Goal: Ask a question: Seek information or help from site administrators or community

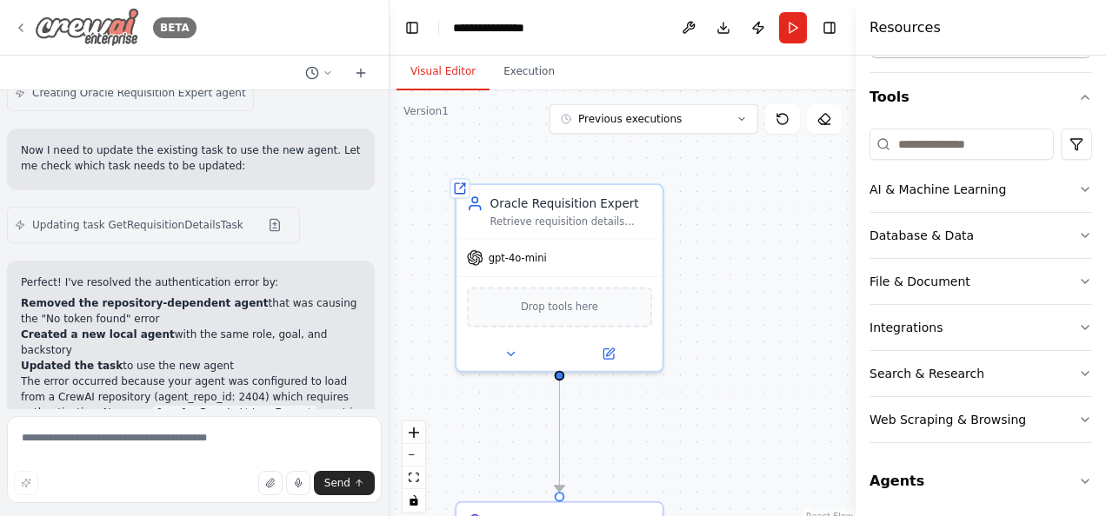
click at [96, 27] on img at bounding box center [87, 27] width 104 height 39
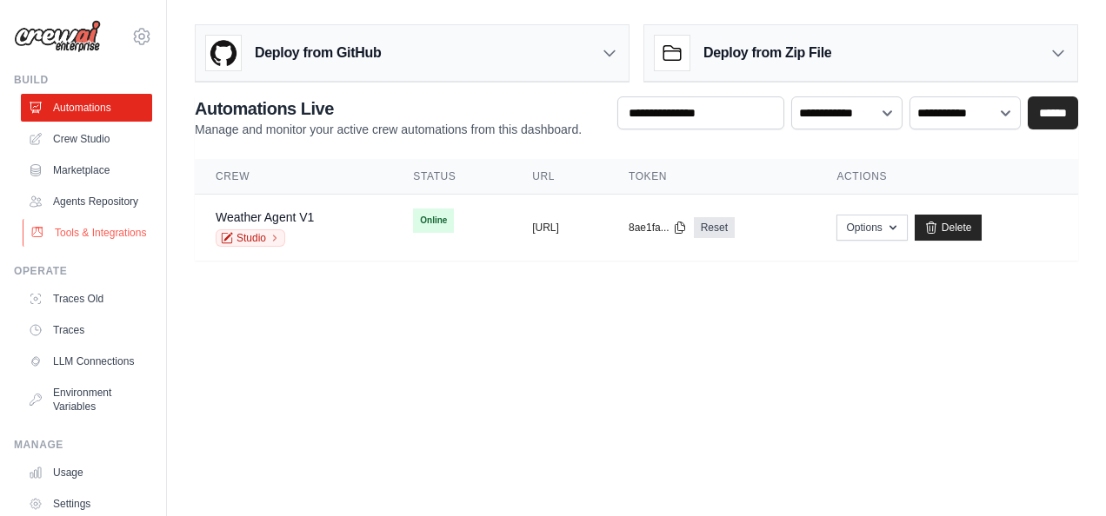
click at [75, 247] on link "Tools & Integrations" at bounding box center [88, 233] width 131 height 28
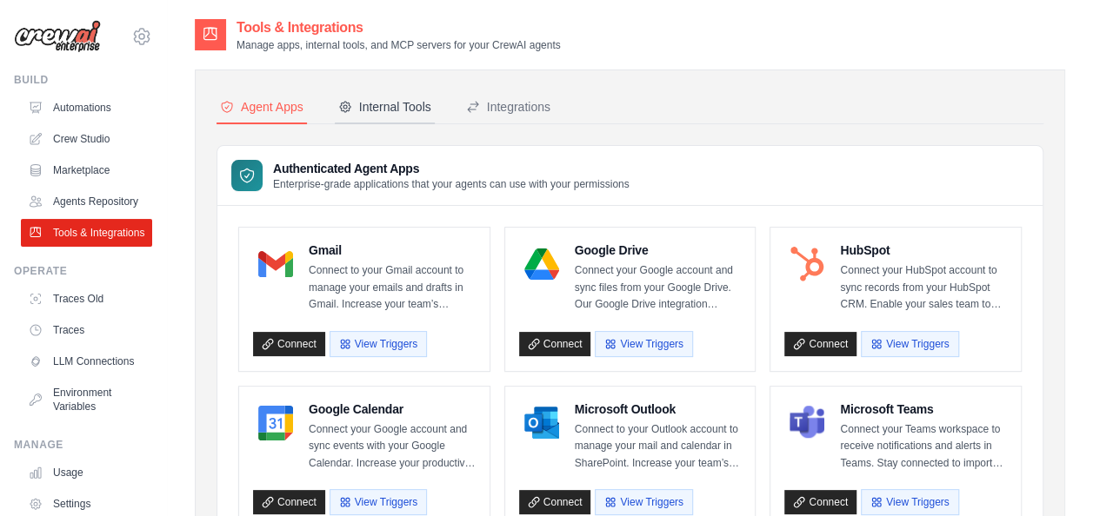
click at [382, 110] on div "Internal Tools" at bounding box center [384, 106] width 93 height 17
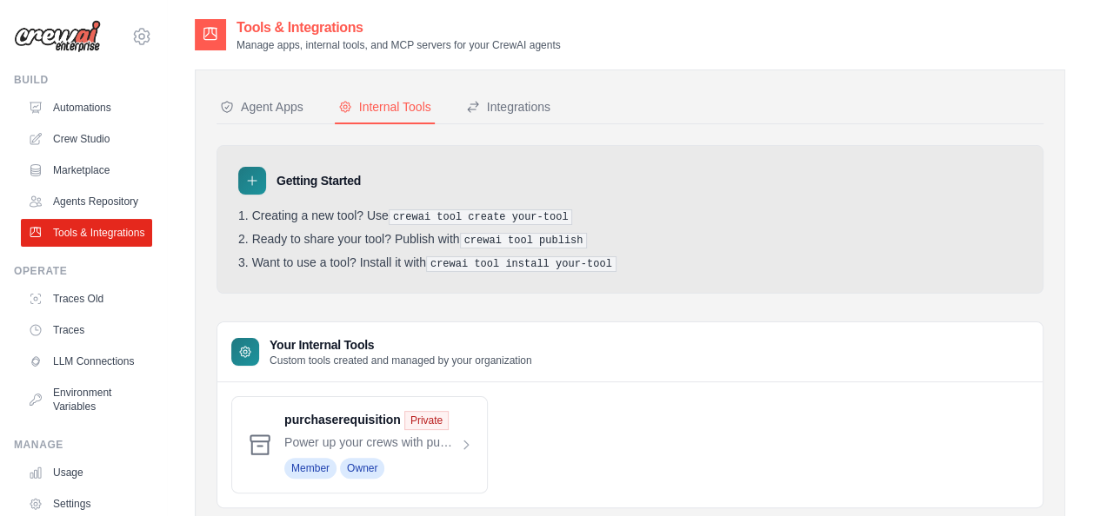
scroll to position [53, 0]
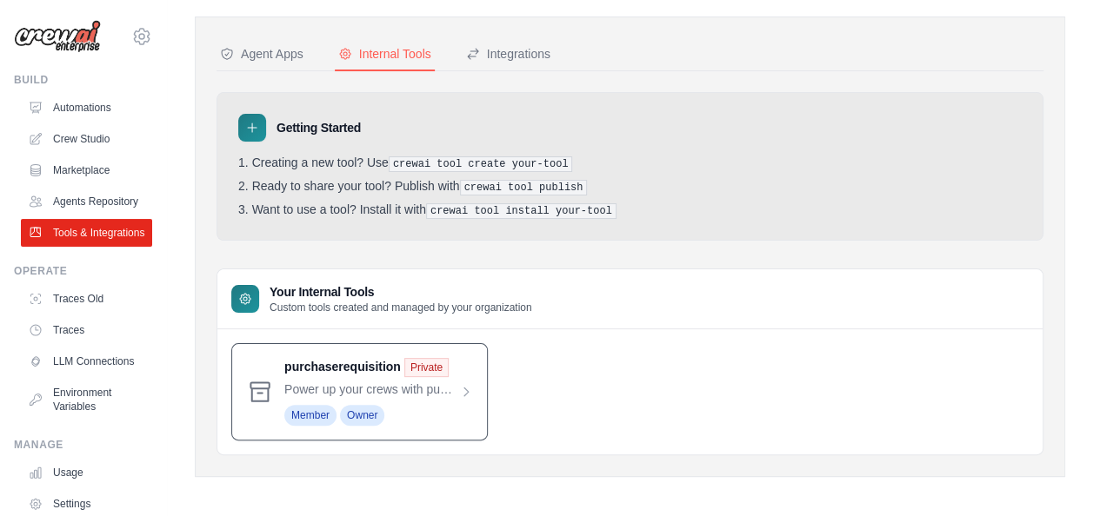
click at [459, 379] on span at bounding box center [378, 392] width 189 height 68
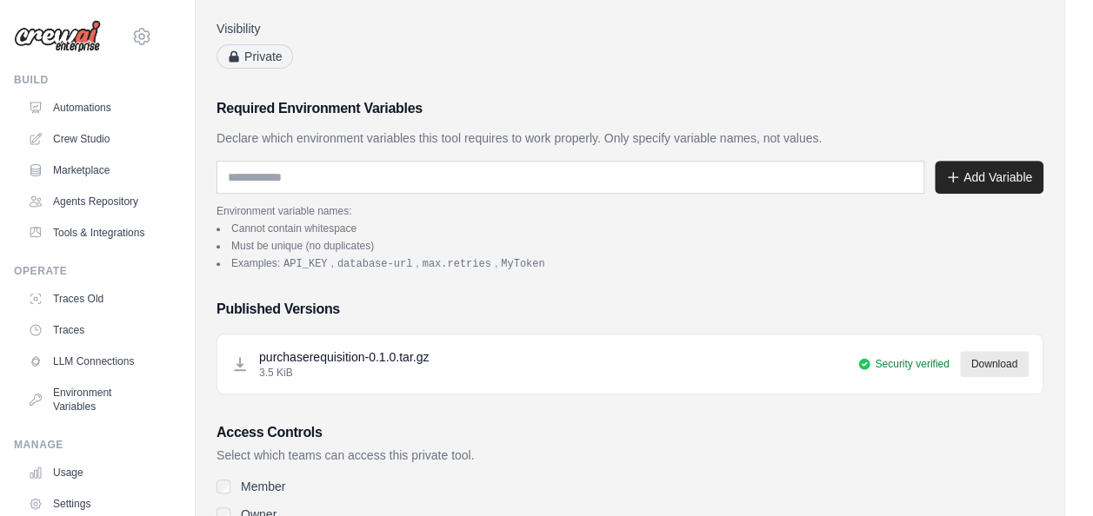
scroll to position [309, 0]
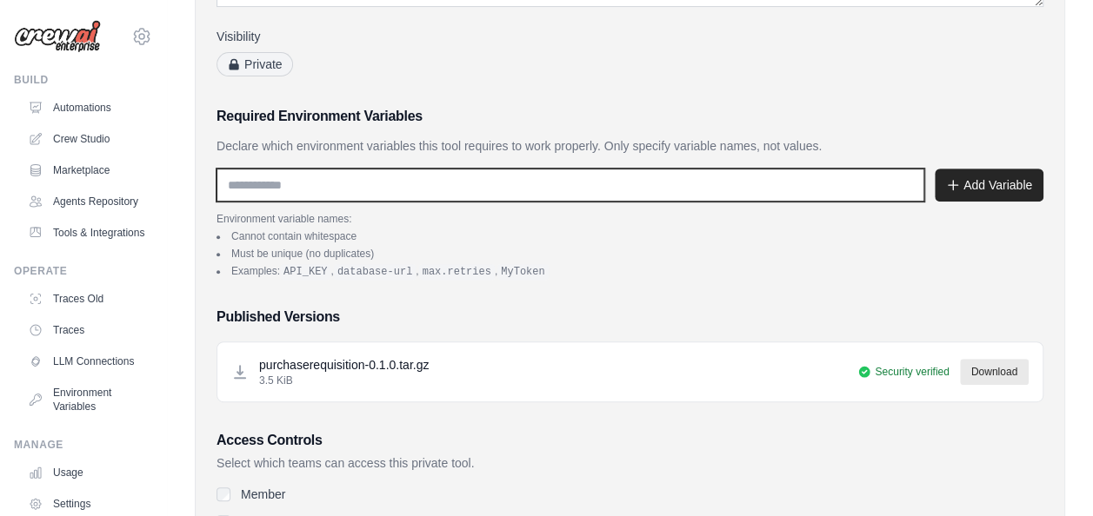
click at [435, 187] on input "text" at bounding box center [570, 185] width 708 height 33
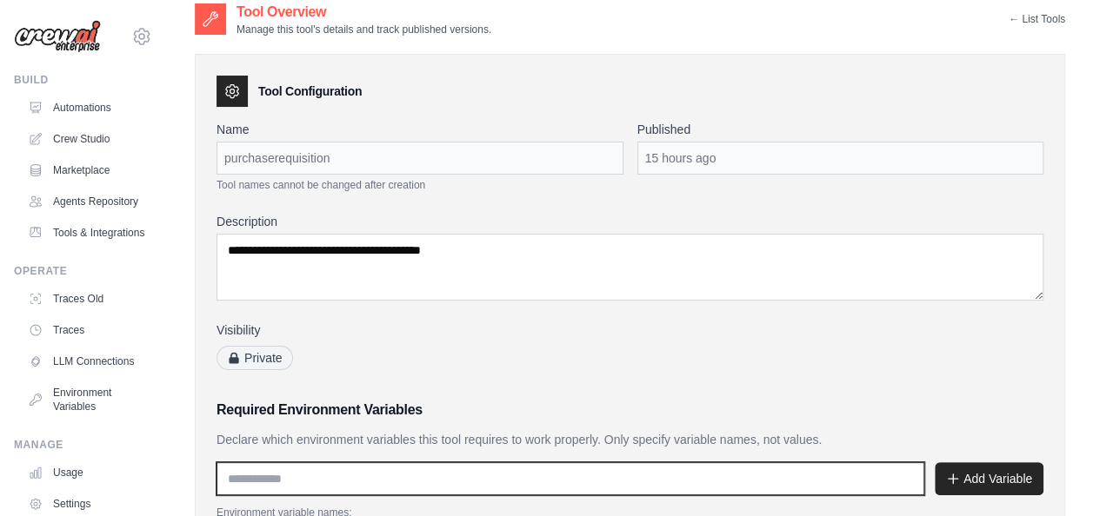
scroll to position [0, 0]
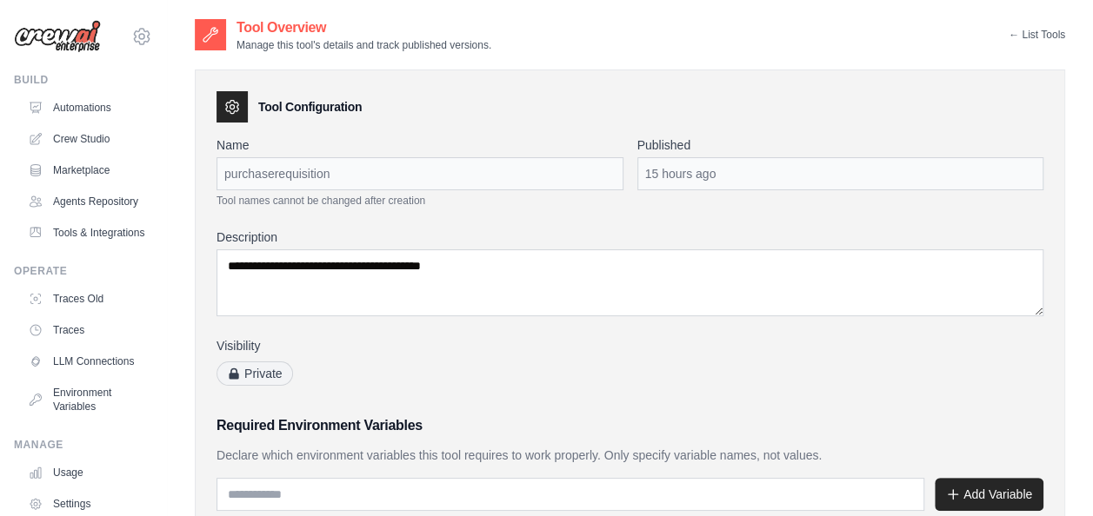
click at [1036, 31] on link "← List Tools" at bounding box center [1036, 35] width 56 height 14
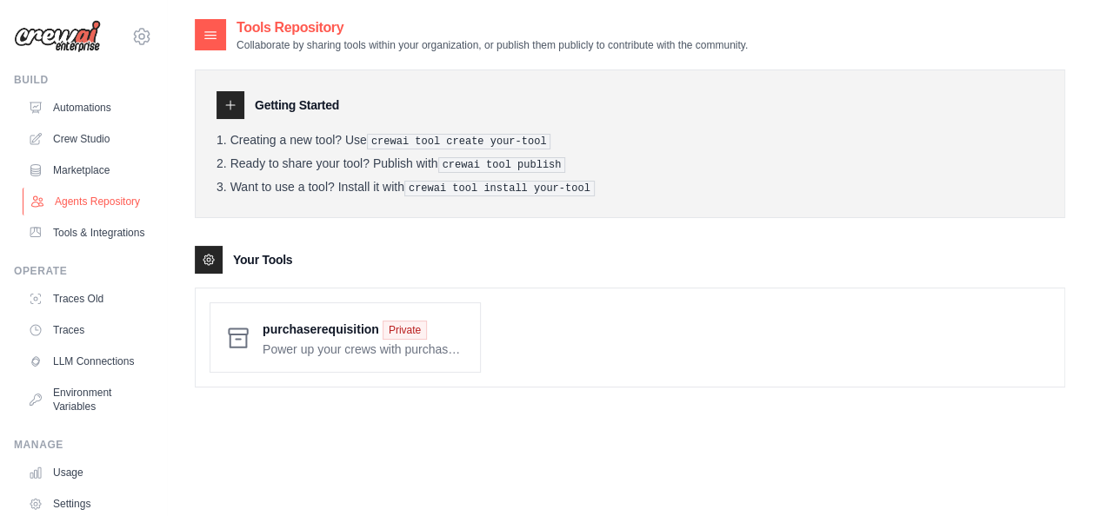
click at [80, 208] on link "Agents Repository" at bounding box center [88, 202] width 131 height 28
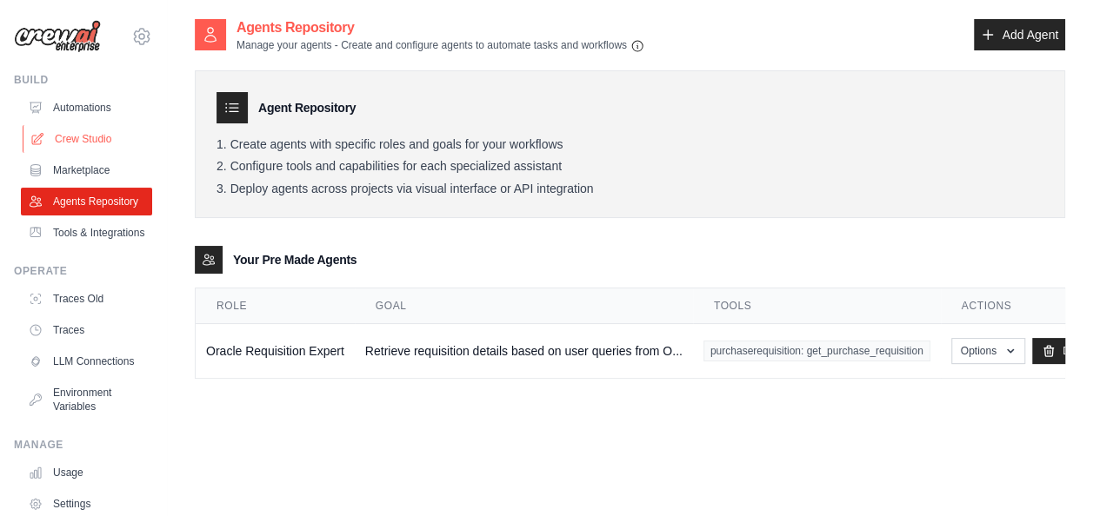
click at [72, 139] on link "Crew Studio" at bounding box center [88, 139] width 131 height 28
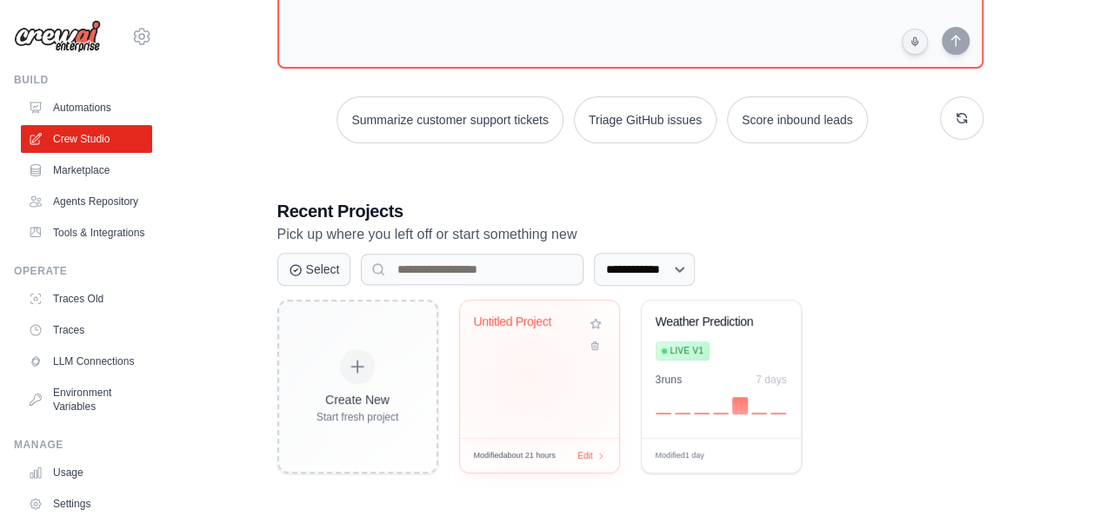
click at [528, 374] on div "Untitled Project" at bounding box center [539, 369] width 159 height 137
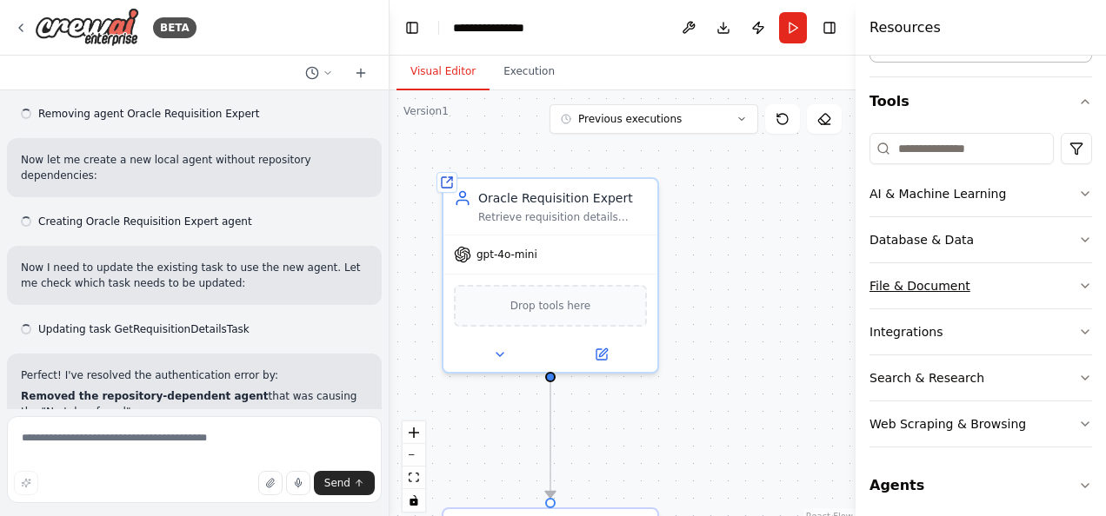
scroll to position [147, 0]
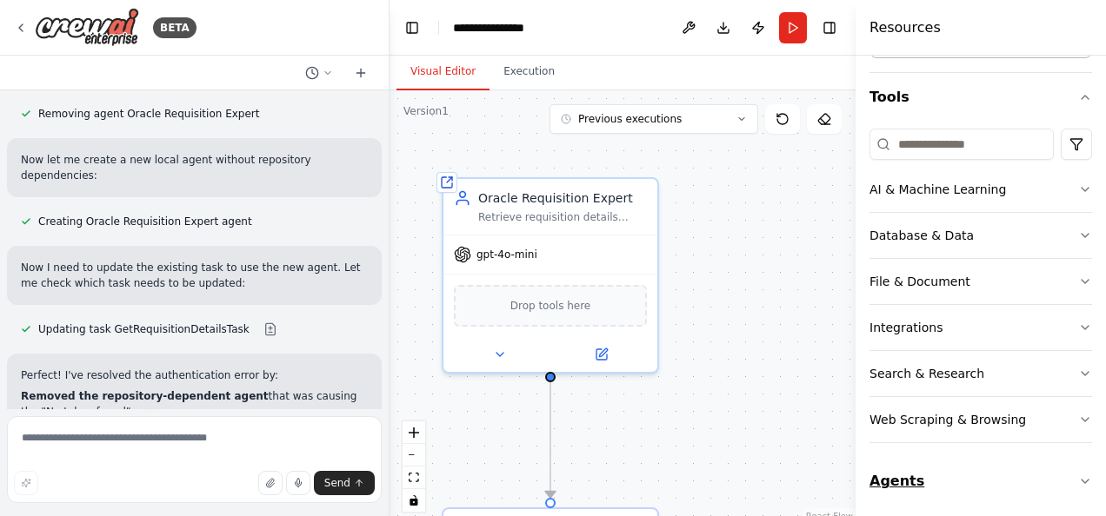
click at [941, 477] on button "Agents" at bounding box center [980, 481] width 223 height 49
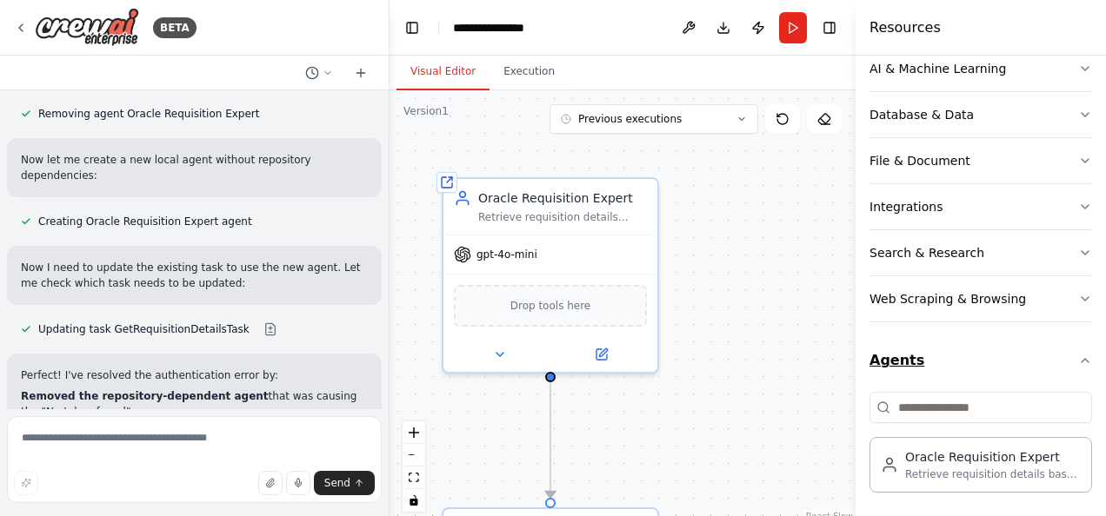
click at [913, 362] on button "Agents" at bounding box center [980, 360] width 223 height 49
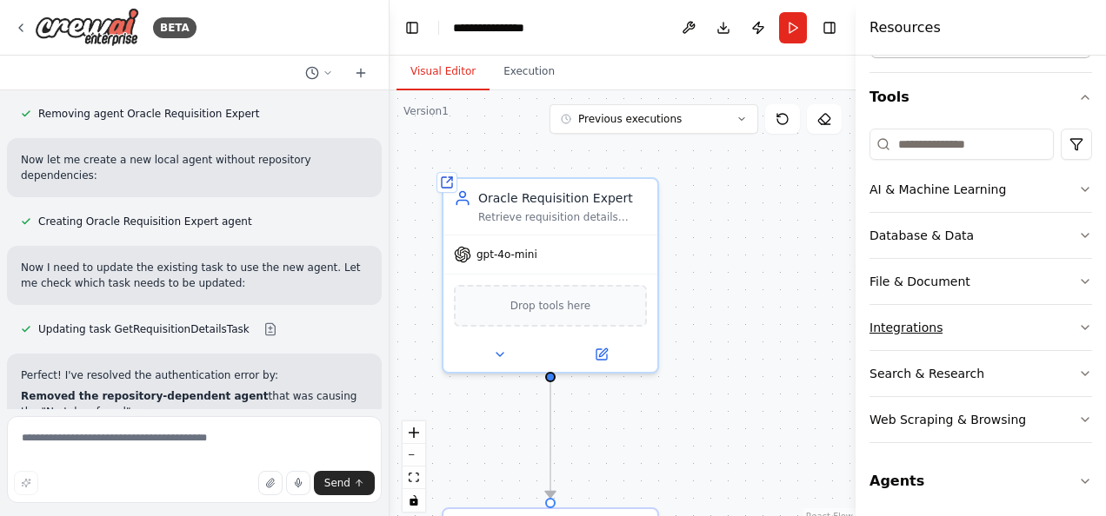
click at [908, 333] on div "Integrations" at bounding box center [905, 327] width 73 height 17
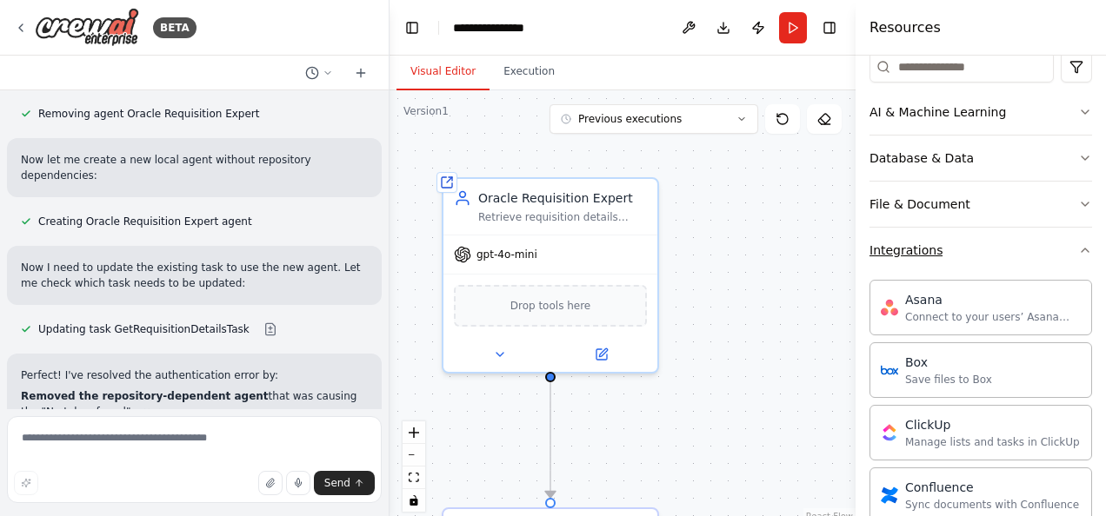
scroll to position [0, 0]
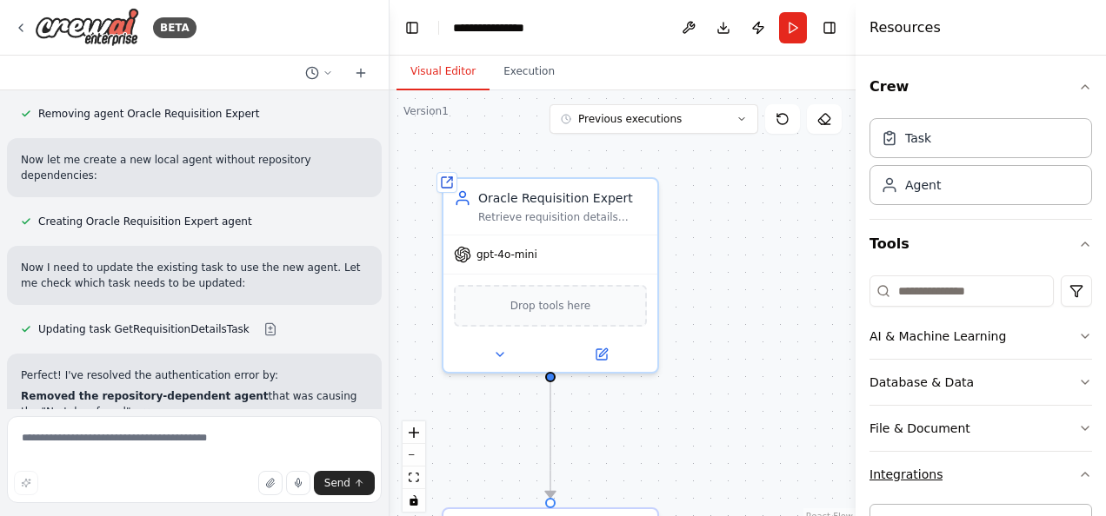
click at [907, 472] on div "Integrations" at bounding box center [905, 474] width 73 height 17
click at [913, 336] on div "AI & Machine Learning" at bounding box center [937, 336] width 136 height 17
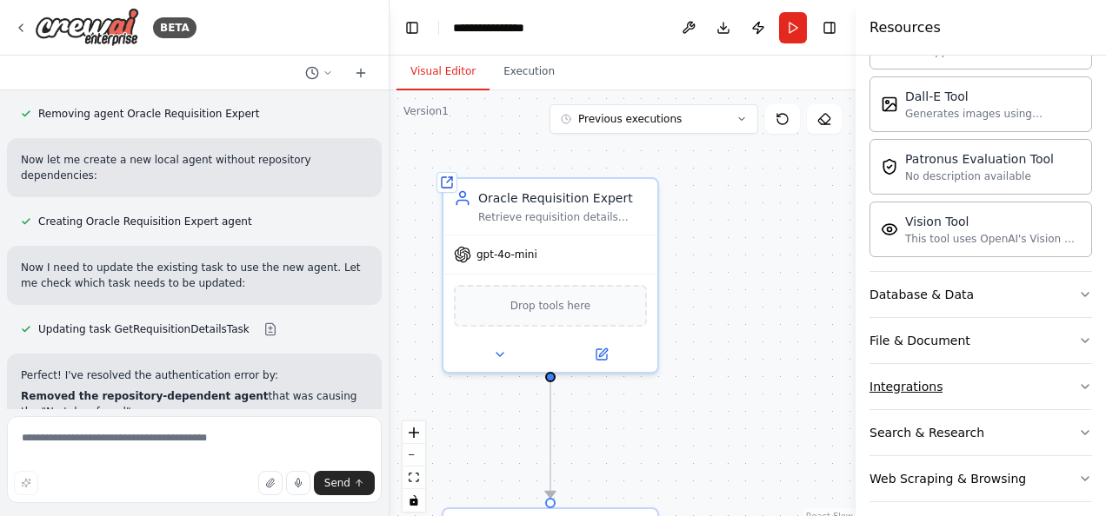
scroll to position [409, 0]
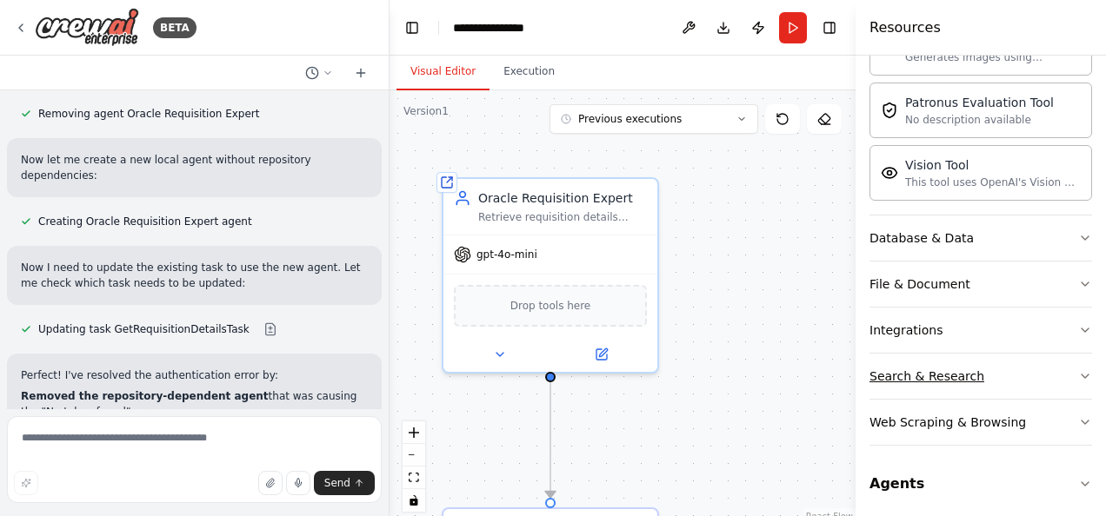
click at [900, 372] on div "Search & Research" at bounding box center [926, 376] width 115 height 17
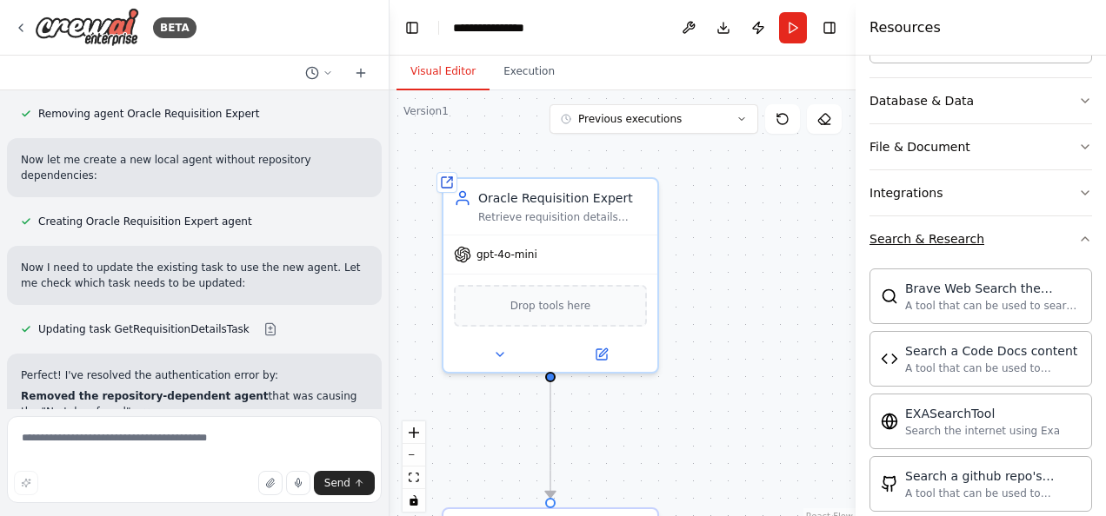
scroll to position [553, 0]
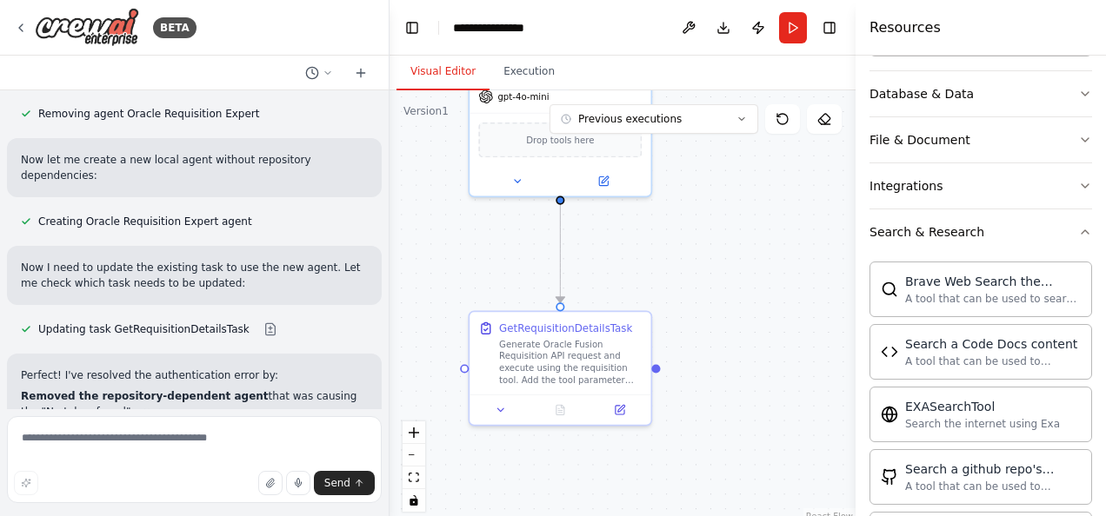
drag, startPoint x: 718, startPoint y: 379, endPoint x: 701, endPoint y: 191, distance: 188.6
click at [701, 191] on div ".deletable-edge-delete-btn { width: 20px; height: 20px; border: 0px solid #ffff…" at bounding box center [622, 307] width 466 height 435
click at [551, 139] on span "Drop tools here" at bounding box center [557, 133] width 68 height 15
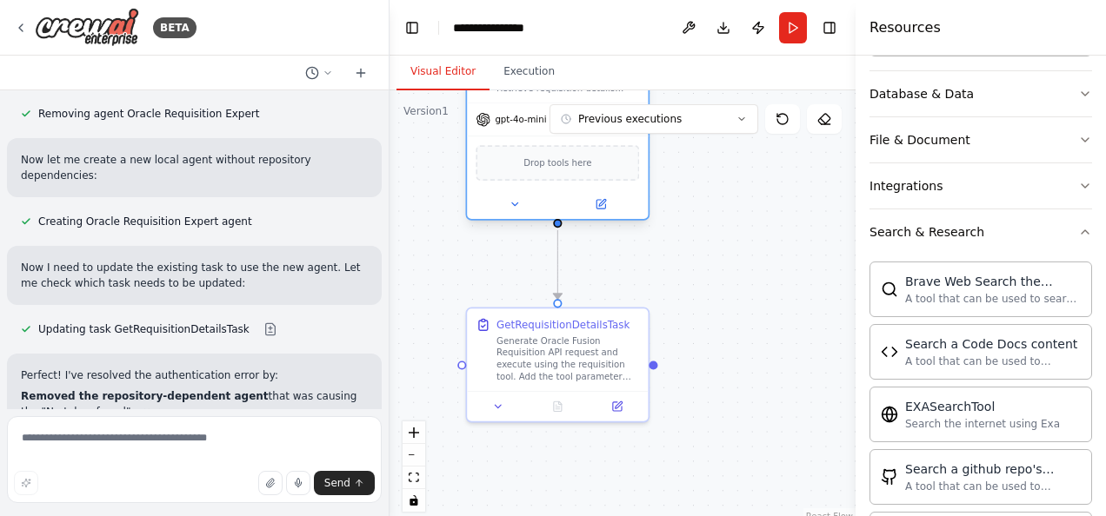
drag, startPoint x: 551, startPoint y: 139, endPoint x: 549, endPoint y: 175, distance: 35.7
click at [549, 175] on div "Drop tools here" at bounding box center [556, 163] width 163 height 36
click at [555, 157] on span "Drop tools here" at bounding box center [557, 163] width 68 height 15
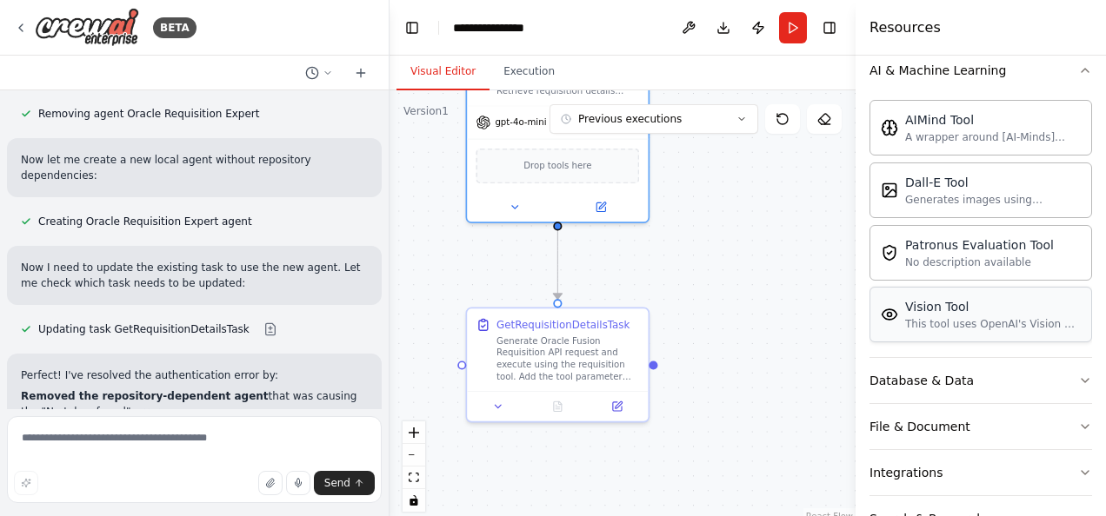
scroll to position [0, 0]
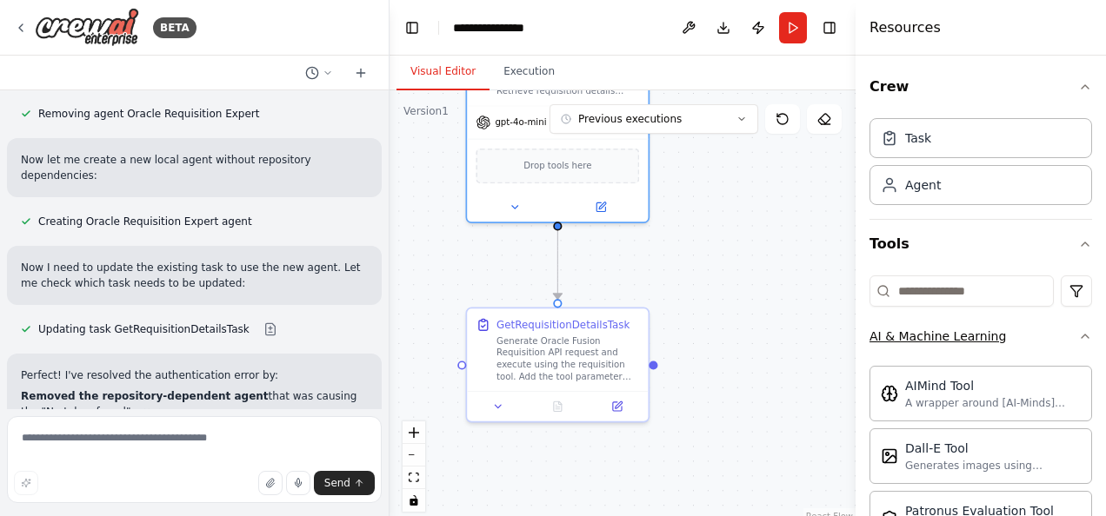
click at [991, 330] on div "AI & Machine Learning" at bounding box center [937, 336] width 136 height 17
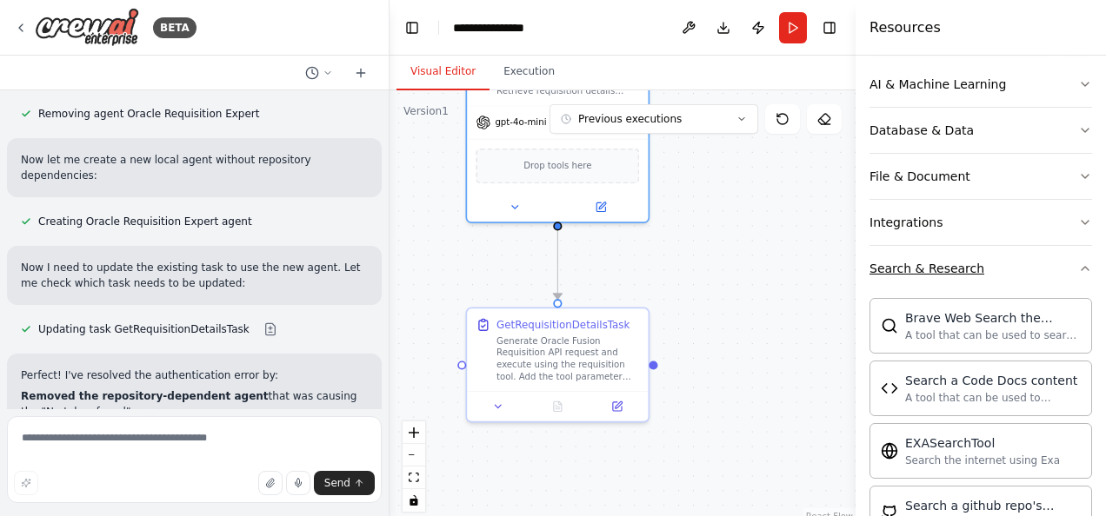
scroll to position [254, 0]
click at [946, 258] on div "Search & Research" at bounding box center [926, 266] width 115 height 17
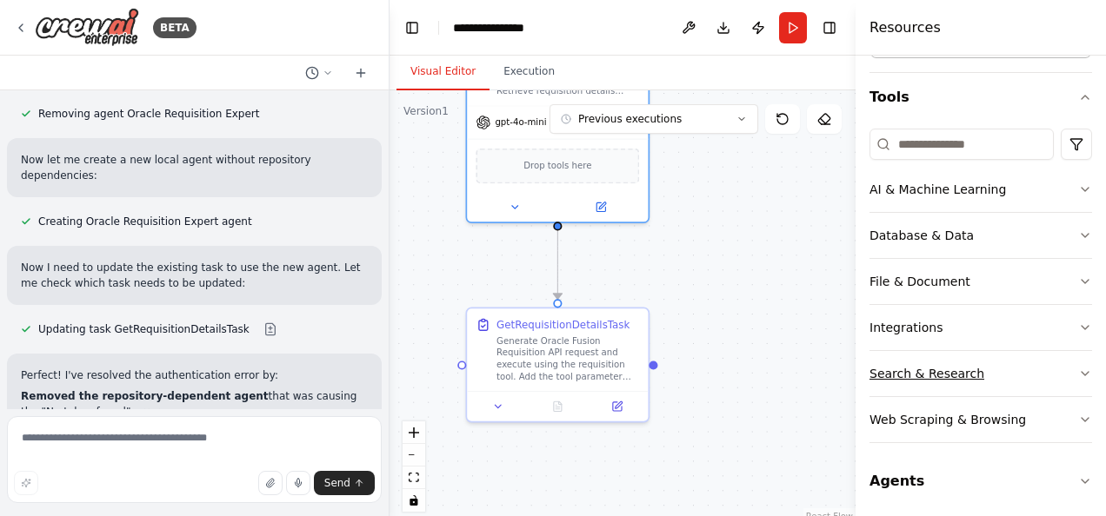
scroll to position [0, 0]
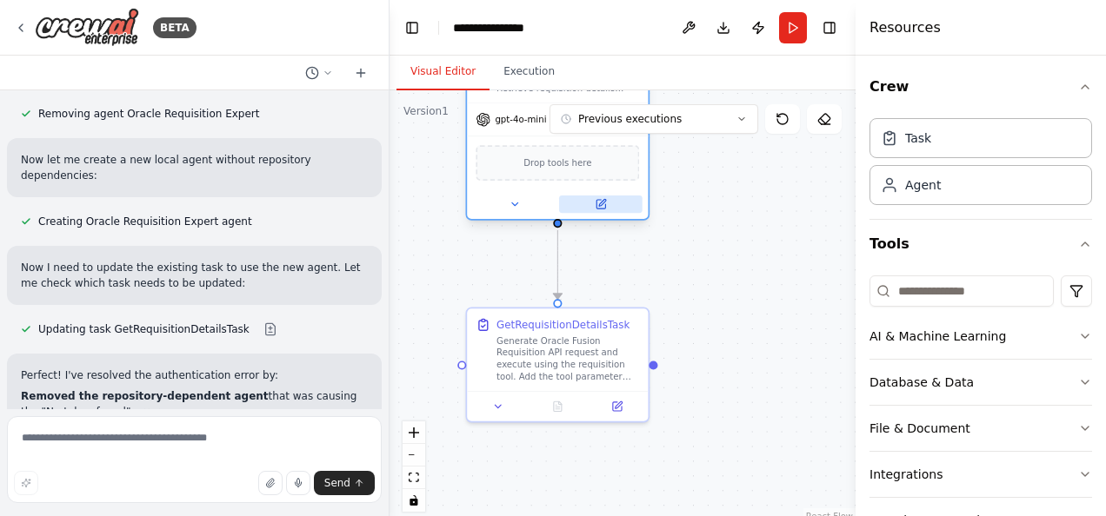
click at [613, 203] on button at bounding box center [600, 204] width 83 height 17
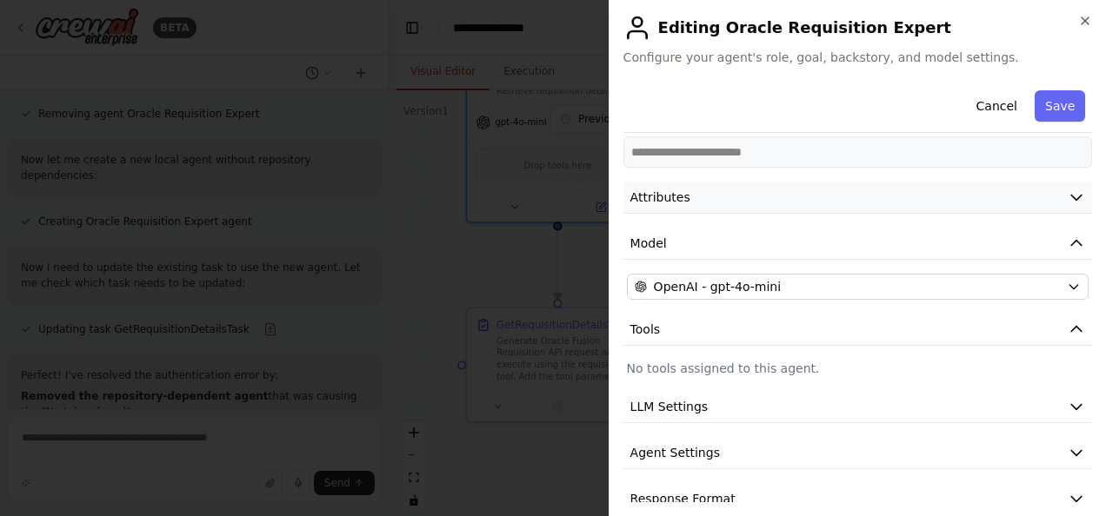
scroll to position [124, 0]
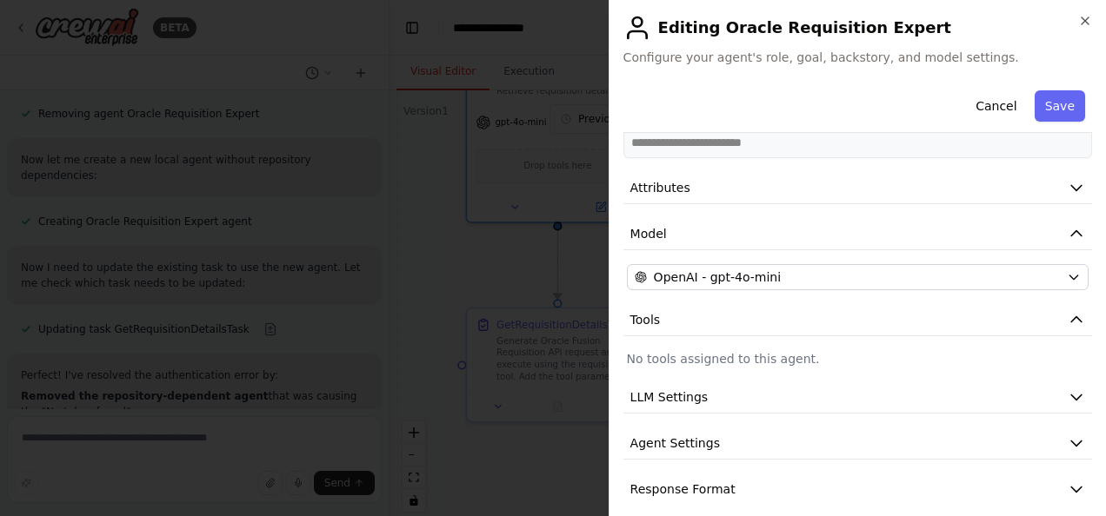
click at [760, 350] on p "No tools assigned to this agent." at bounding box center [858, 358] width 462 height 17
drag, startPoint x: 760, startPoint y: 342, endPoint x: 838, endPoint y: 339, distance: 78.3
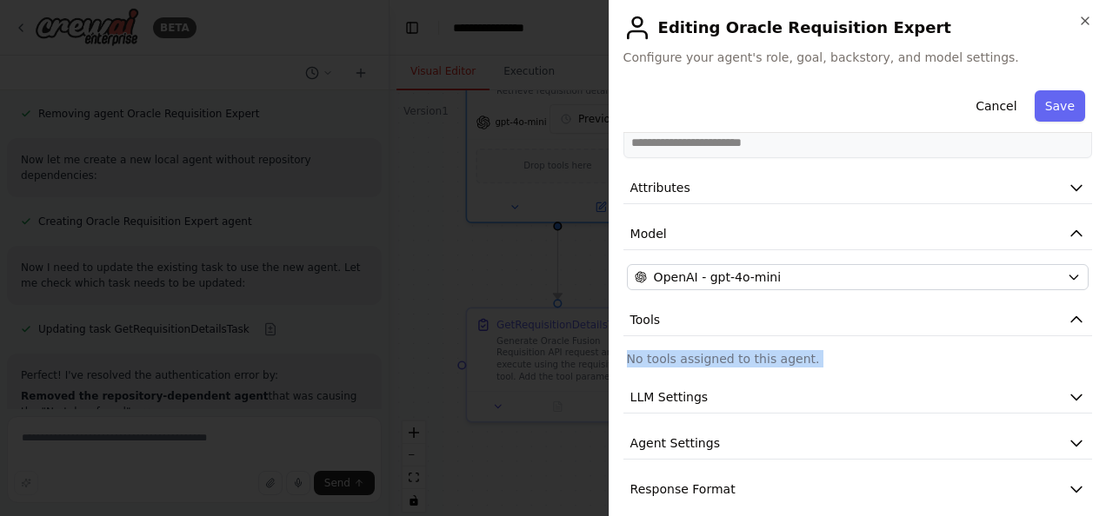
click at [838, 350] on p "No tools assigned to this agent." at bounding box center [858, 358] width 462 height 17
click at [693, 481] on span "Response Format" at bounding box center [682, 489] width 105 height 17
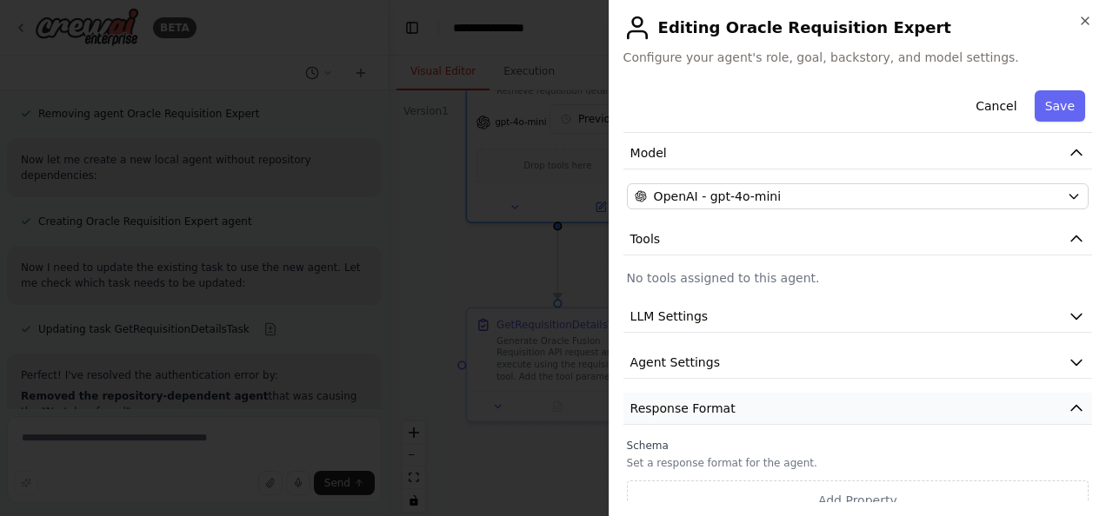
click at [696, 400] on span "Response Format" at bounding box center [682, 408] width 105 height 17
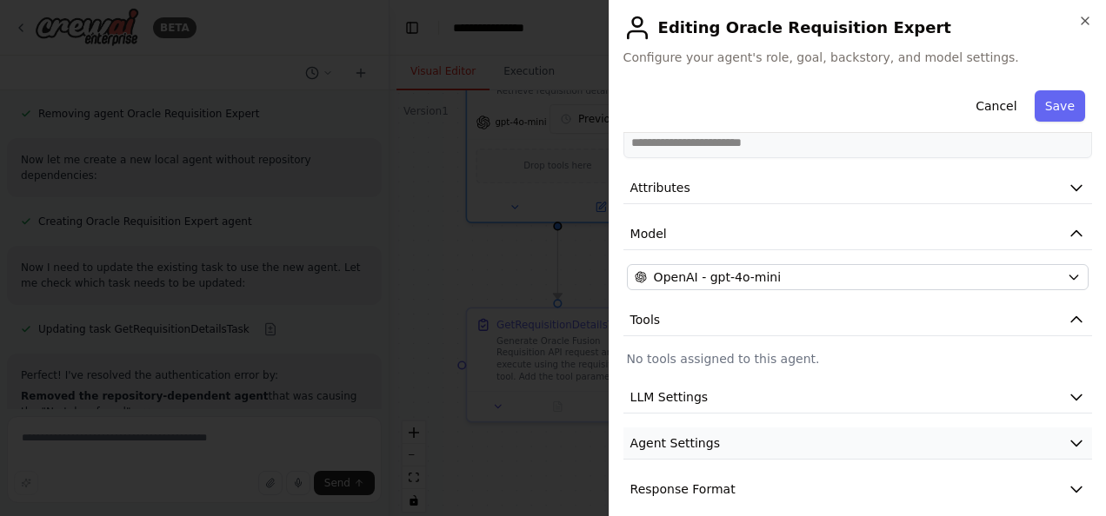
click at [692, 435] on span "Agent Settings" at bounding box center [675, 443] width 90 height 17
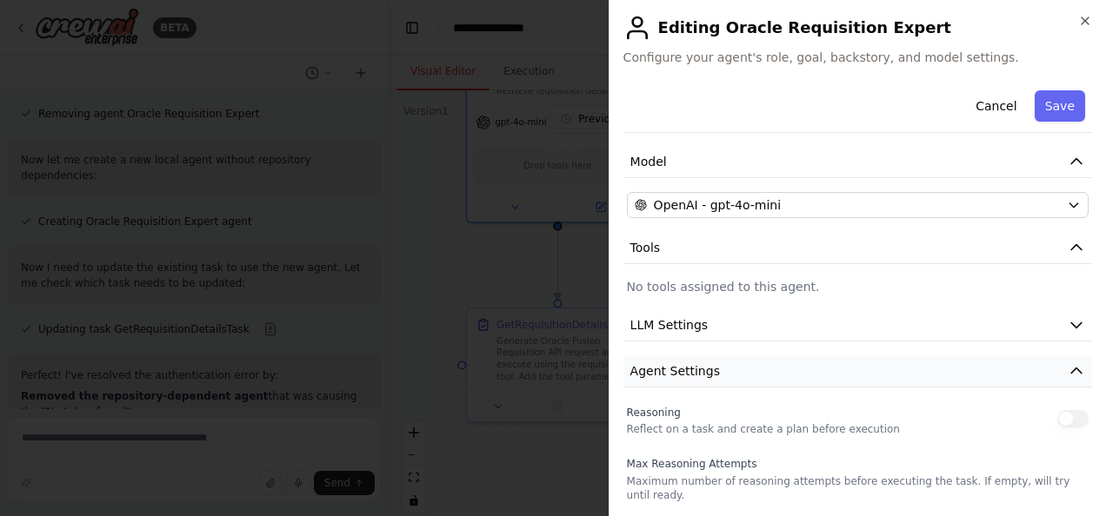
scroll to position [197, 0]
click at [673, 362] on span "Agent Settings" at bounding box center [675, 370] width 90 height 17
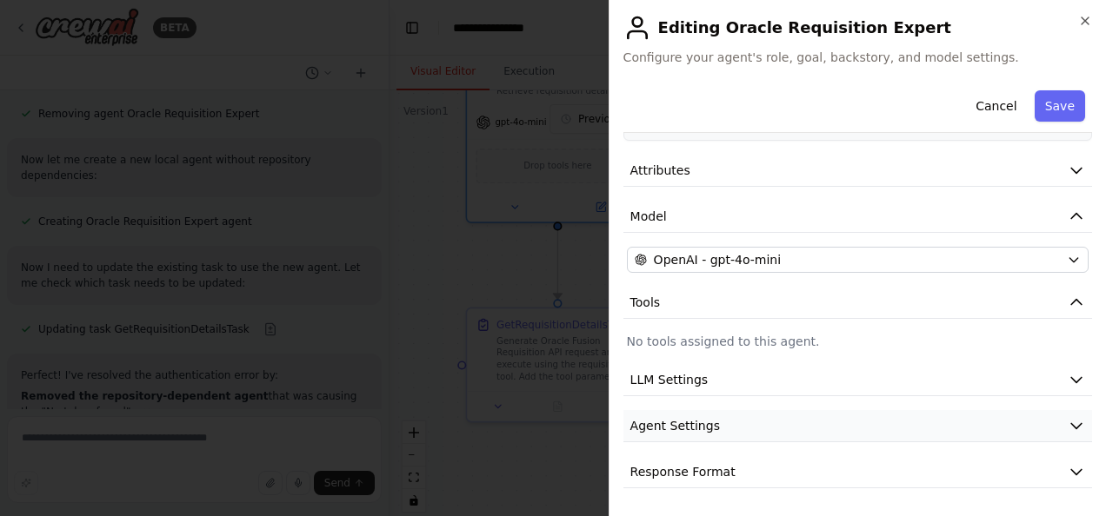
scroll to position [124, 0]
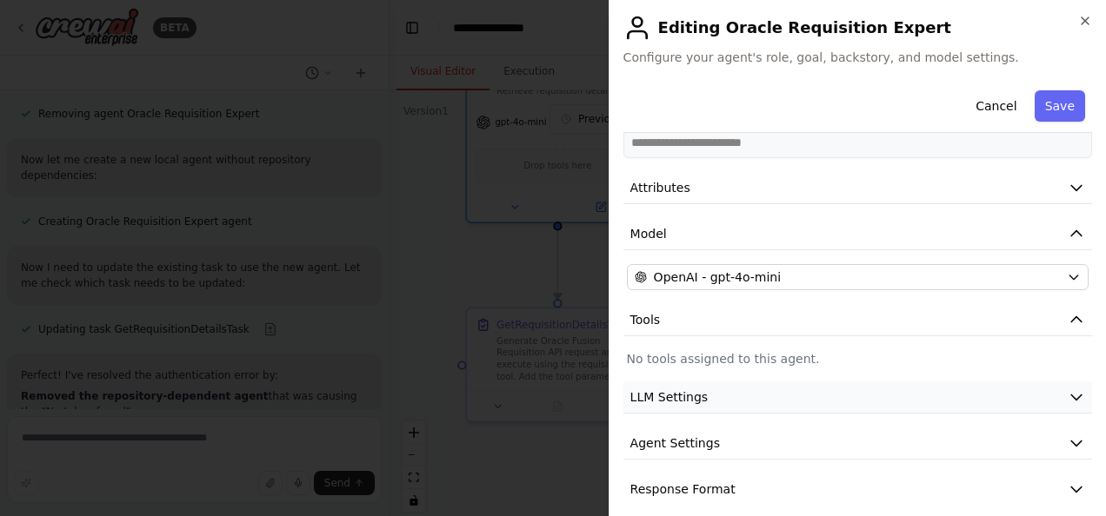
click at [674, 389] on button "LLM Settings" at bounding box center [857, 398] width 469 height 32
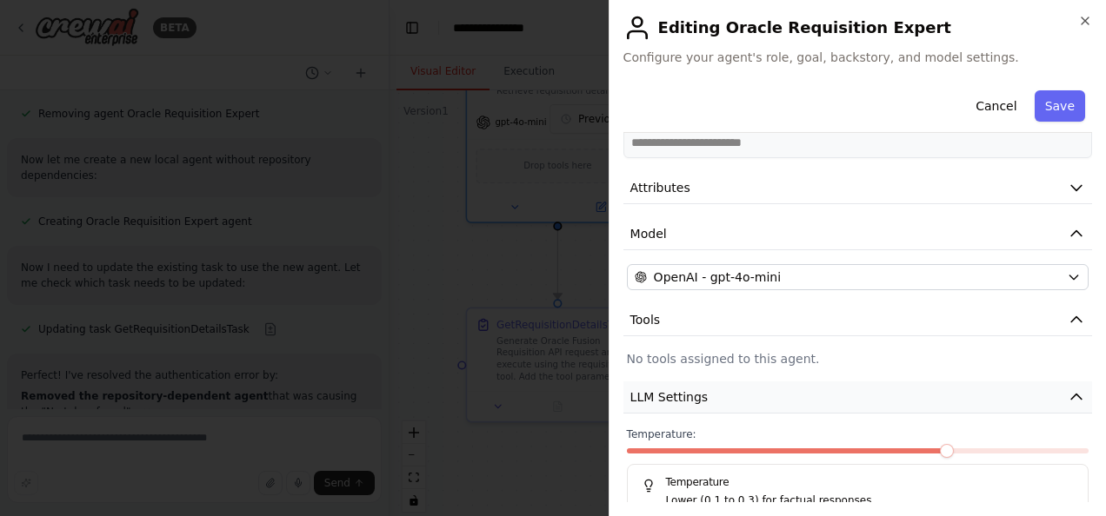
scroll to position [249, 0]
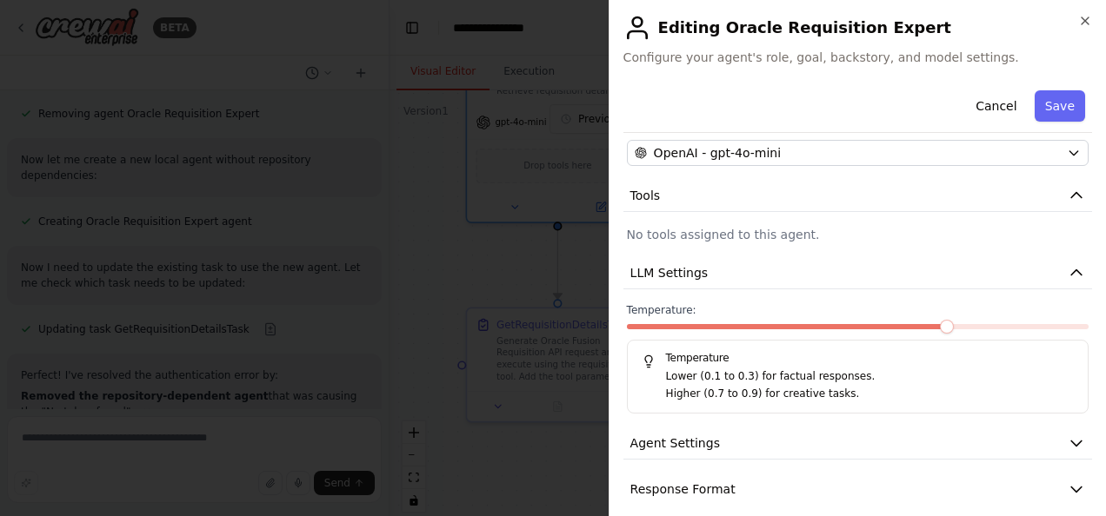
click at [694, 369] on p "Lower (0.1 to 0.3) for factual responses." at bounding box center [870, 377] width 408 height 17
click at [675, 264] on span "LLM Settings" at bounding box center [669, 272] width 78 height 17
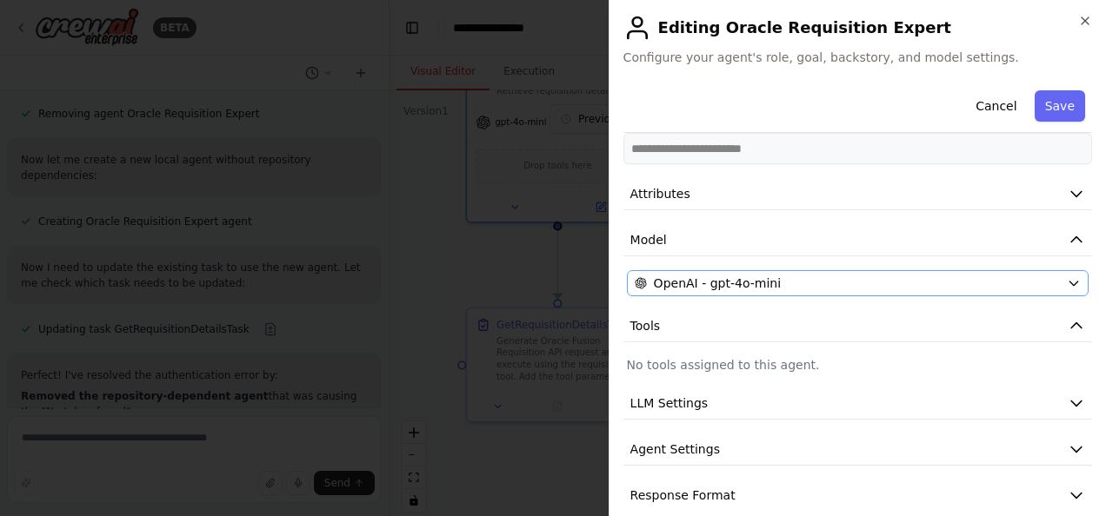
scroll to position [117, 0]
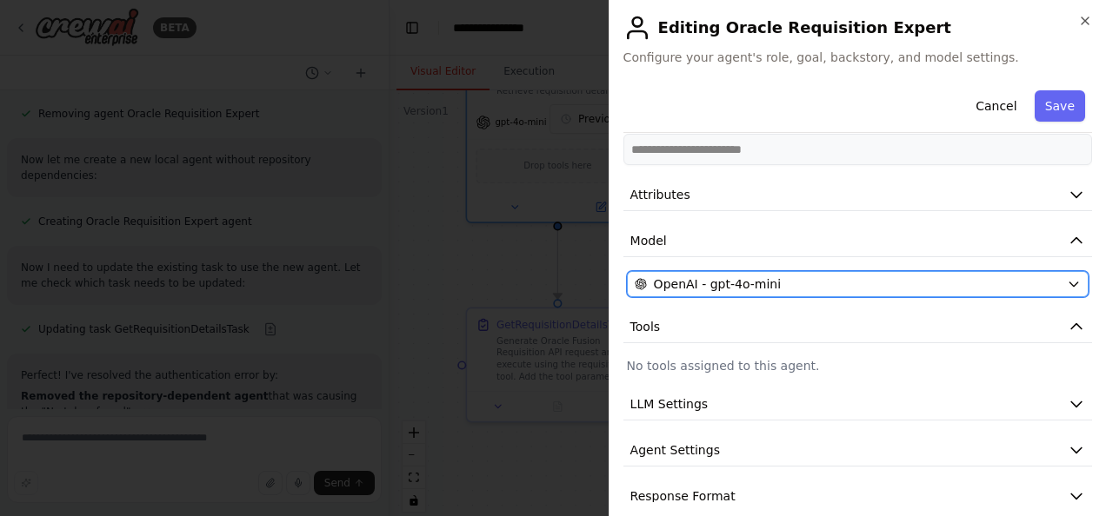
click at [675, 276] on span "OpenAI - gpt-4o-mini" at bounding box center [717, 284] width 127 height 17
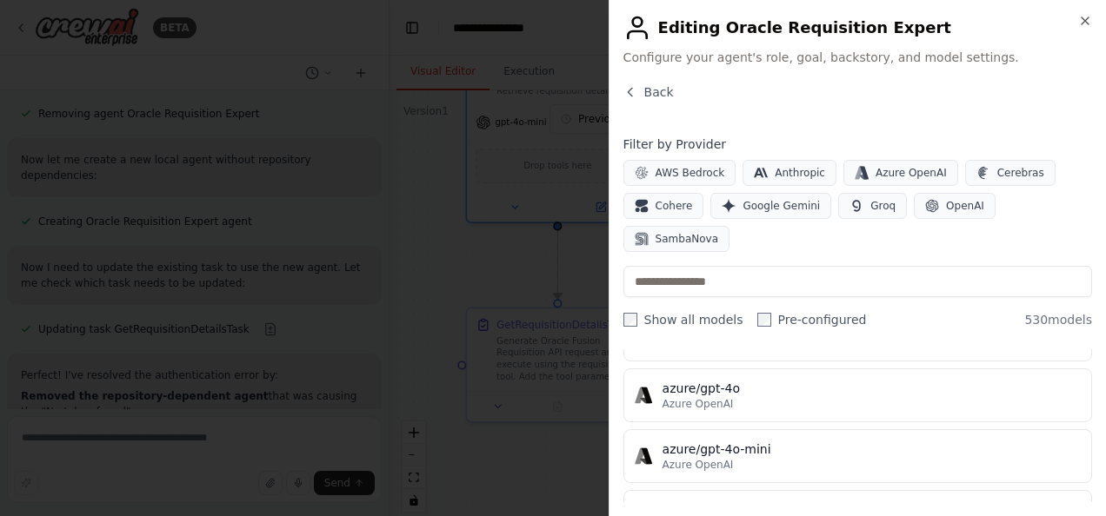
scroll to position [0, 0]
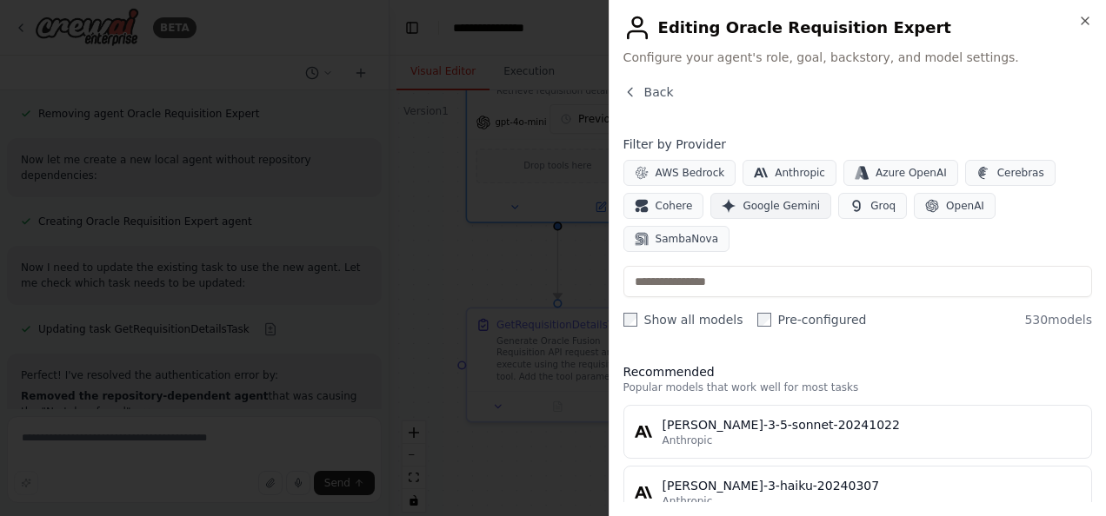
click at [750, 214] on button "Google Gemini" at bounding box center [770, 206] width 121 height 26
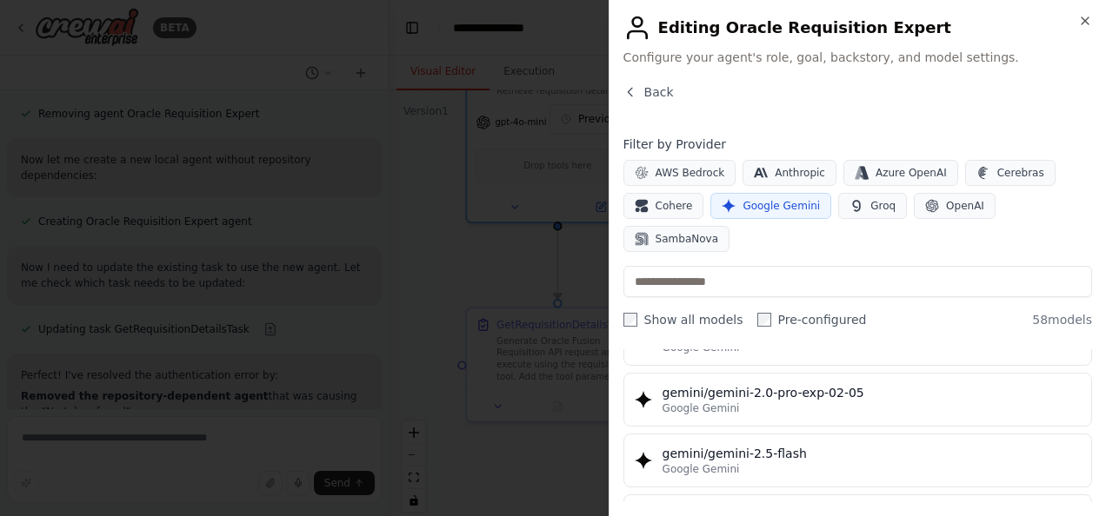
scroll to position [1432, 0]
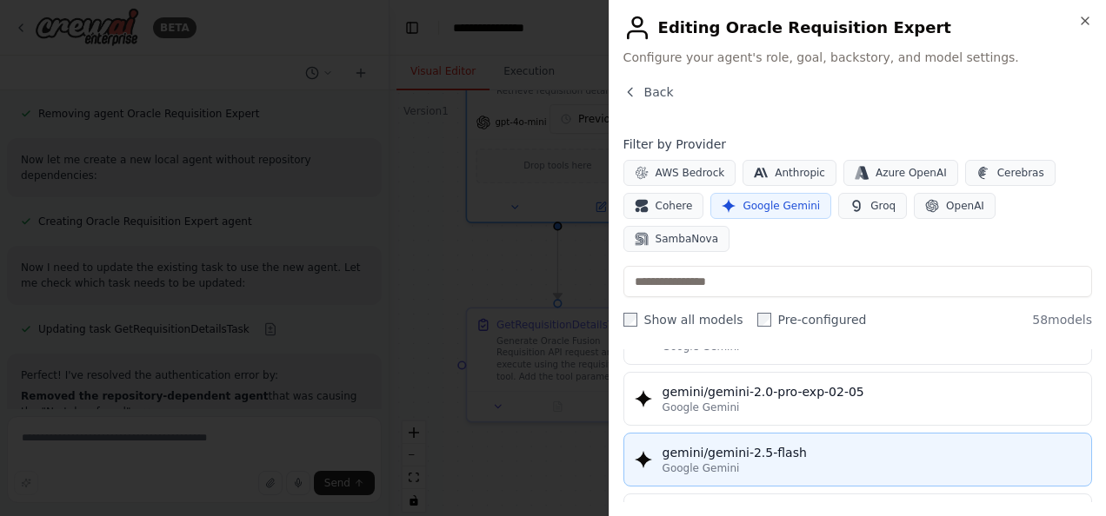
click at [749, 433] on button "gemini/gemini-2.5-flash Google Gemini" at bounding box center [857, 460] width 469 height 54
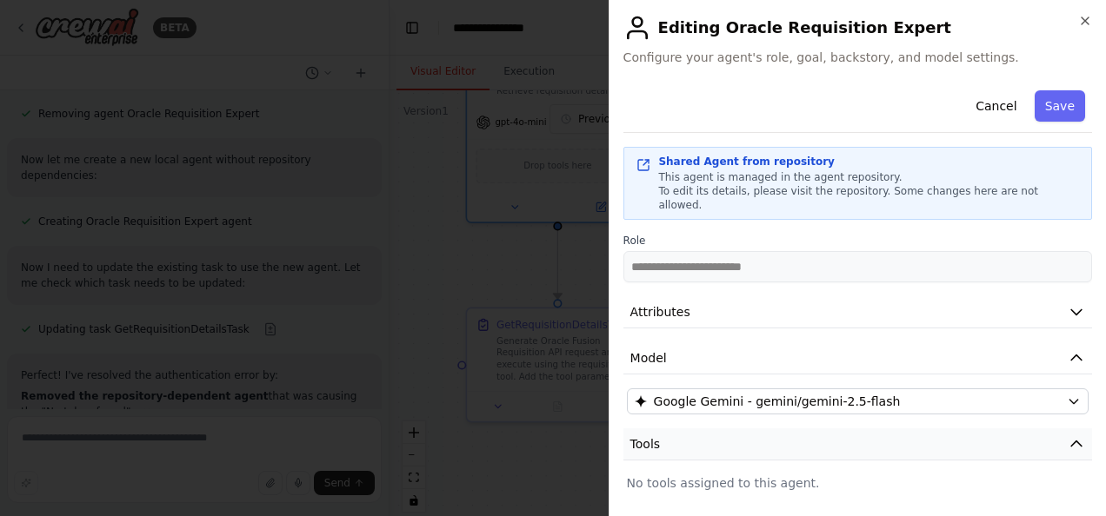
scroll to position [124, 0]
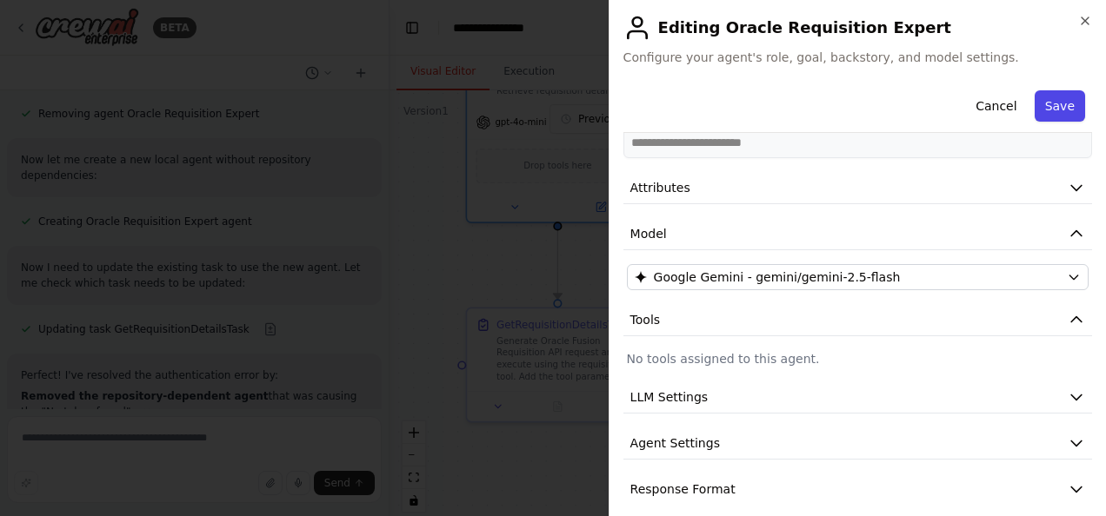
click at [1049, 106] on button "Save" at bounding box center [1059, 105] width 50 height 31
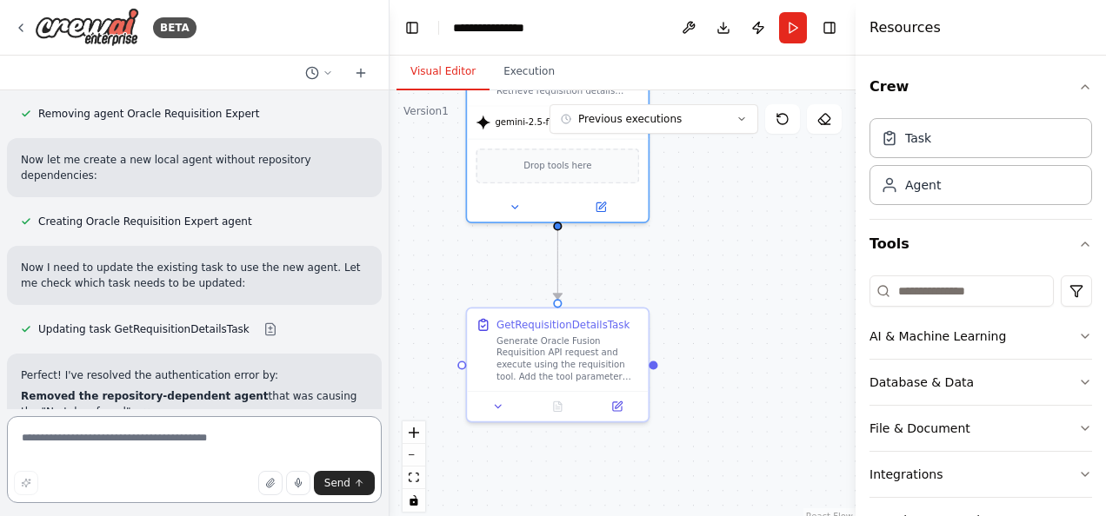
click at [200, 435] on textarea at bounding box center [194, 459] width 375 height 87
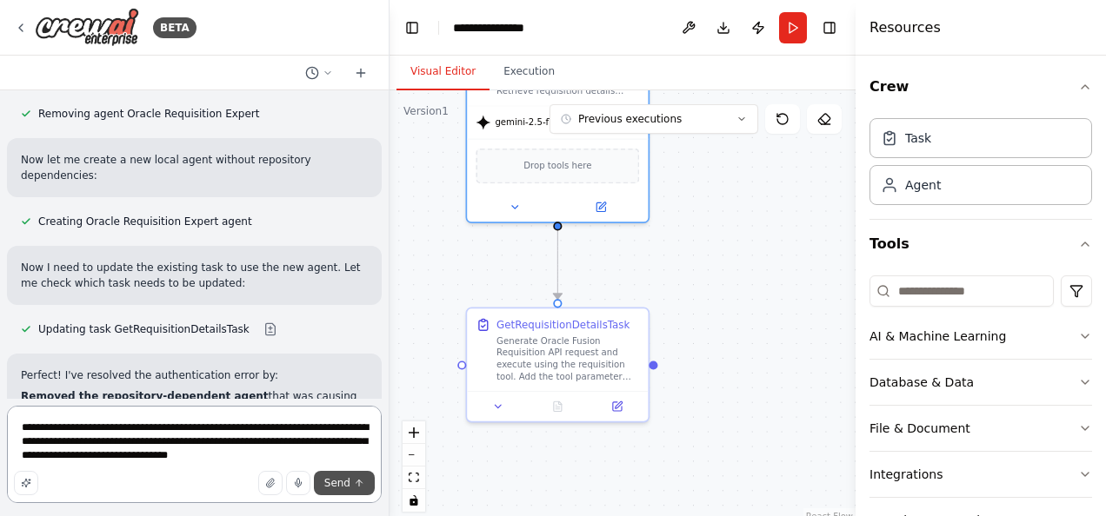
type textarea "**********"
click at [341, 481] on span "Send" at bounding box center [337, 483] width 26 height 14
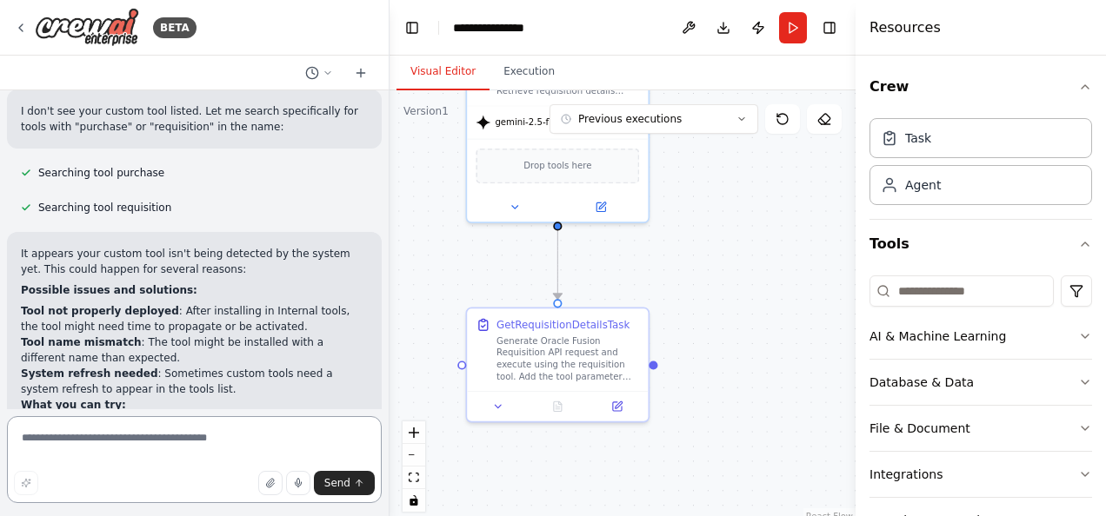
scroll to position [3001, 0]
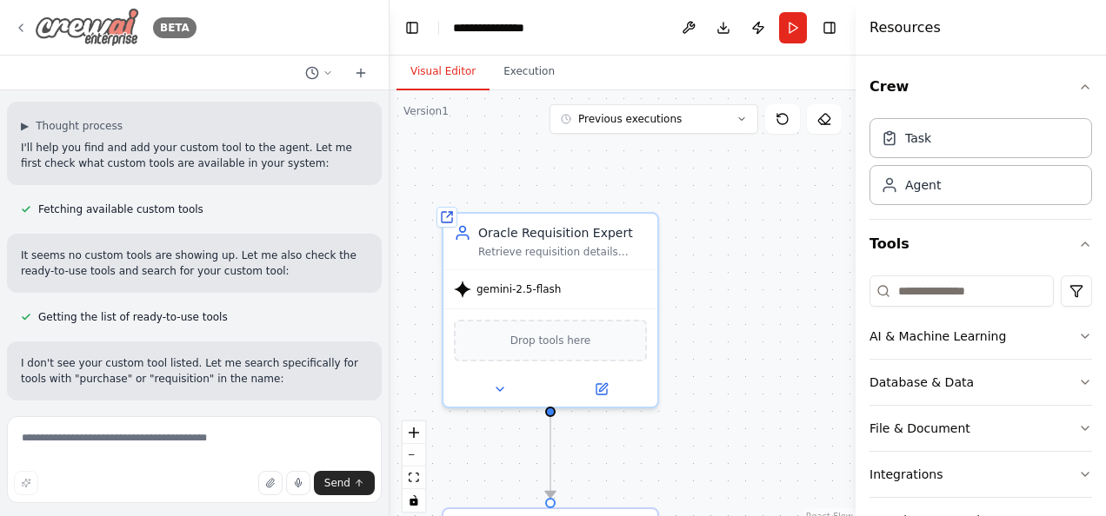
scroll to position [2777, 0]
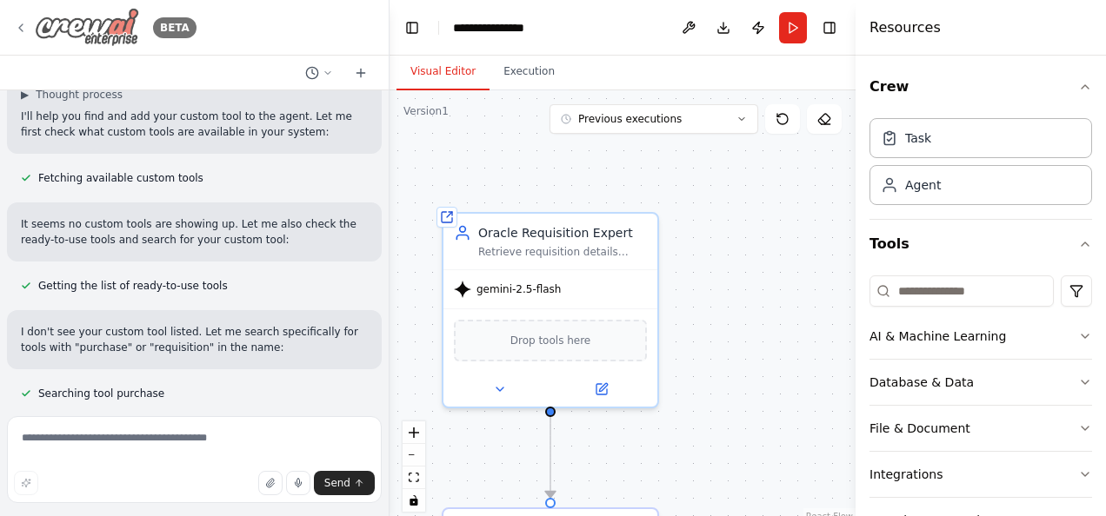
click at [114, 24] on img at bounding box center [87, 27] width 104 height 39
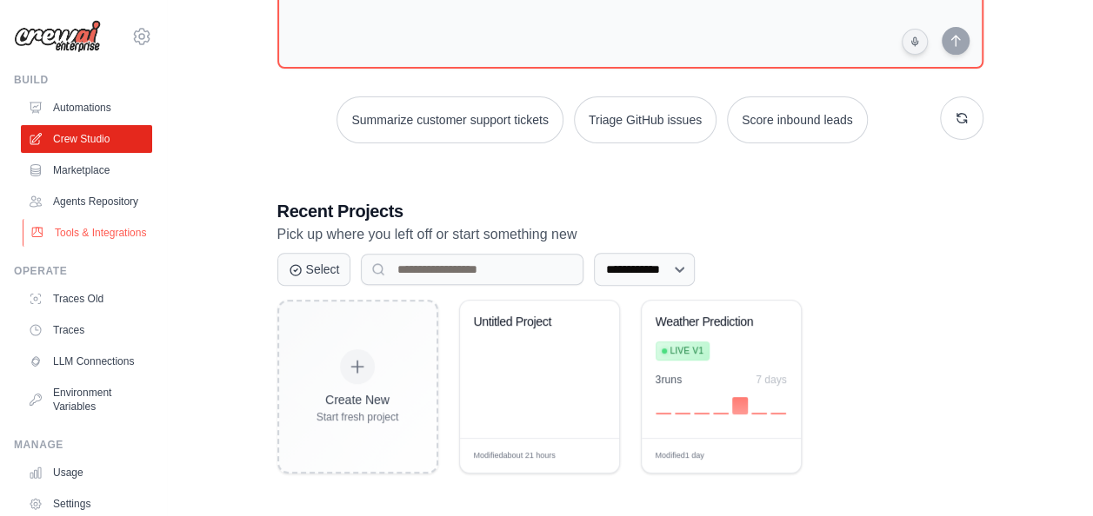
click at [101, 247] on link "Tools & Integrations" at bounding box center [88, 233] width 131 height 28
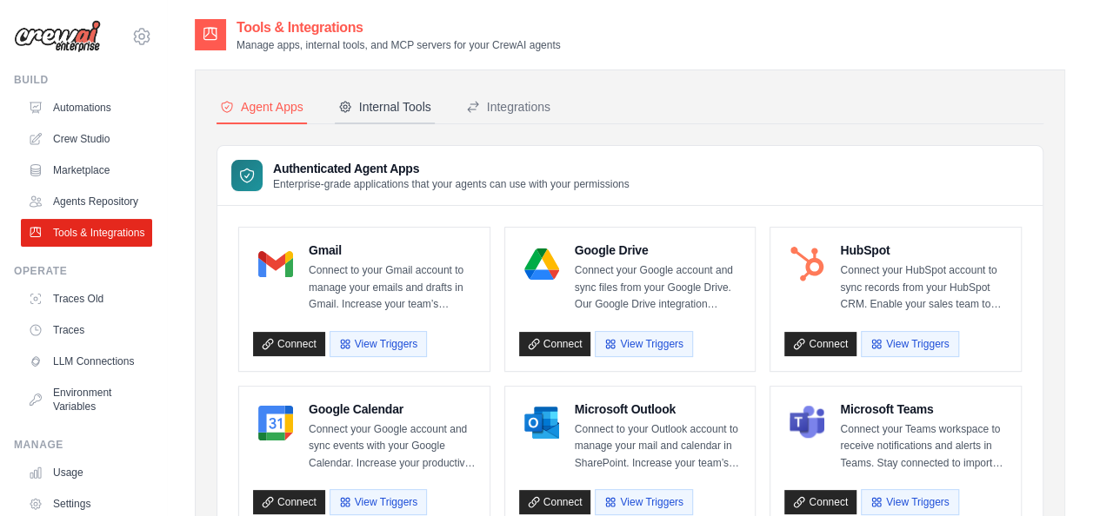
click at [387, 103] on div "Internal Tools" at bounding box center [384, 106] width 93 height 17
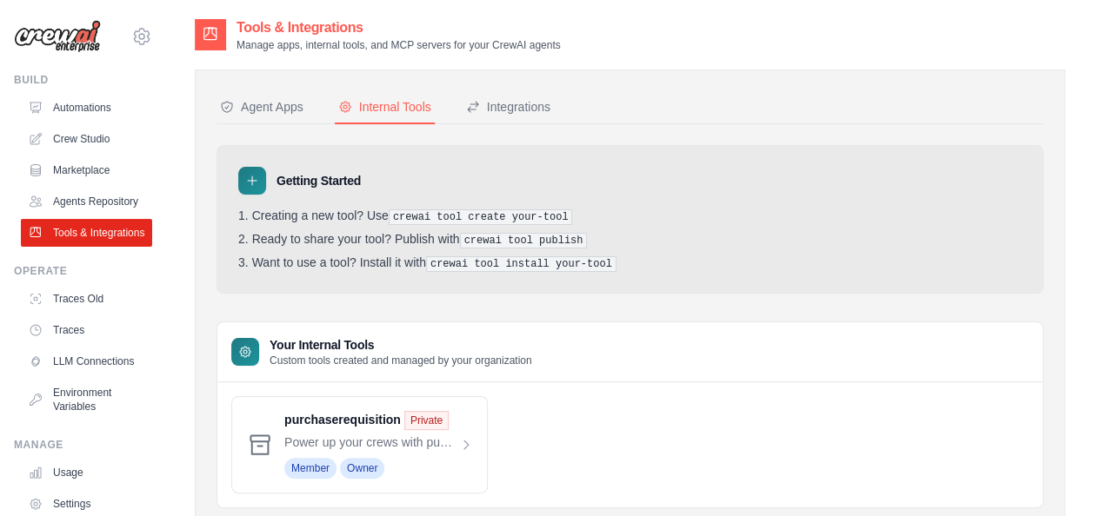
scroll to position [53, 0]
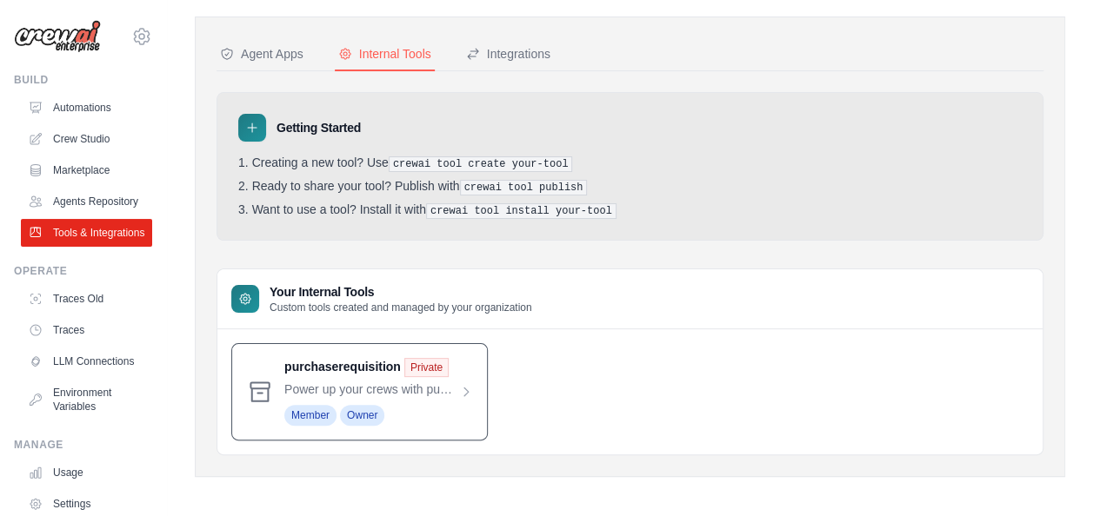
click at [355, 361] on span at bounding box center [378, 392] width 189 height 68
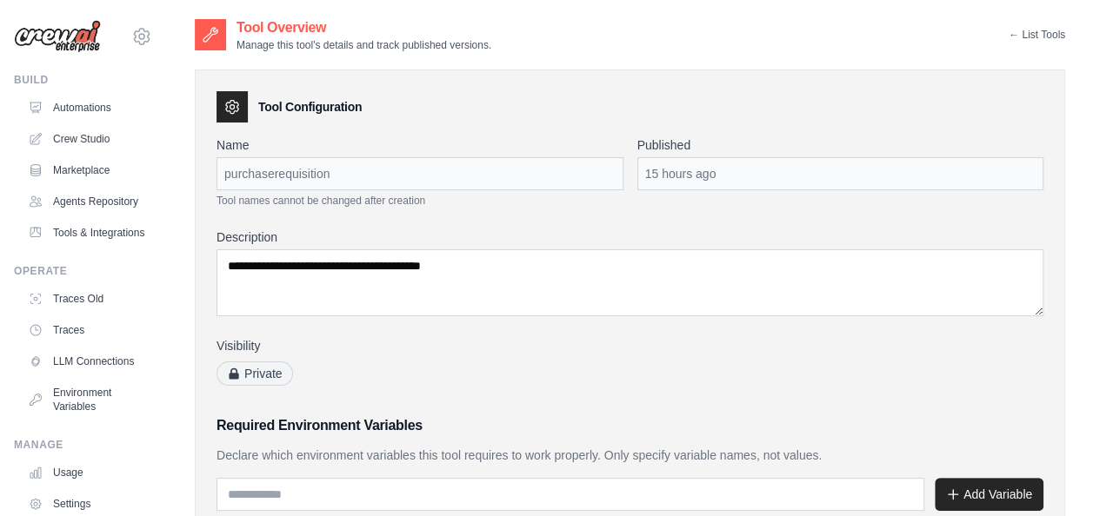
click at [296, 171] on div "purchaserequisition" at bounding box center [419, 173] width 407 height 33
copy div "purchaserequisition"
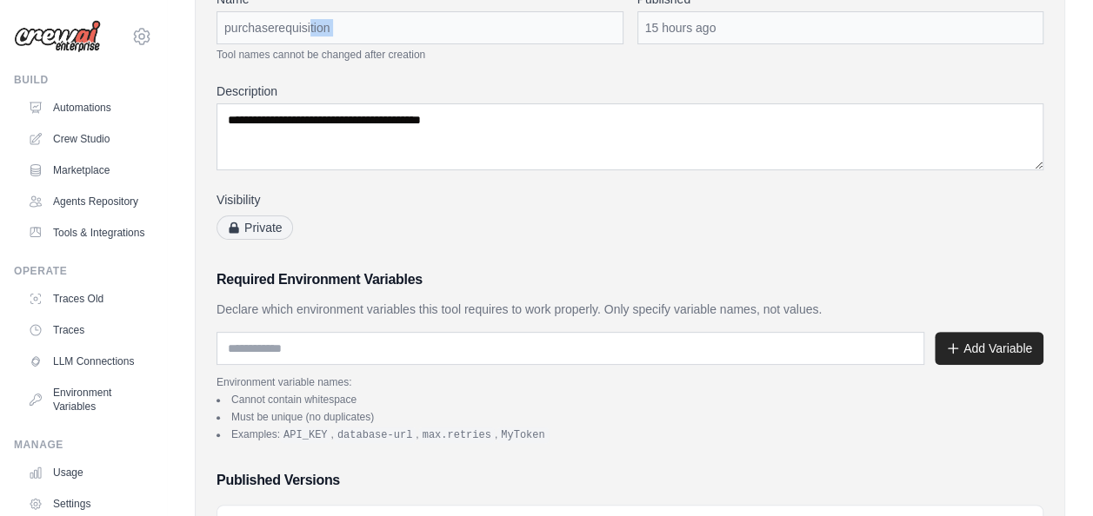
scroll to position [134, 0]
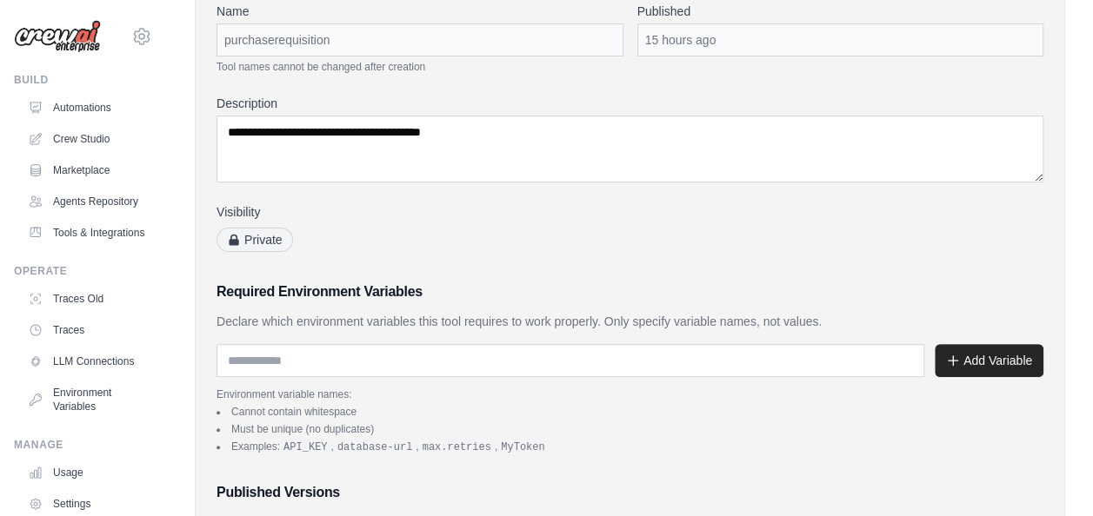
click at [270, 240] on span "Private" at bounding box center [254, 240] width 76 height 24
drag, startPoint x: 270, startPoint y: 240, endPoint x: 362, endPoint y: 261, distance: 93.6
click at [362, 261] on div "**********" at bounding box center [629, 396] width 827 height 787
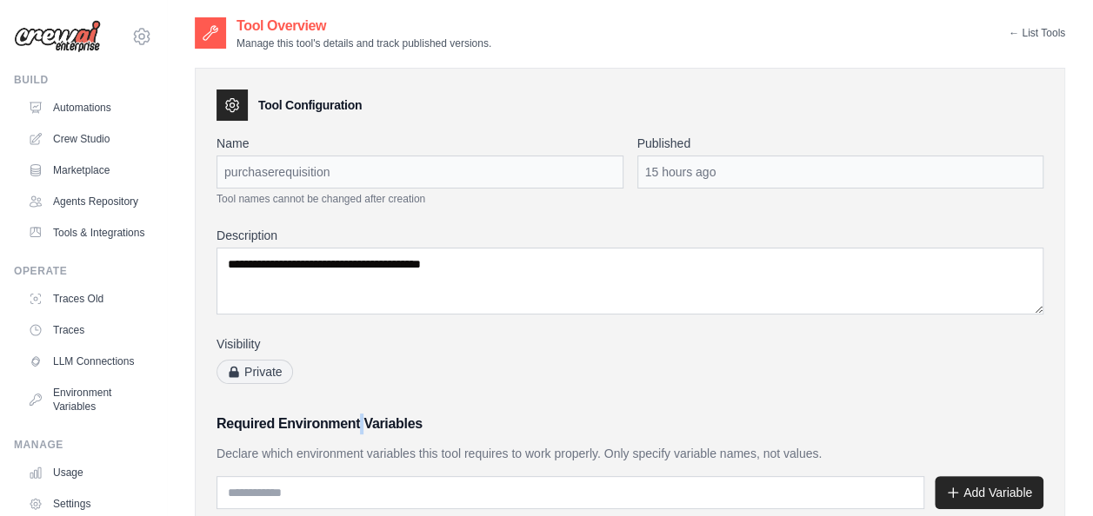
scroll to position [0, 0]
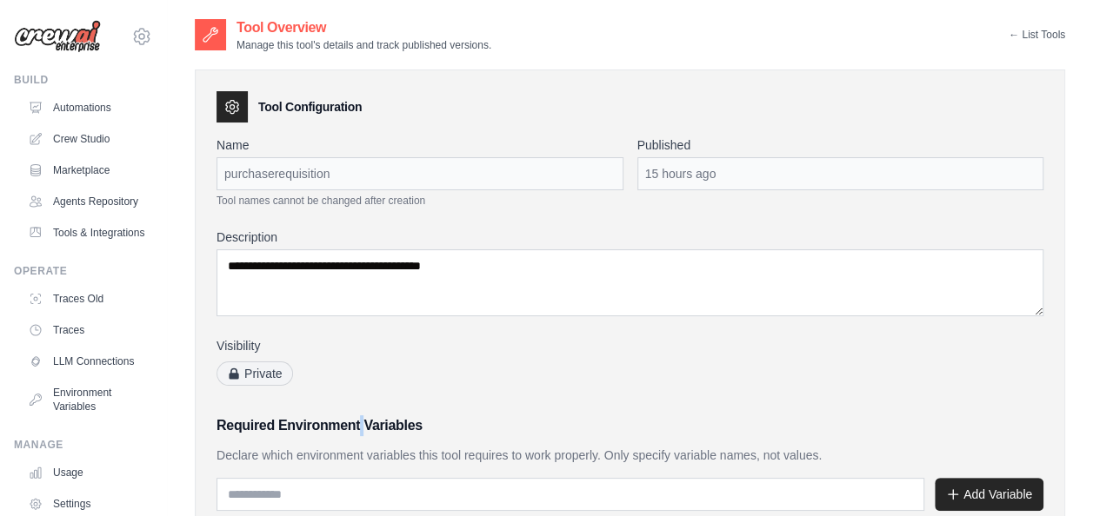
click at [1016, 31] on link "← List Tools" at bounding box center [1036, 35] width 56 height 14
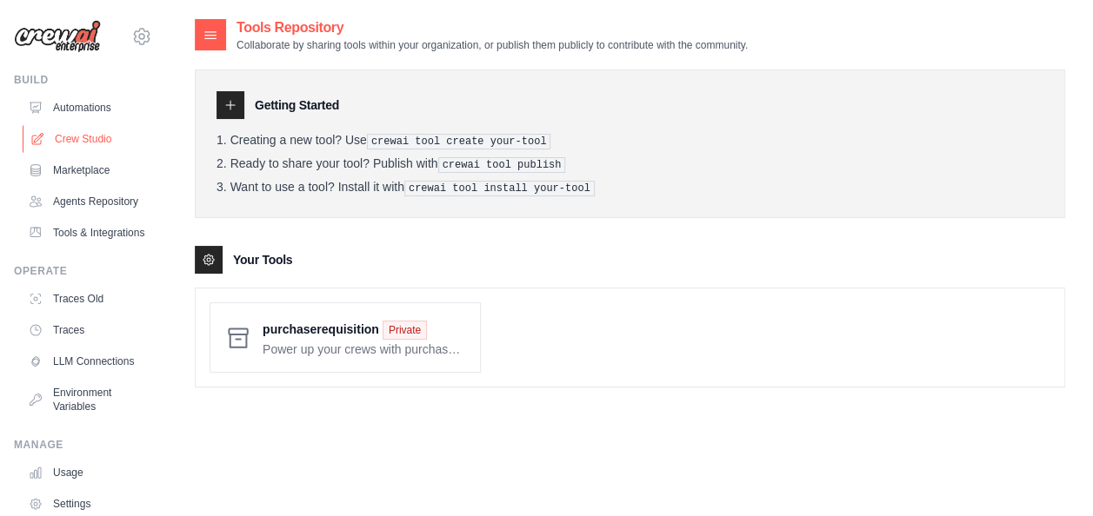
click at [84, 134] on link "Crew Studio" at bounding box center [88, 139] width 131 height 28
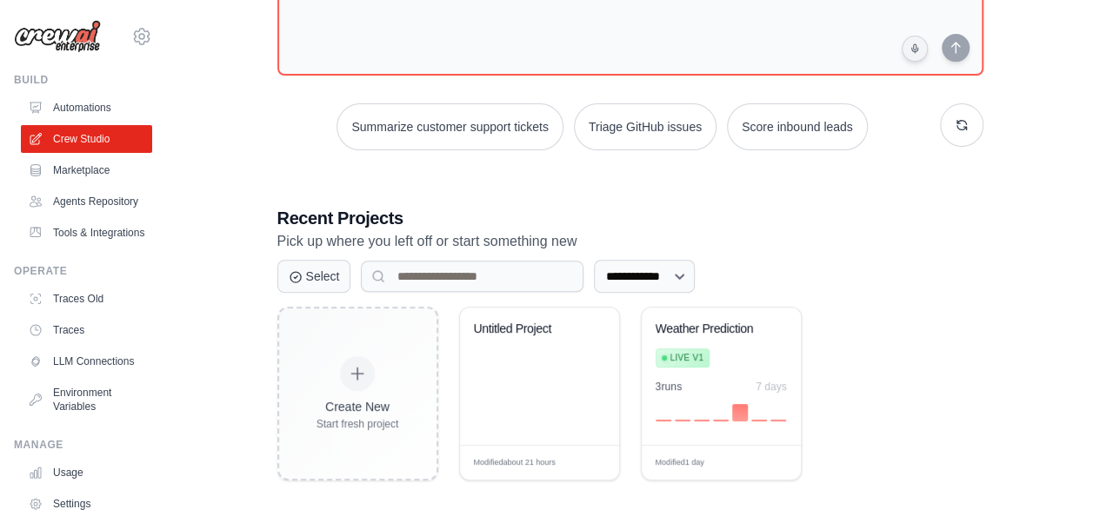
scroll to position [183, 0]
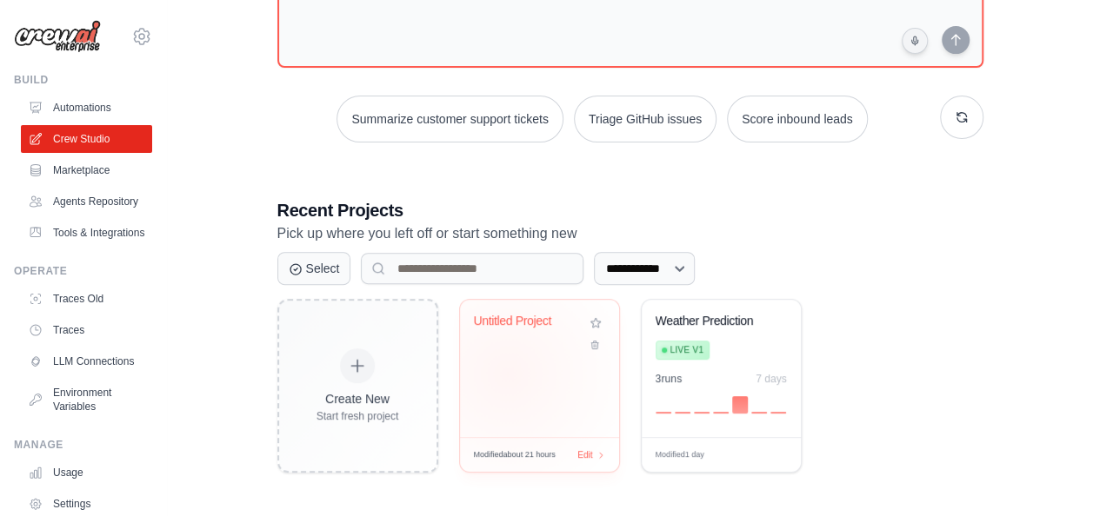
click at [507, 372] on div "Untitled Project" at bounding box center [539, 368] width 159 height 137
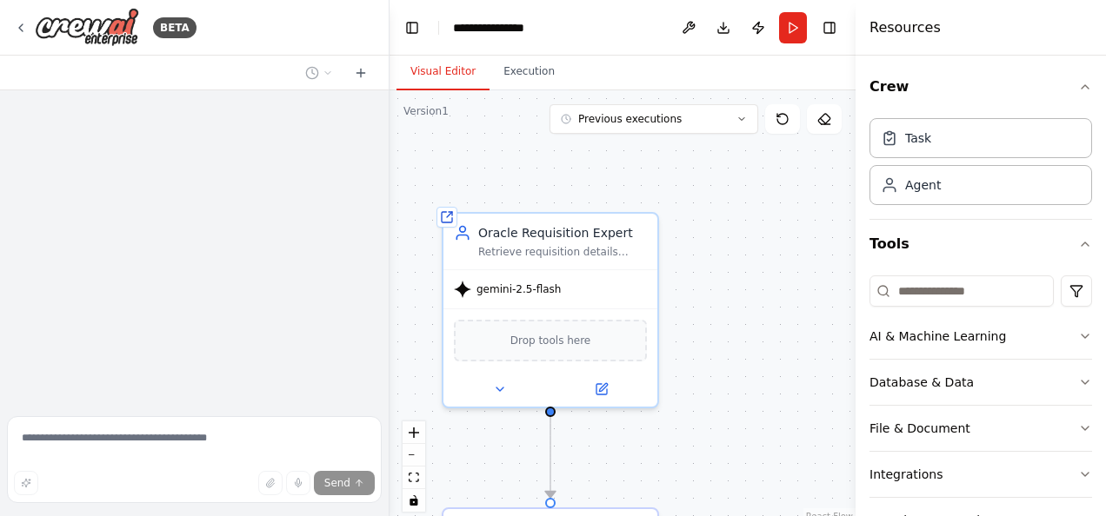
scroll to position [3001, 0]
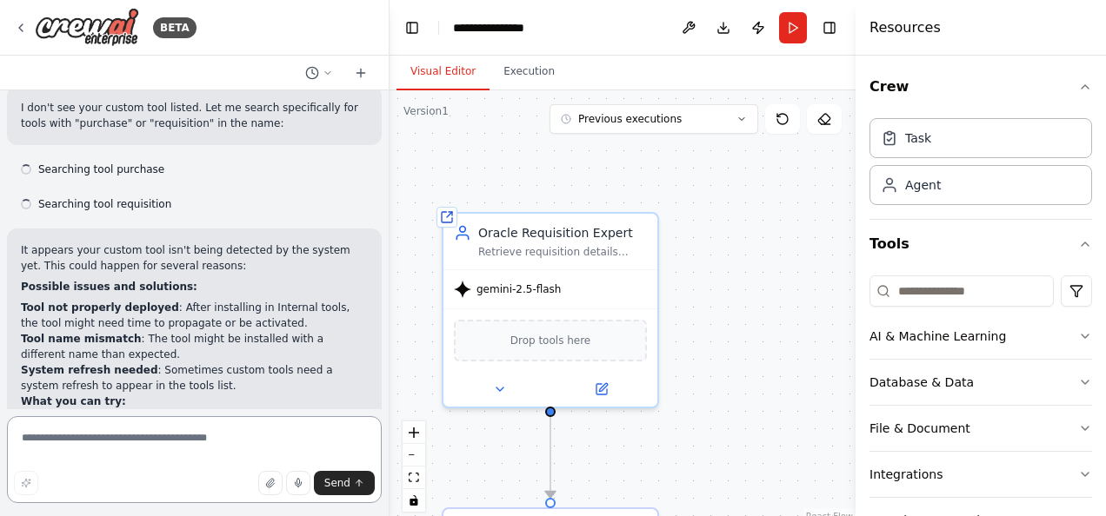
click at [189, 450] on textarea at bounding box center [194, 459] width 375 height 87
paste textarea "**********"
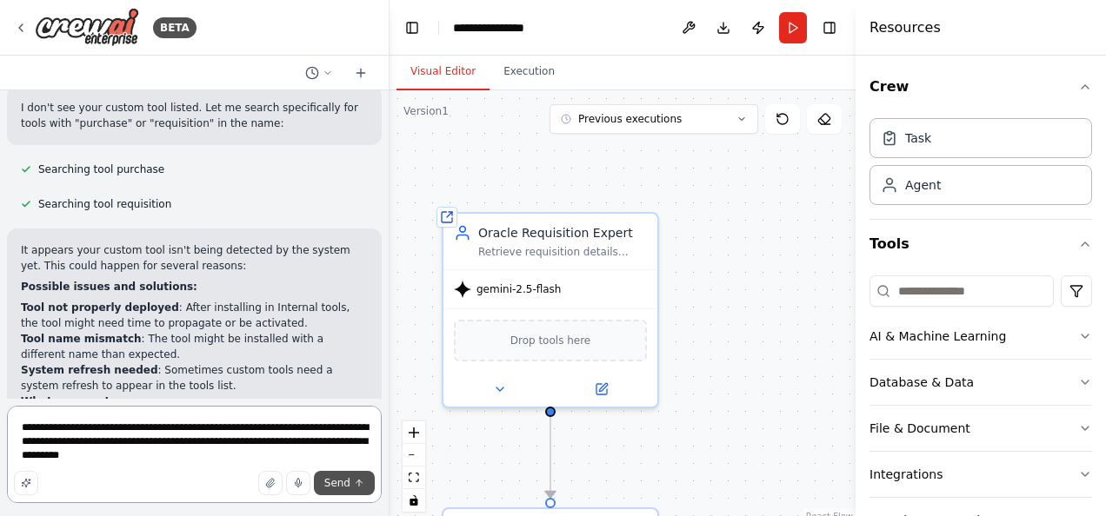
type textarea "**********"
click at [369, 488] on button "Send" at bounding box center [344, 483] width 61 height 24
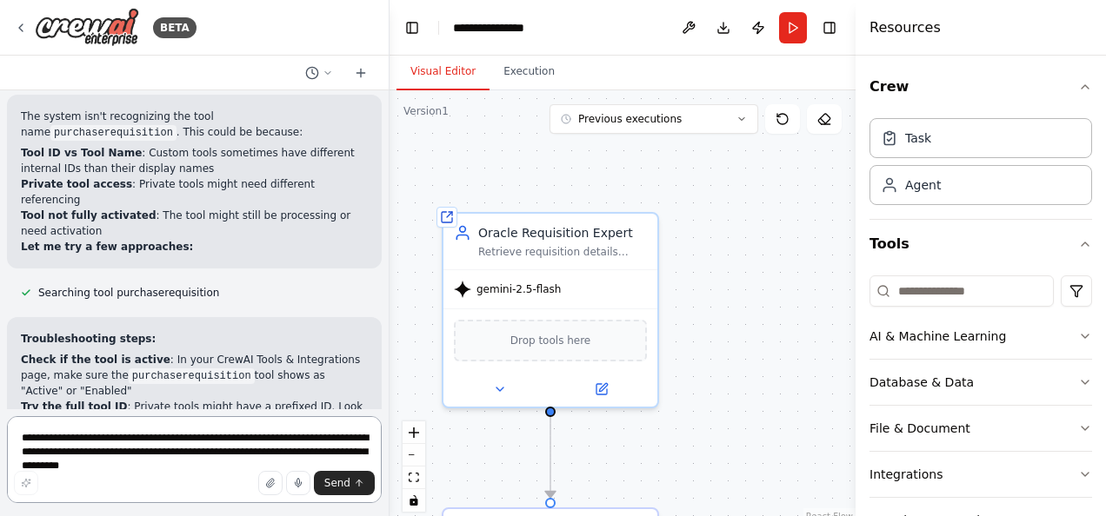
scroll to position [3798, 0]
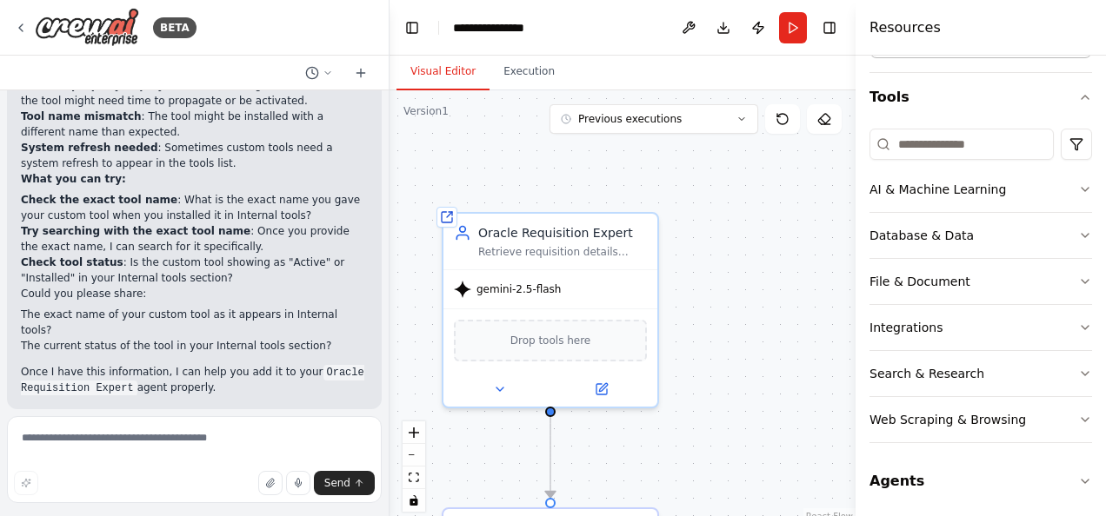
scroll to position [3215, 0]
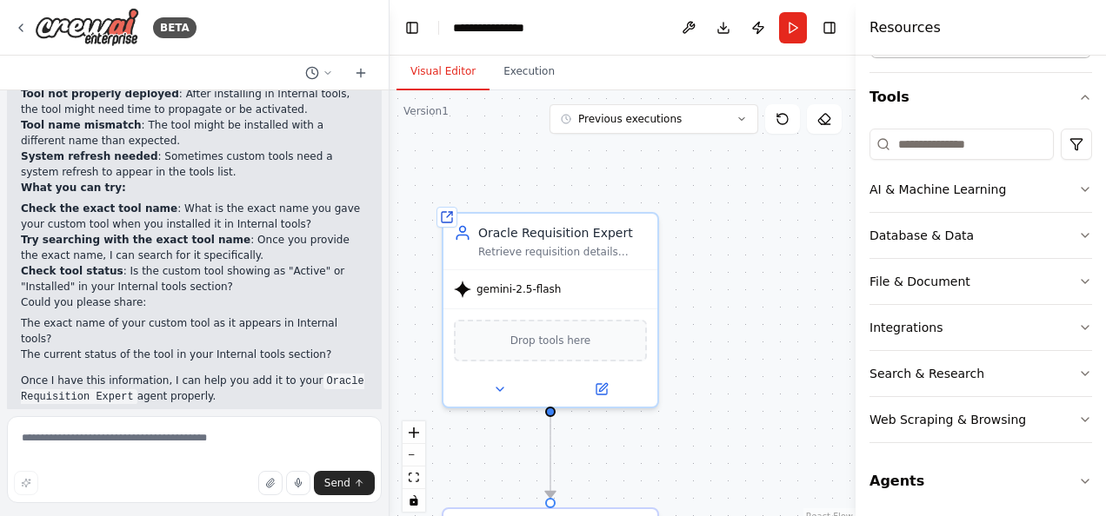
drag, startPoint x: 125, startPoint y: 254, endPoint x: 16, endPoint y: 219, distance: 114.9
click at [16, 432] on div "purchaserequisition this is the tool name which is present in Your Tools sectio…" at bounding box center [194, 469] width 375 height 75
copy p "purchaserequisition this is the tool name which is present in Your Tools sectio…"
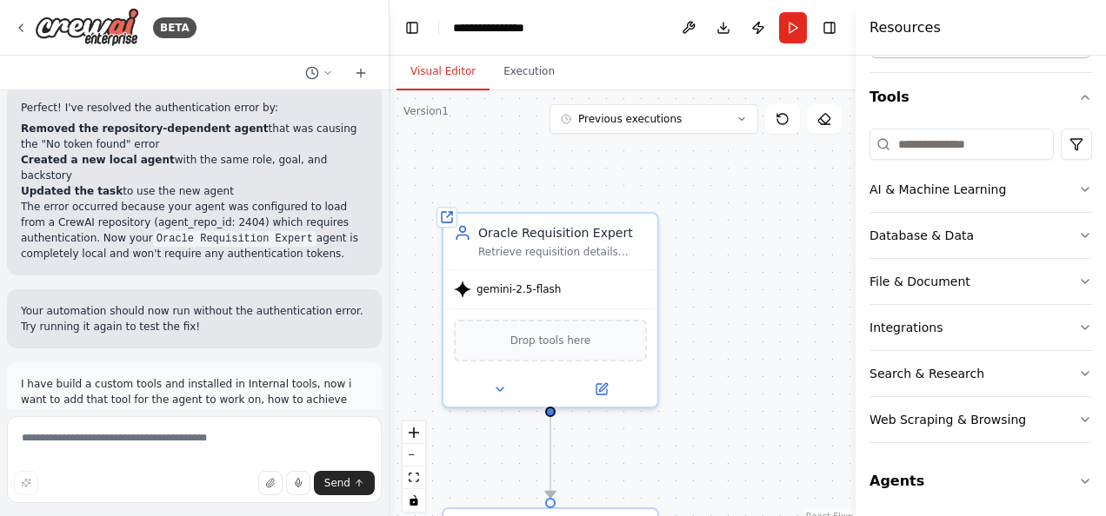
scroll to position [2369, 0]
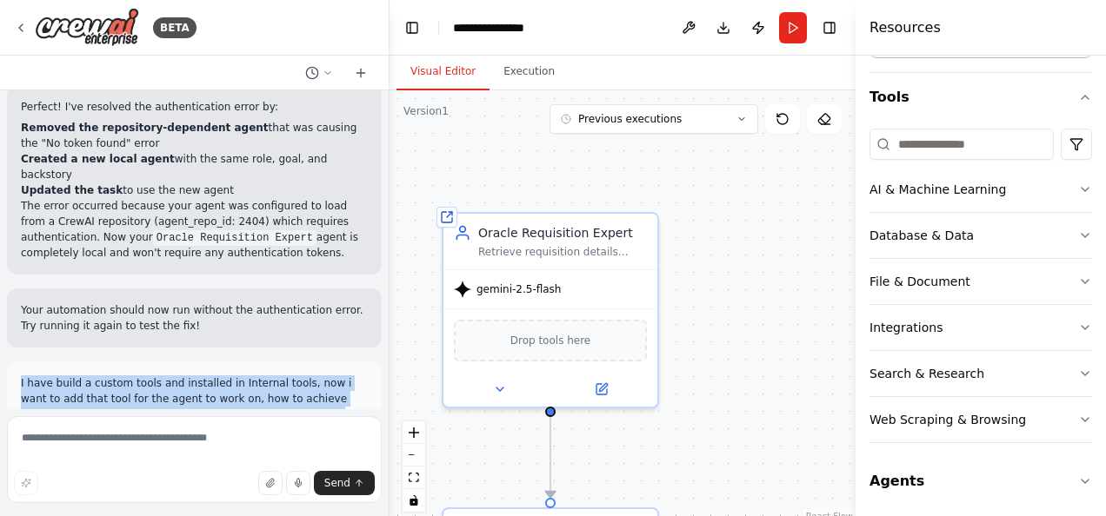
drag, startPoint x: 240, startPoint y: 194, endPoint x: 21, endPoint y: 158, distance: 221.9
click at [21, 375] on p "I have build a custom tools and installed in Internal tools, now i want to add …" at bounding box center [194, 398] width 347 height 47
copy p "I have build a custom tools and installed in Internal tools, now i want to add …"
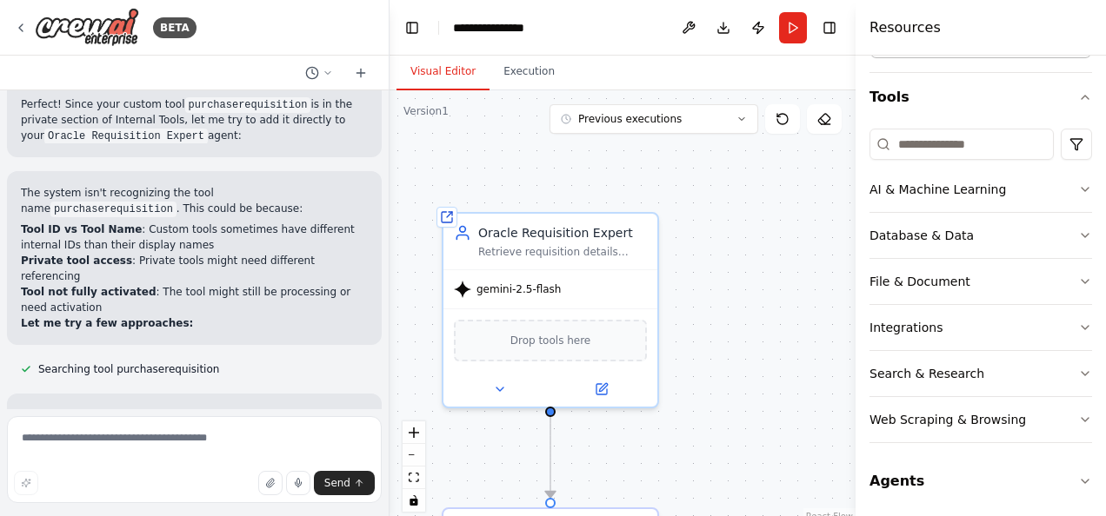
scroll to position [3798, 0]
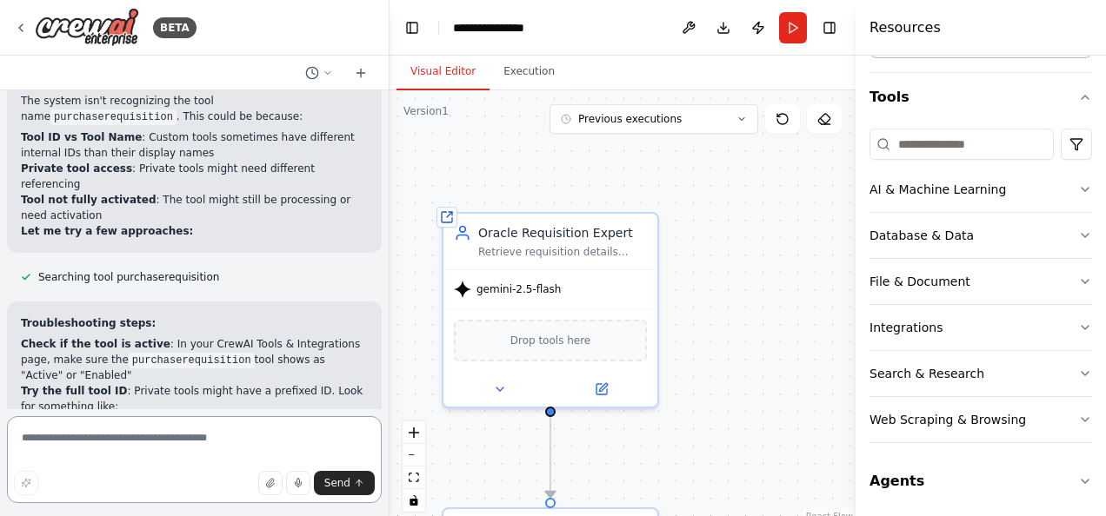
click at [161, 448] on textarea at bounding box center [194, 459] width 375 height 87
click at [110, 438] on textarea "**********" at bounding box center [194, 459] width 375 height 87
click at [221, 436] on textarea "**********" at bounding box center [194, 459] width 375 height 87
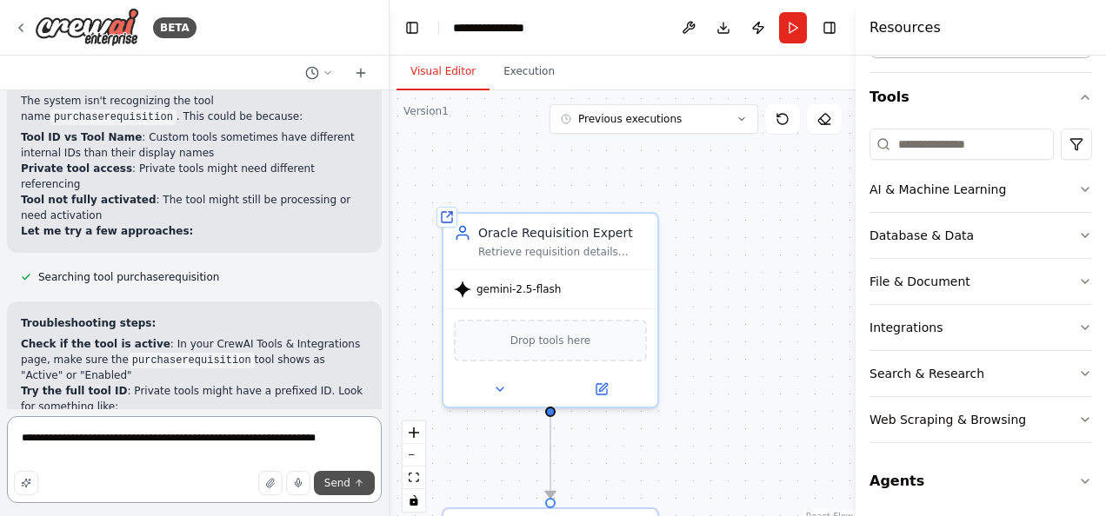
type textarea "**********"
click at [342, 482] on span "Send" at bounding box center [337, 483] width 26 height 14
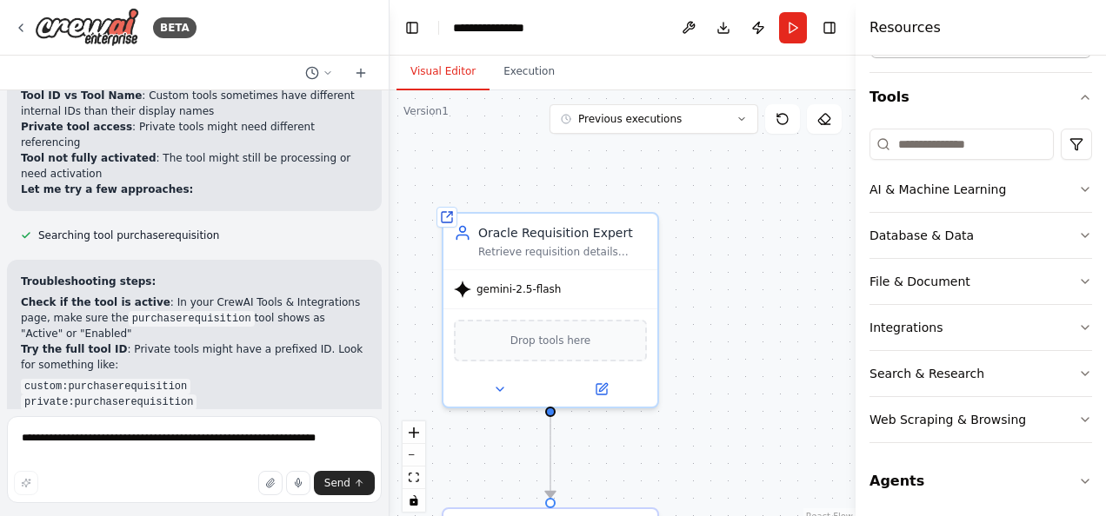
scroll to position [3855, 0]
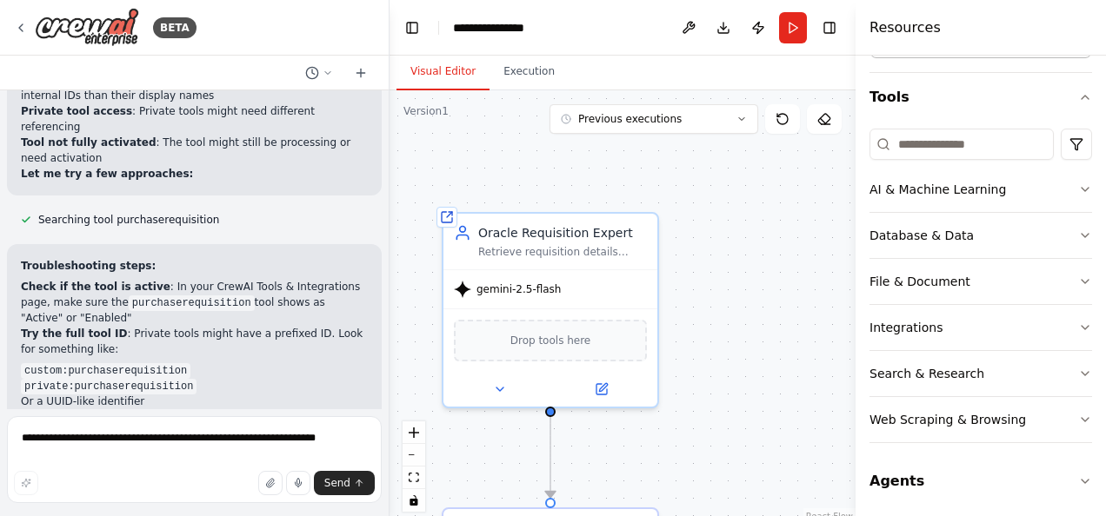
drag, startPoint x: 224, startPoint y: 382, endPoint x: 219, endPoint y: 372, distance: 11.7
copy p "can you tell me the custom tool name that created in Internal tools."
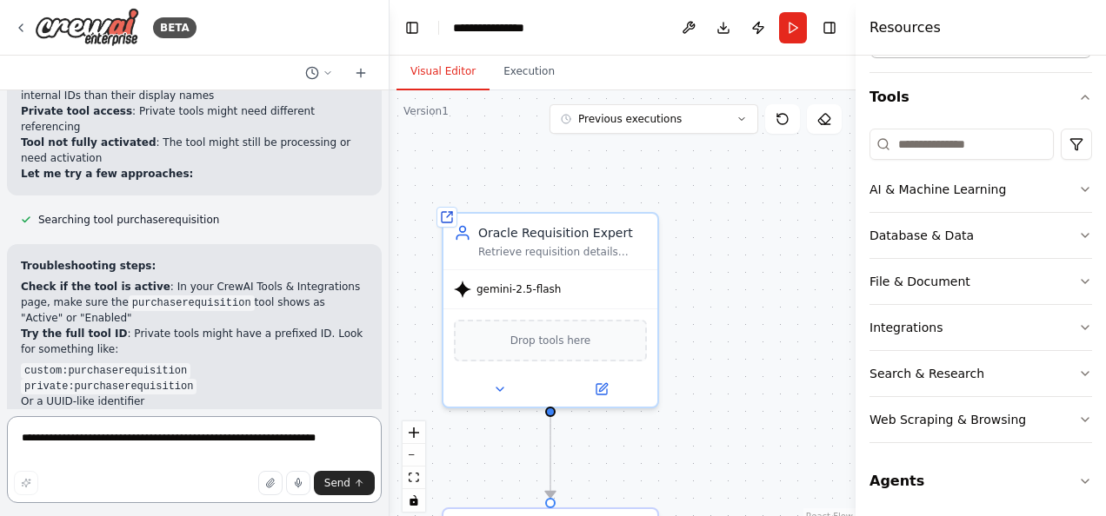
click at [206, 442] on textarea "**********" at bounding box center [194, 459] width 375 height 87
paste textarea "**********"
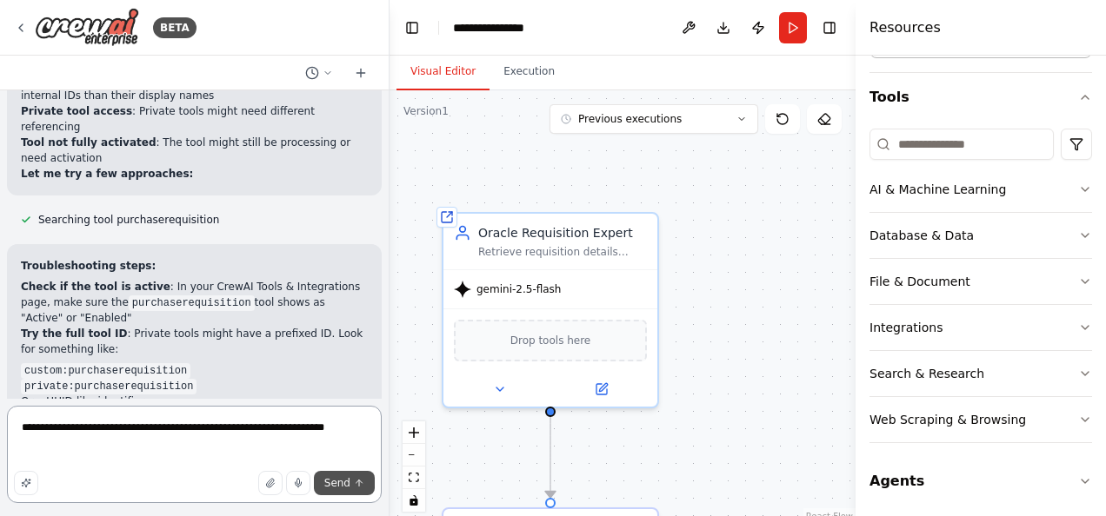
type textarea "**********"
click at [339, 487] on span "Send" at bounding box center [337, 483] width 26 height 14
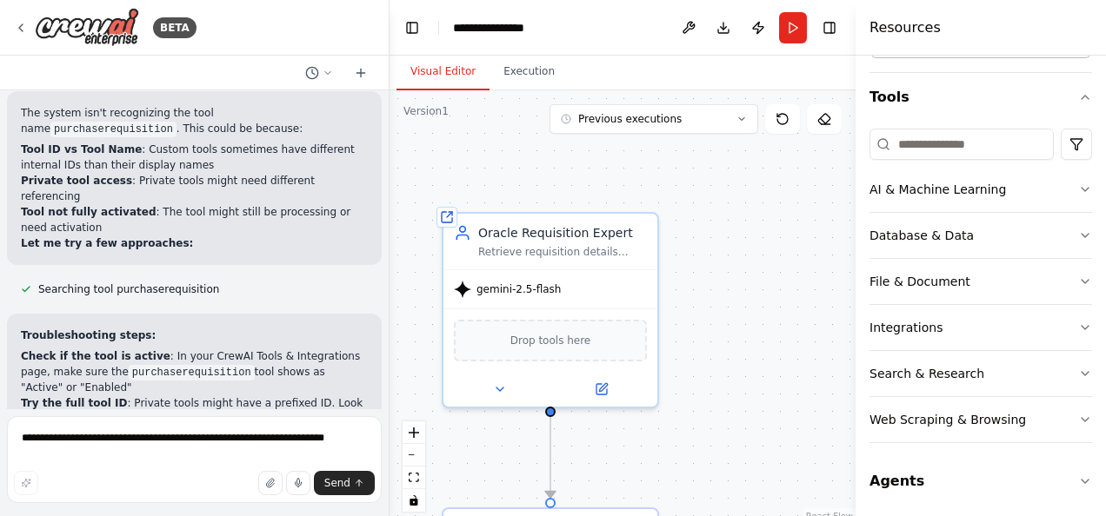
scroll to position [3912, 0]
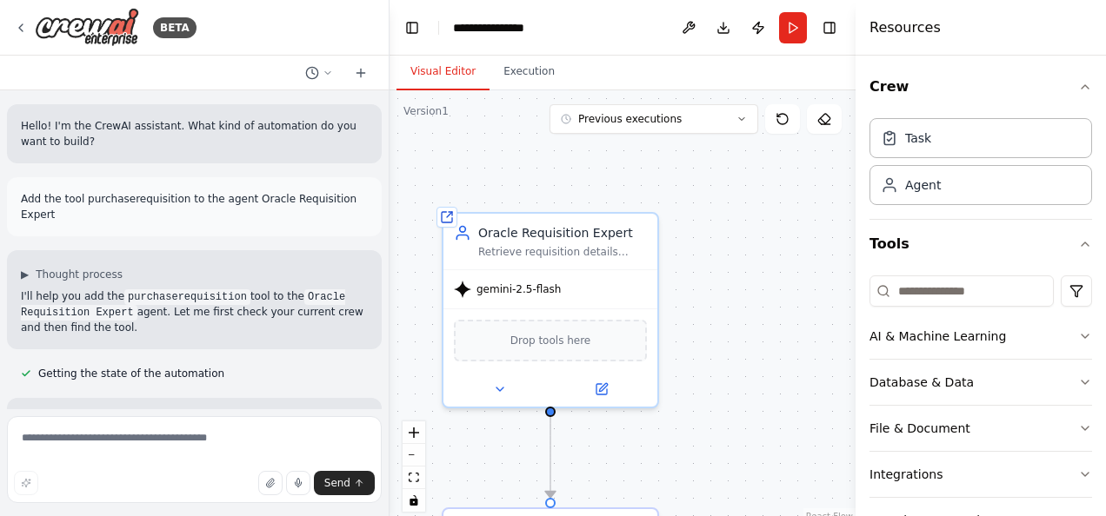
scroll to position [3798, 0]
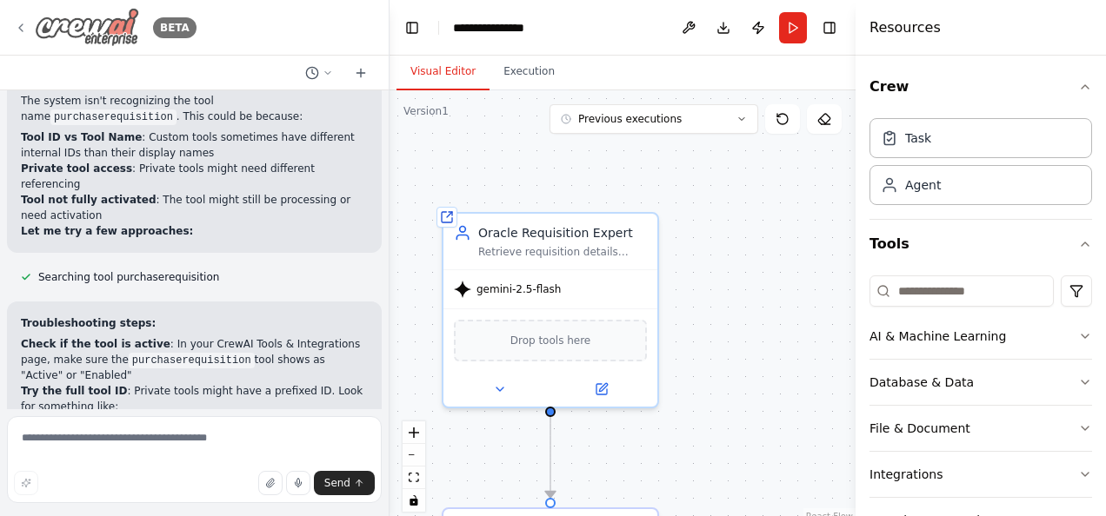
click at [104, 16] on img at bounding box center [87, 27] width 104 height 39
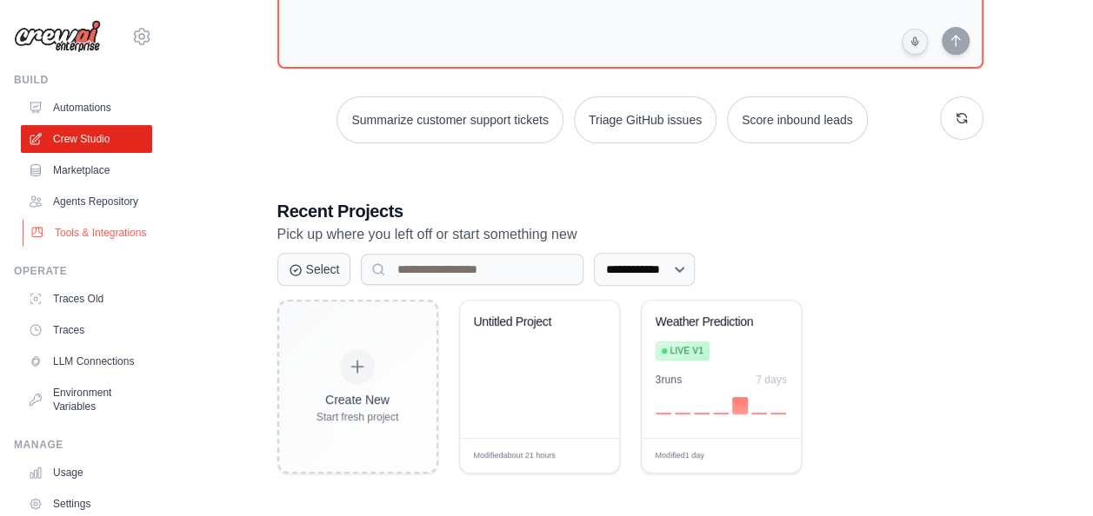
click at [71, 247] on link "Tools & Integrations" at bounding box center [88, 233] width 131 height 28
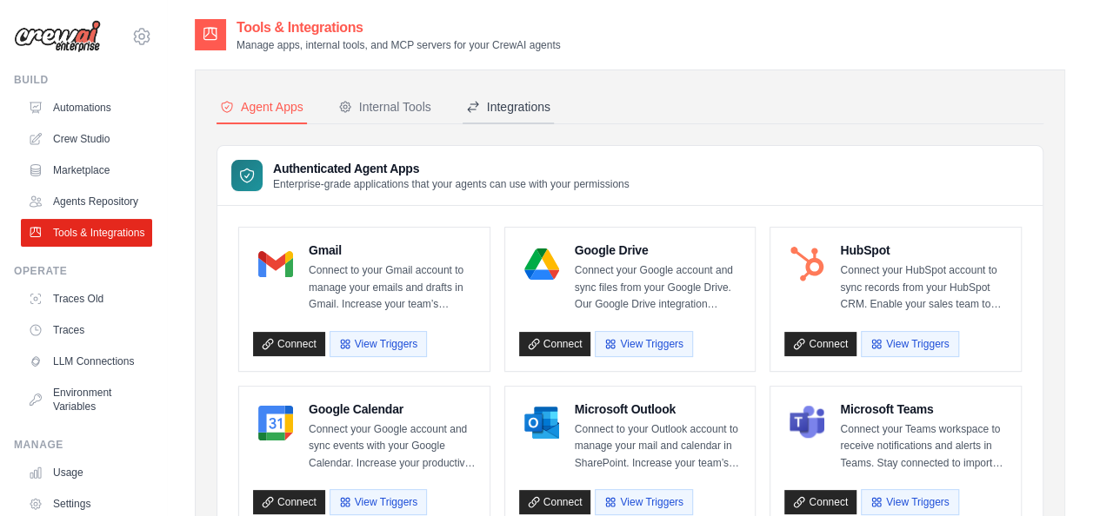
click at [486, 104] on div "Integrations" at bounding box center [508, 106] width 84 height 17
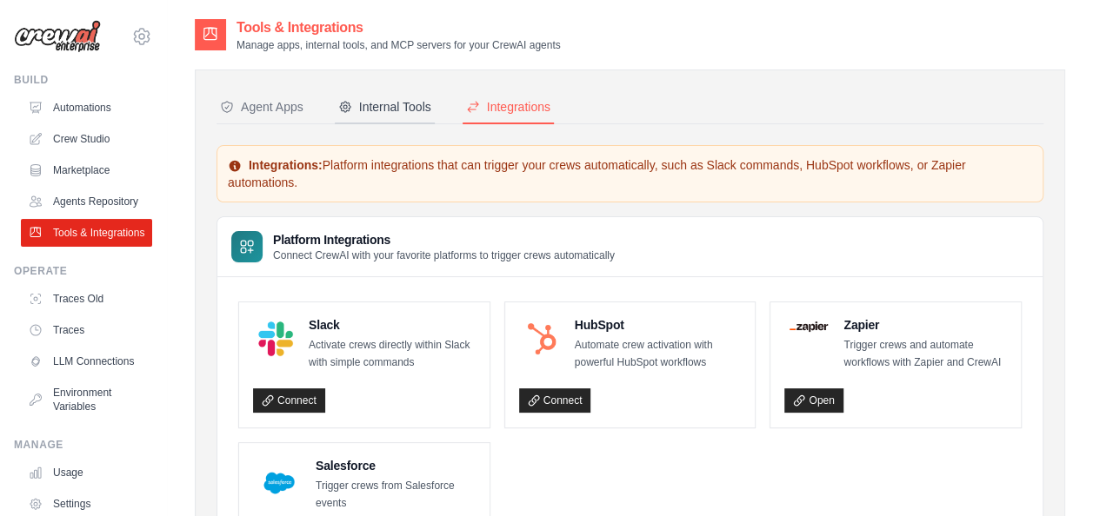
click at [400, 108] on div "Internal Tools" at bounding box center [384, 106] width 93 height 17
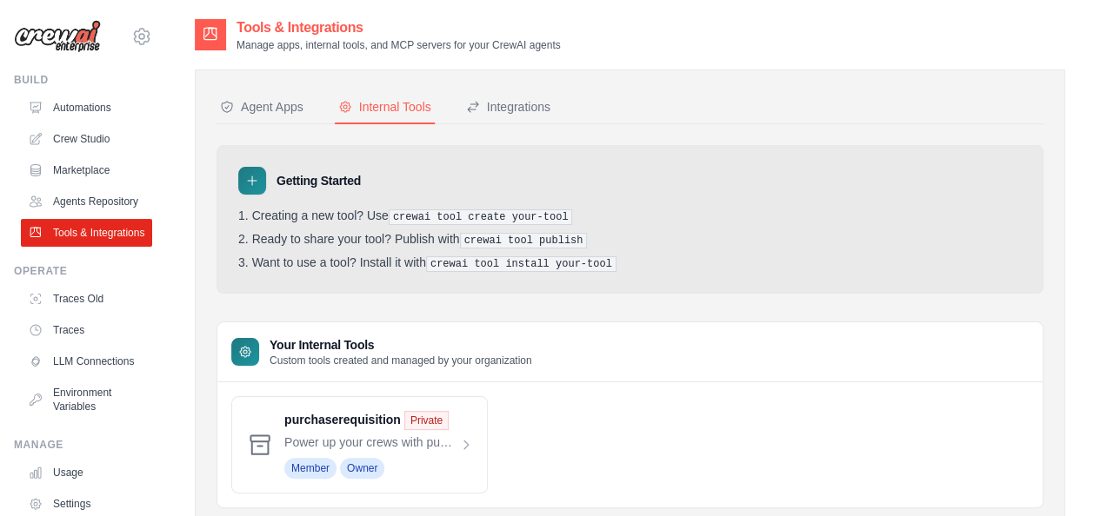
scroll to position [1, 0]
click at [243, 176] on div at bounding box center [252, 180] width 28 height 28
drag, startPoint x: 396, startPoint y: 216, endPoint x: 551, endPoint y: 207, distance: 155.0
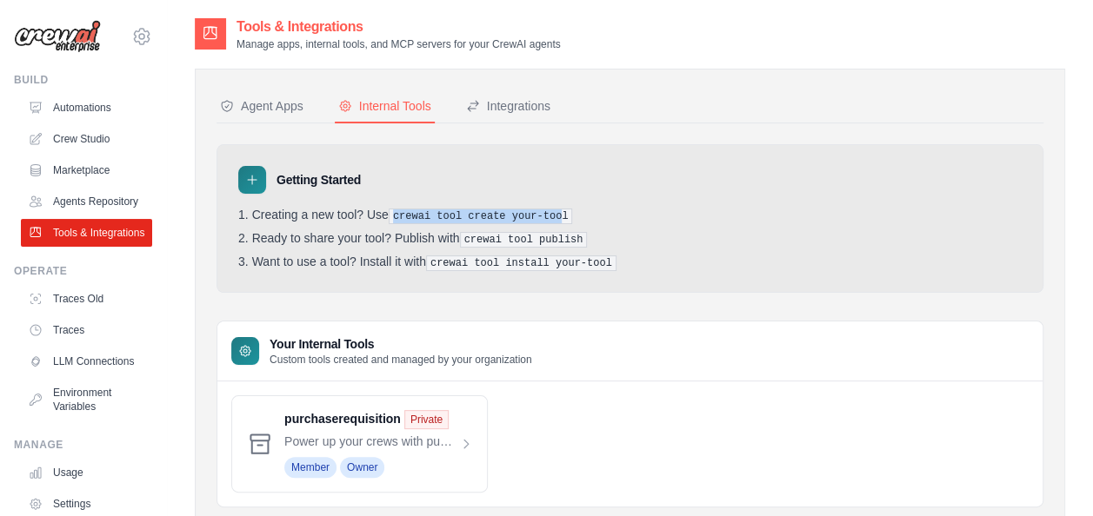
click at [551, 209] on pre "crewai tool create your-tool" at bounding box center [481, 217] width 184 height 16
drag, startPoint x: 551, startPoint y: 207, endPoint x: 466, endPoint y: 236, distance: 90.2
click at [466, 236] on pre "crewai tool publish" at bounding box center [524, 240] width 128 height 16
drag, startPoint x: 466, startPoint y: 236, endPoint x: 442, endPoint y: 262, distance: 35.1
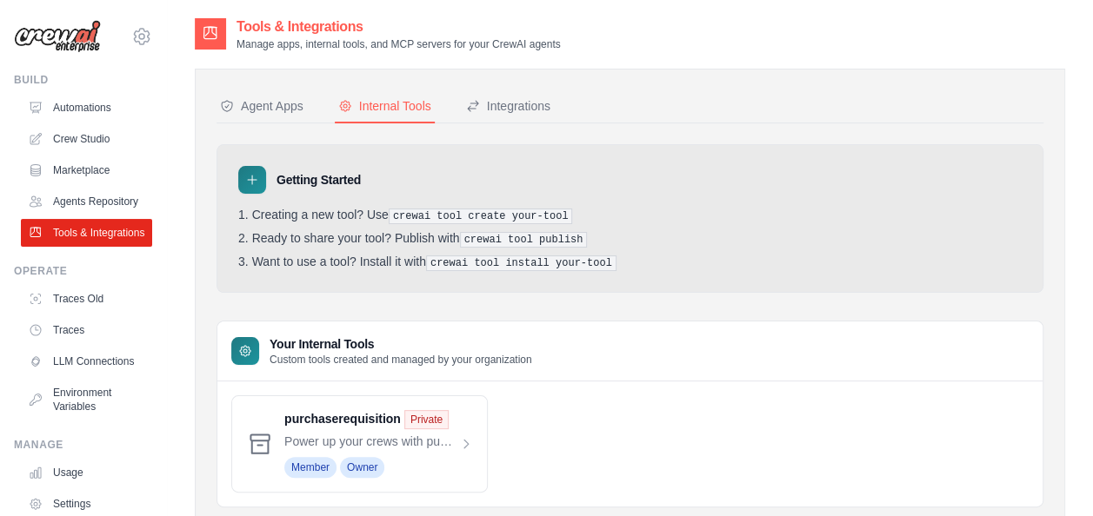
click at [442, 262] on pre "crewai tool install your-tool" at bounding box center [521, 264] width 190 height 16
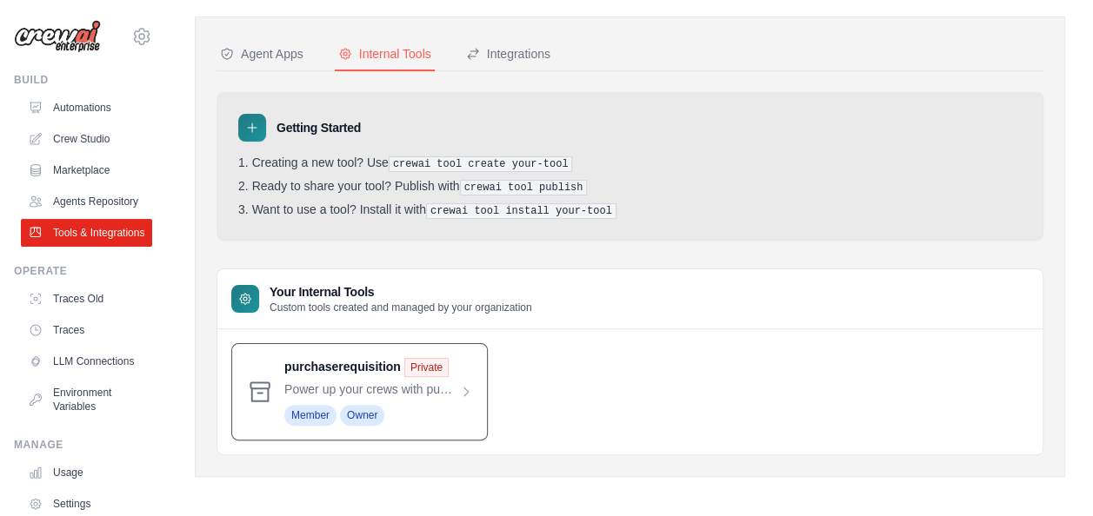
click at [459, 384] on span at bounding box center [378, 392] width 189 height 68
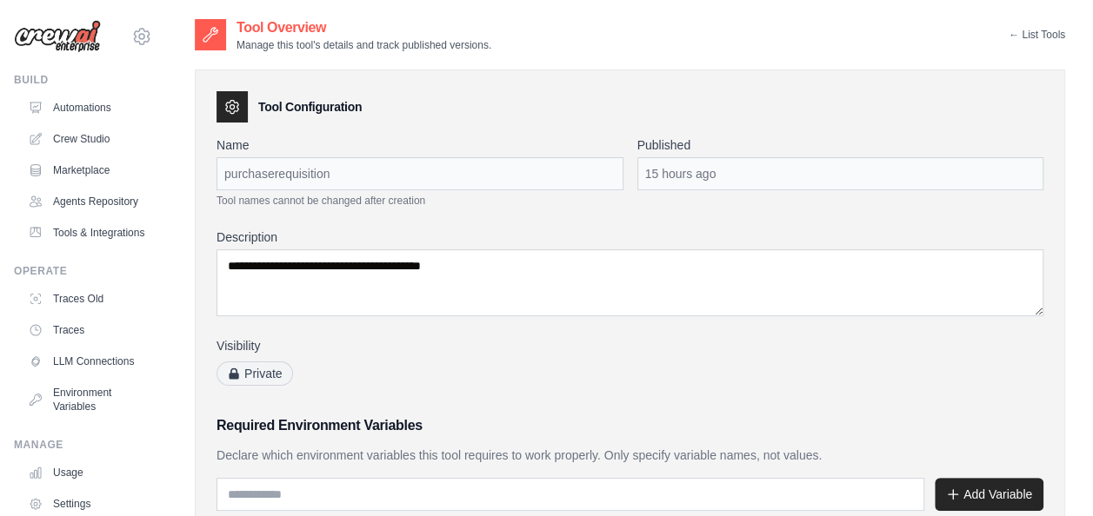
click at [270, 375] on span "Private" at bounding box center [254, 374] width 76 height 24
drag, startPoint x: 270, startPoint y: 375, endPoint x: 399, endPoint y: 397, distance: 130.5
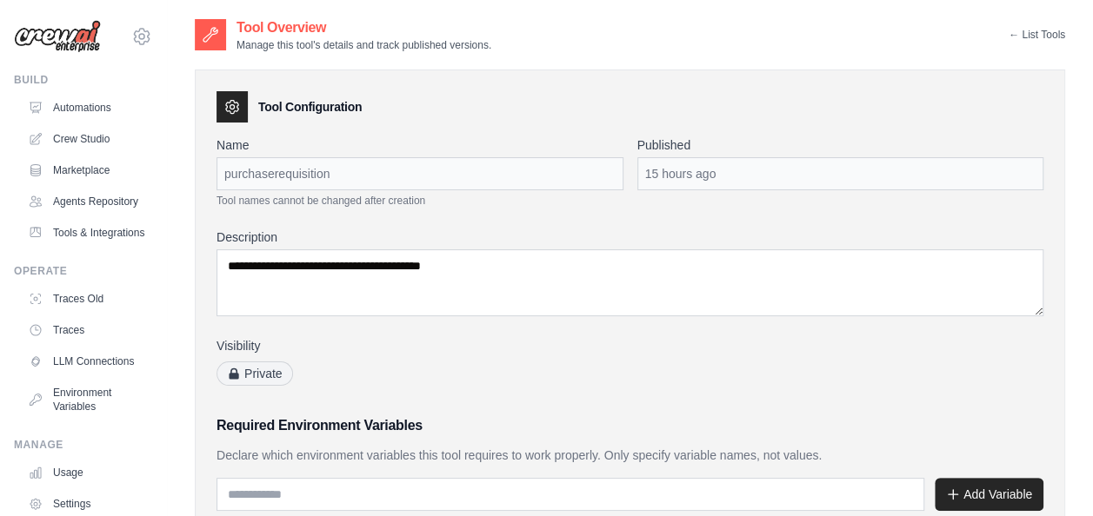
click at [1011, 40] on link "← List Tools" at bounding box center [1036, 35] width 56 height 14
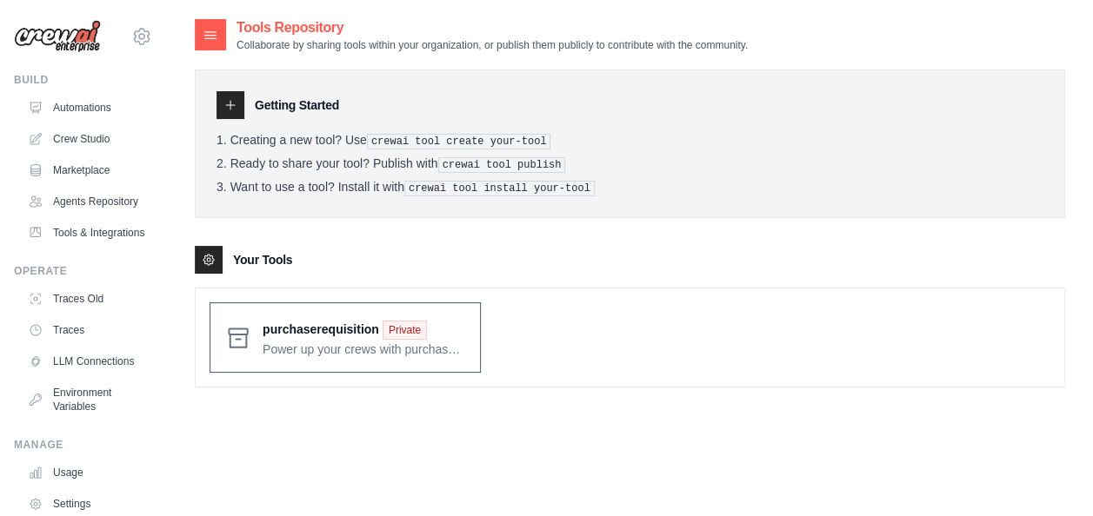
click at [377, 324] on span at bounding box center [363, 337] width 203 height 41
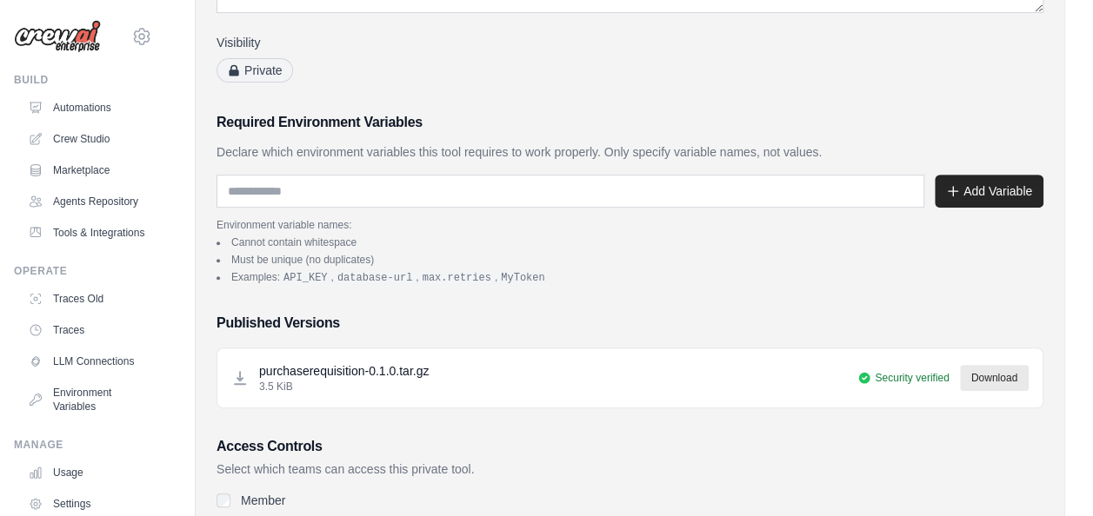
scroll to position [469, 0]
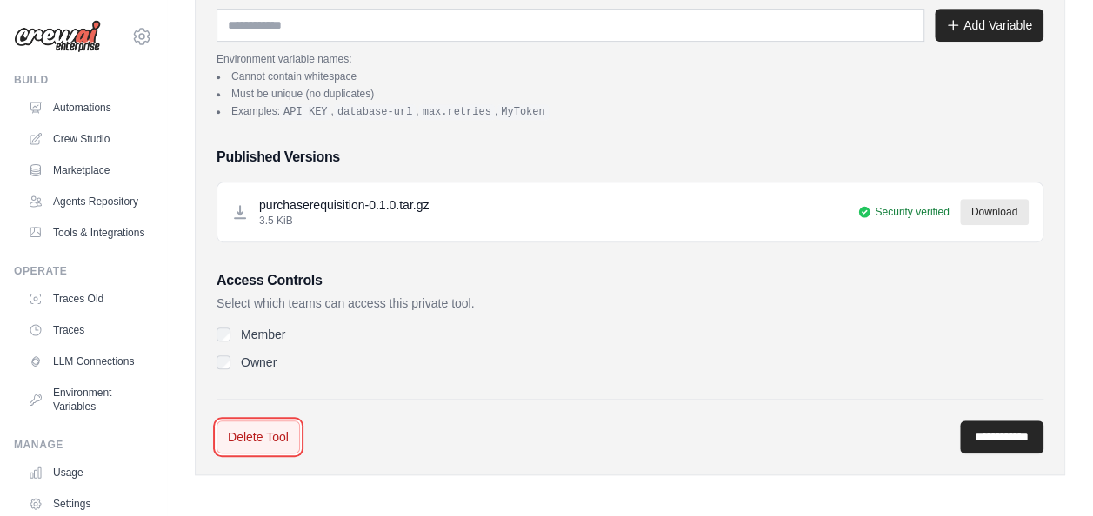
click at [273, 426] on link "Delete Tool" at bounding box center [257, 437] width 83 height 33
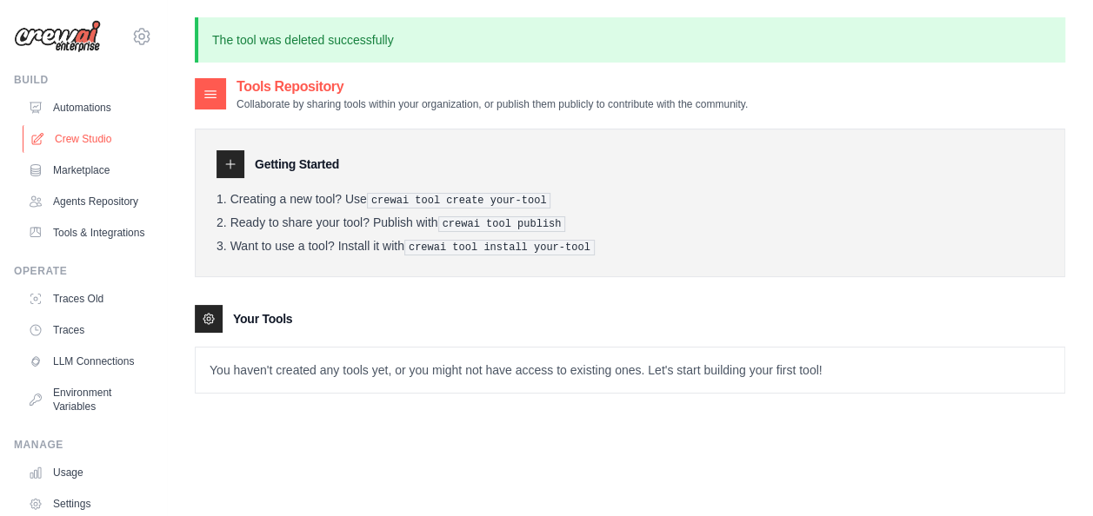
click at [97, 141] on link "Crew Studio" at bounding box center [88, 139] width 131 height 28
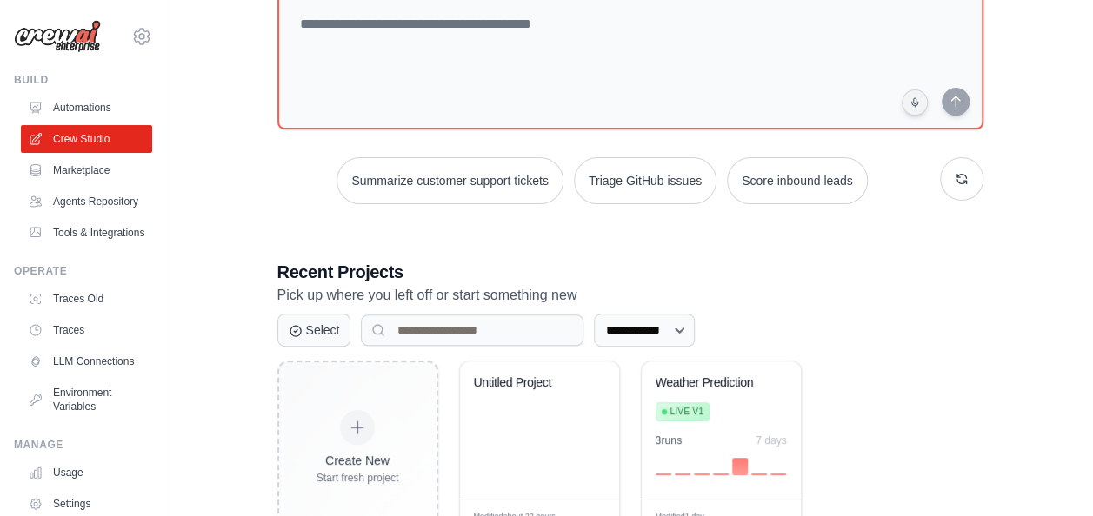
scroll to position [122, 0]
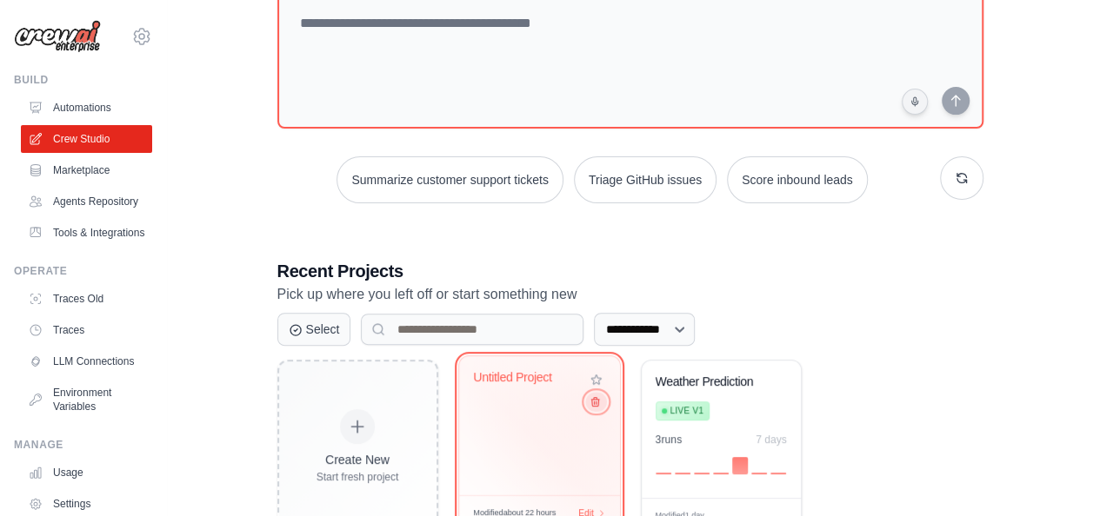
click at [594, 404] on icon at bounding box center [595, 402] width 8 height 9
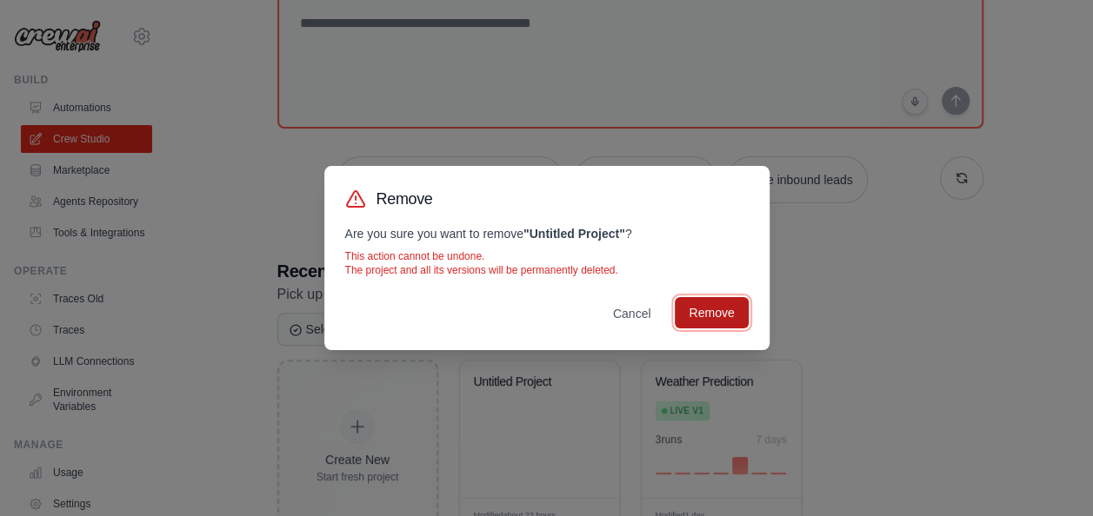
click at [726, 315] on button "Remove" at bounding box center [711, 312] width 73 height 31
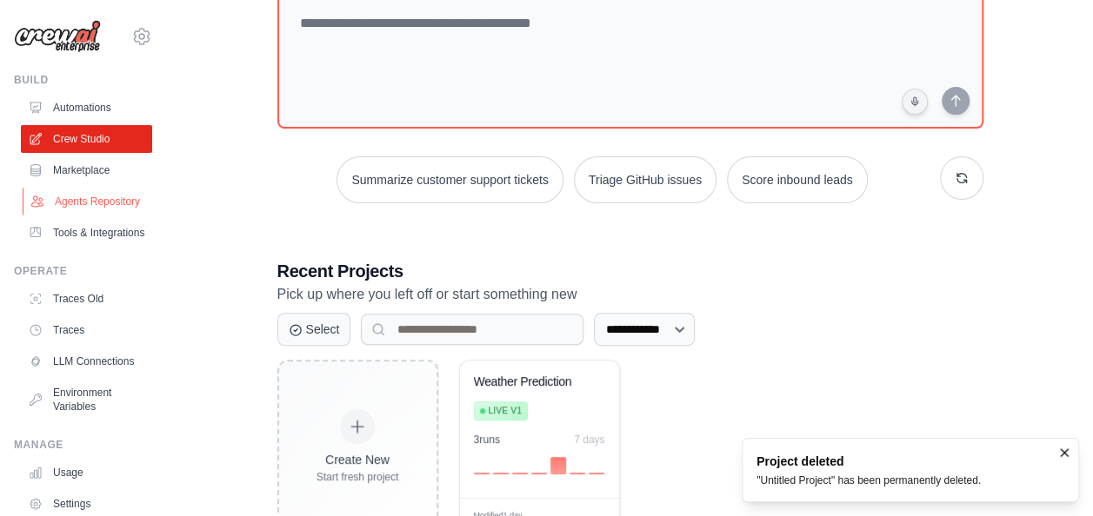
click at [63, 203] on link "Agents Repository" at bounding box center [88, 202] width 131 height 28
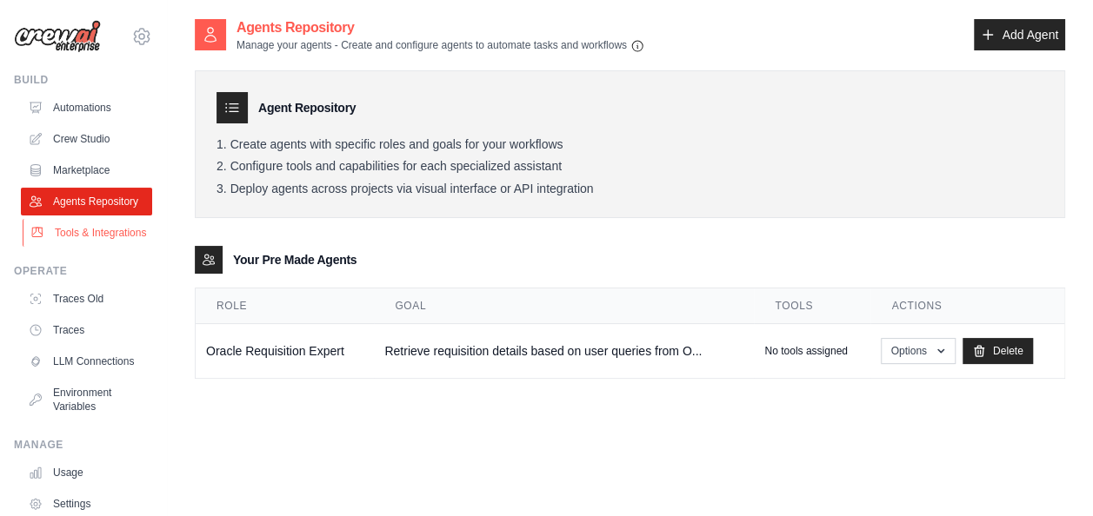
click at [76, 245] on link "Tools & Integrations" at bounding box center [88, 233] width 131 height 28
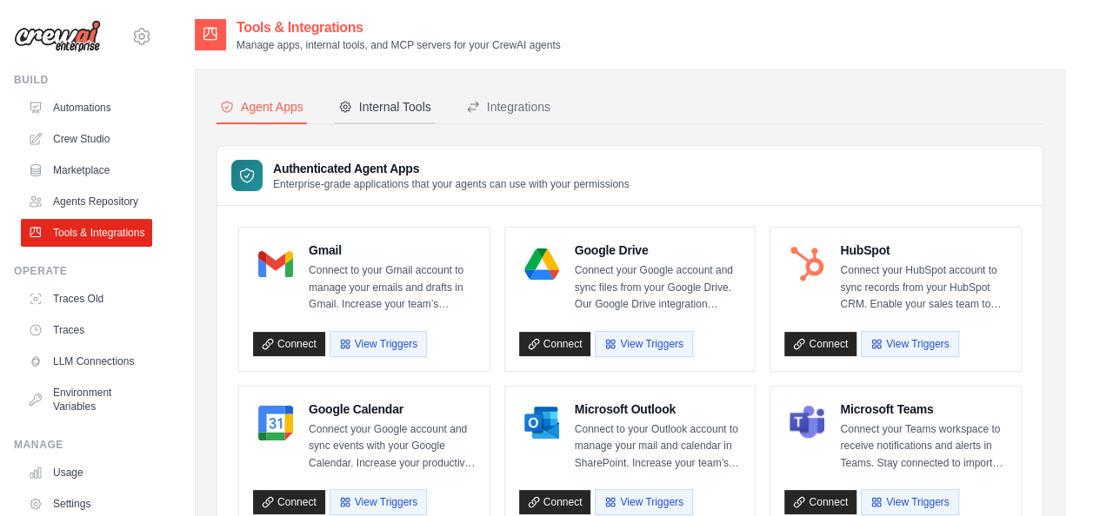
click at [369, 96] on button "Internal Tools" at bounding box center [385, 107] width 100 height 33
click at [367, 103] on div "Internal Tools" at bounding box center [384, 106] width 93 height 17
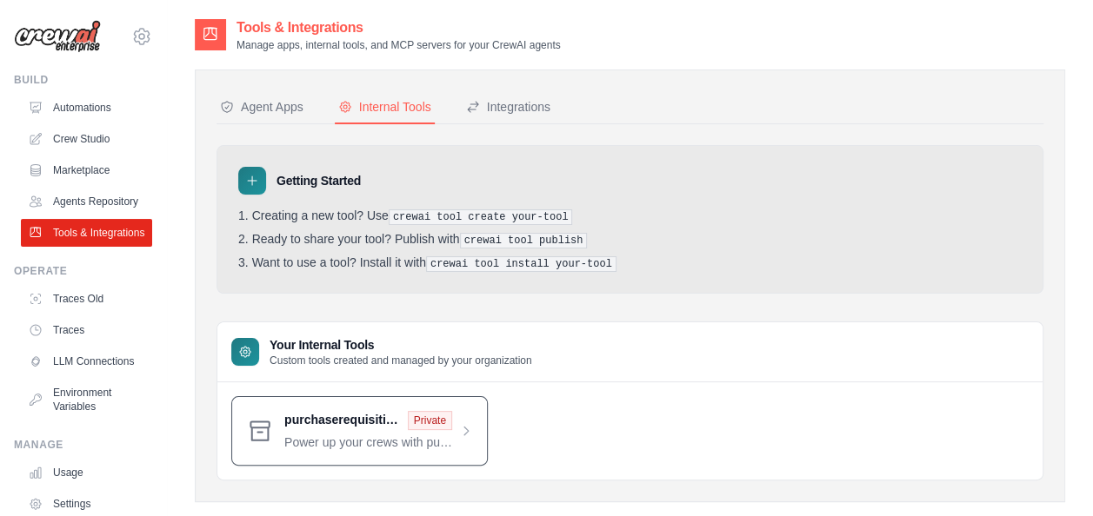
click at [471, 425] on span at bounding box center [378, 431] width 189 height 40
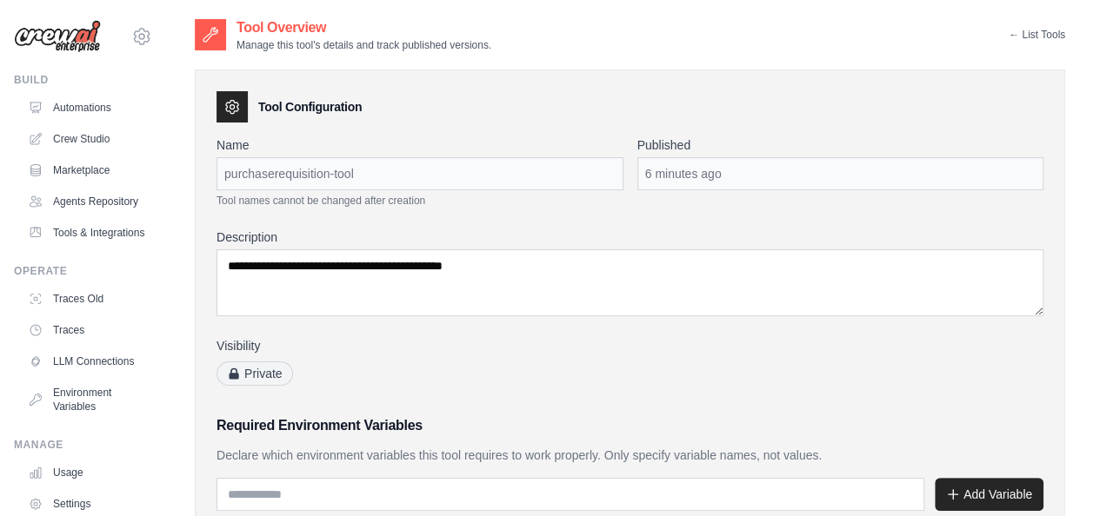
click at [1024, 36] on link "← List Tools" at bounding box center [1036, 35] width 56 height 14
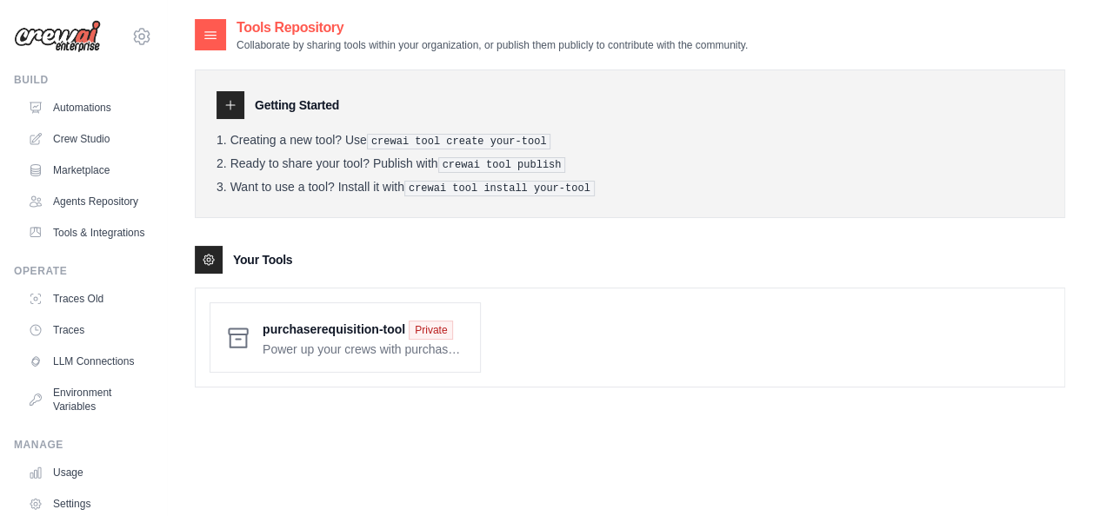
click at [562, 395] on div "Tools Repository Collaborate by sharing tools within your organization, or publ…" at bounding box center [630, 216] width 870 height 398
click at [337, 350] on span at bounding box center [363, 337] width 203 height 41
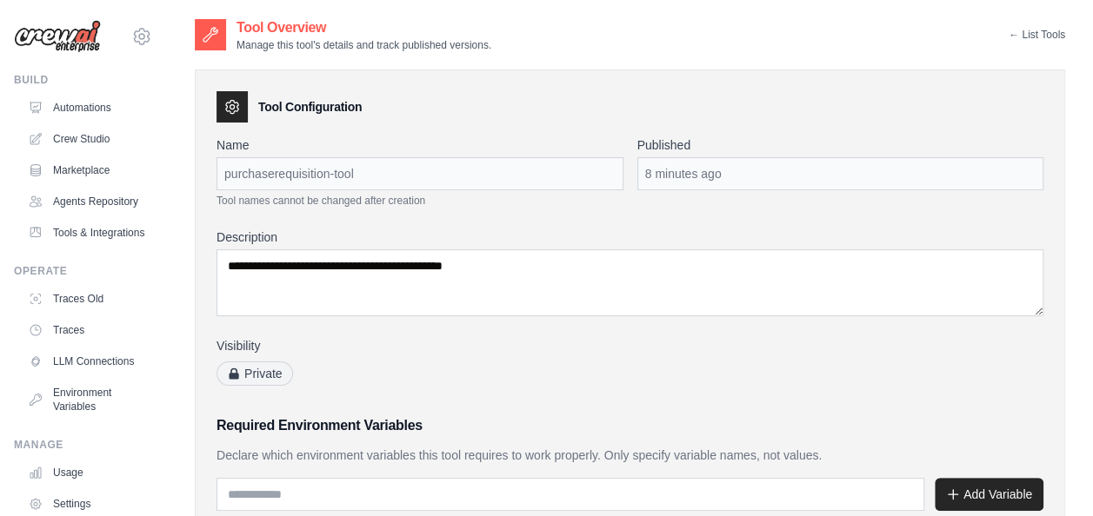
click at [357, 176] on div "purchaserequisition-tool" at bounding box center [419, 173] width 407 height 33
copy div "purchaserequisition-tool"
click at [92, 136] on link "Crew Studio" at bounding box center [88, 139] width 131 height 28
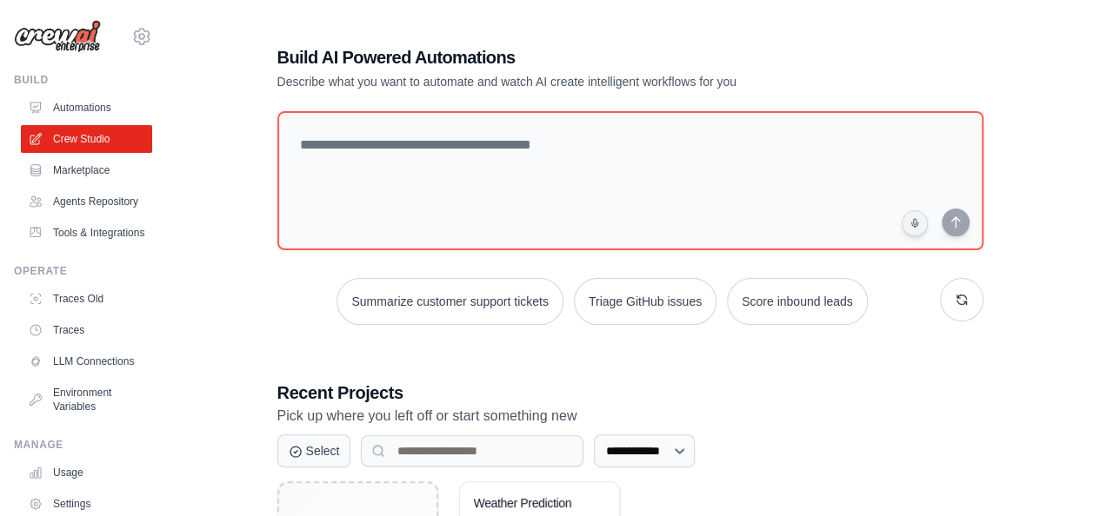
scroll to position [183, 0]
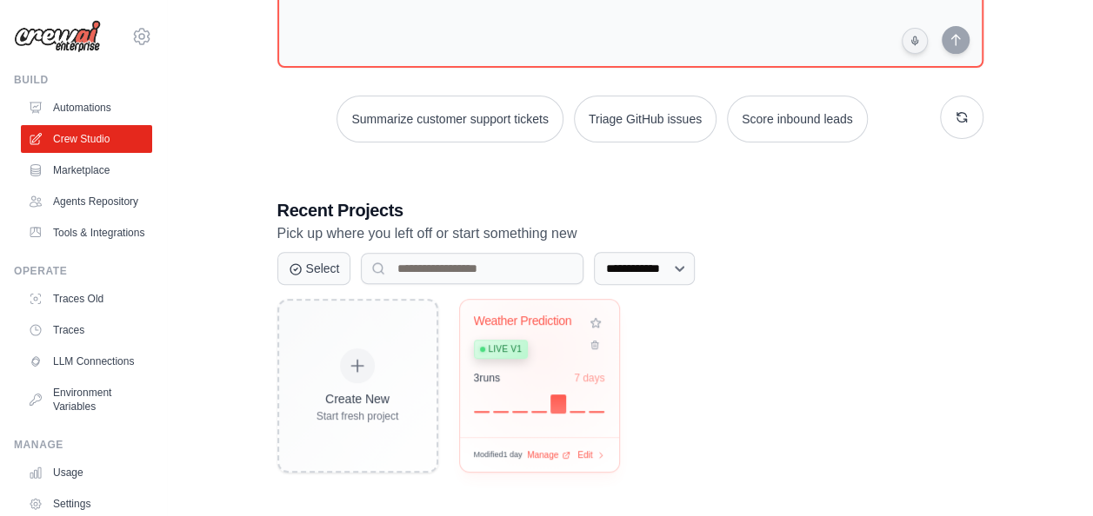
click at [542, 350] on div "Live v1" at bounding box center [526, 347] width 105 height 23
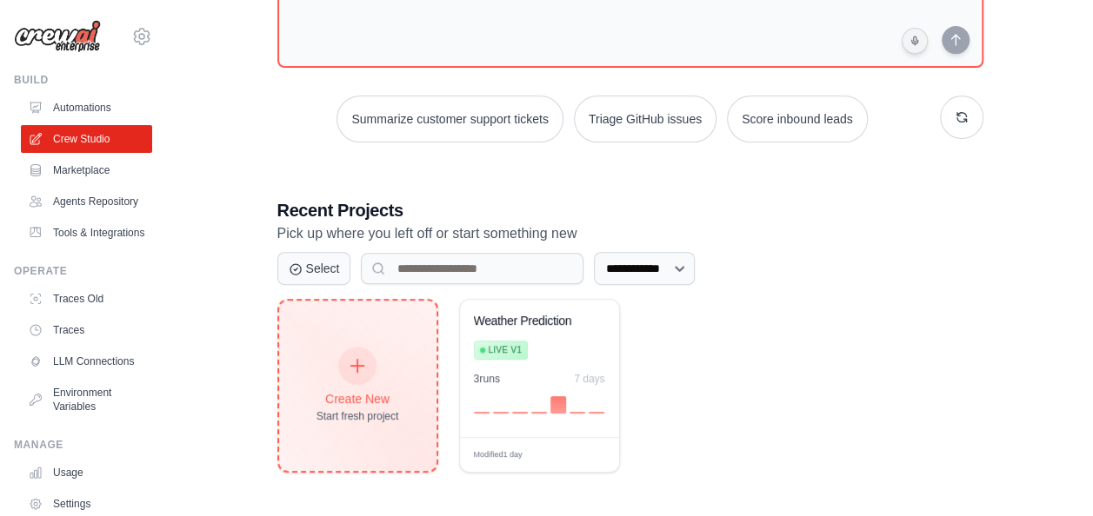
click at [381, 356] on div "Create New Start fresh project" at bounding box center [357, 386] width 83 height 75
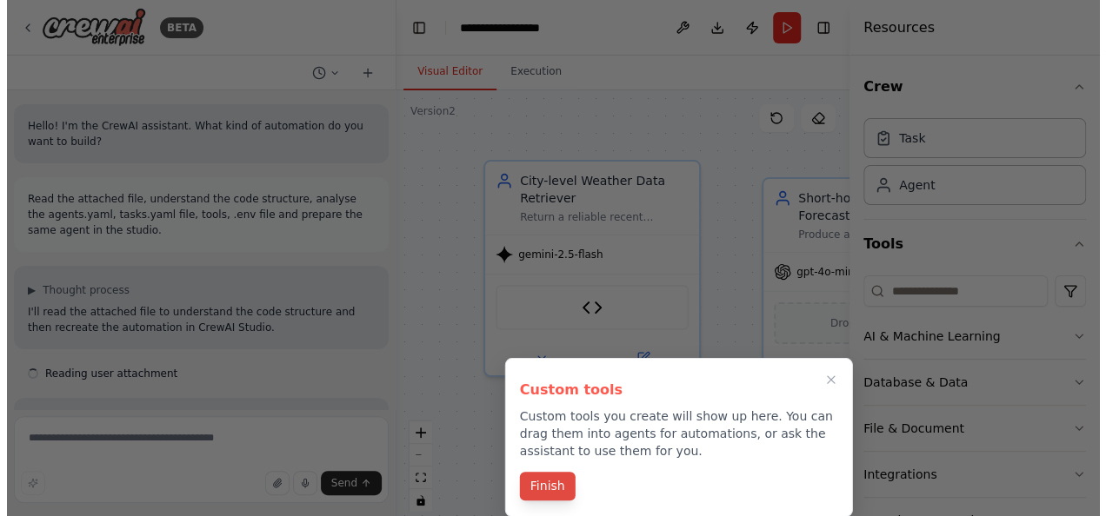
scroll to position [2666, 0]
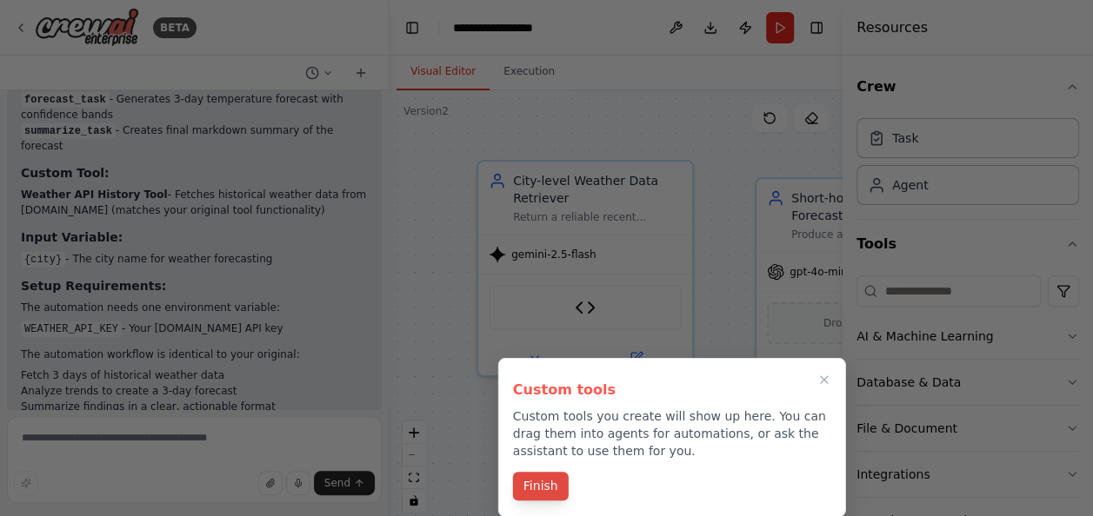
click at [553, 482] on button "Finish" at bounding box center [541, 486] width 56 height 29
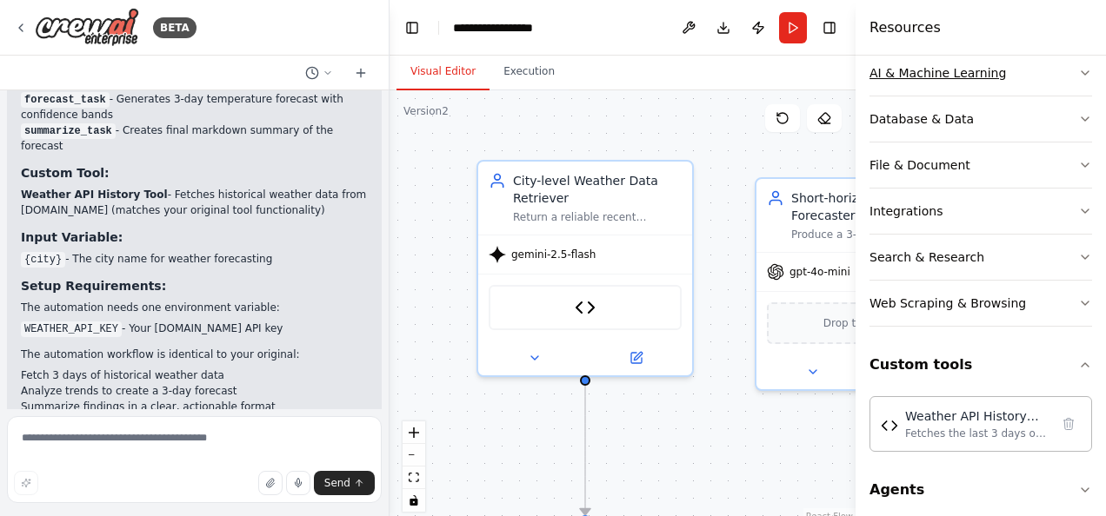
scroll to position [264, 0]
click at [935, 367] on button "Custom tools" at bounding box center [980, 364] width 223 height 49
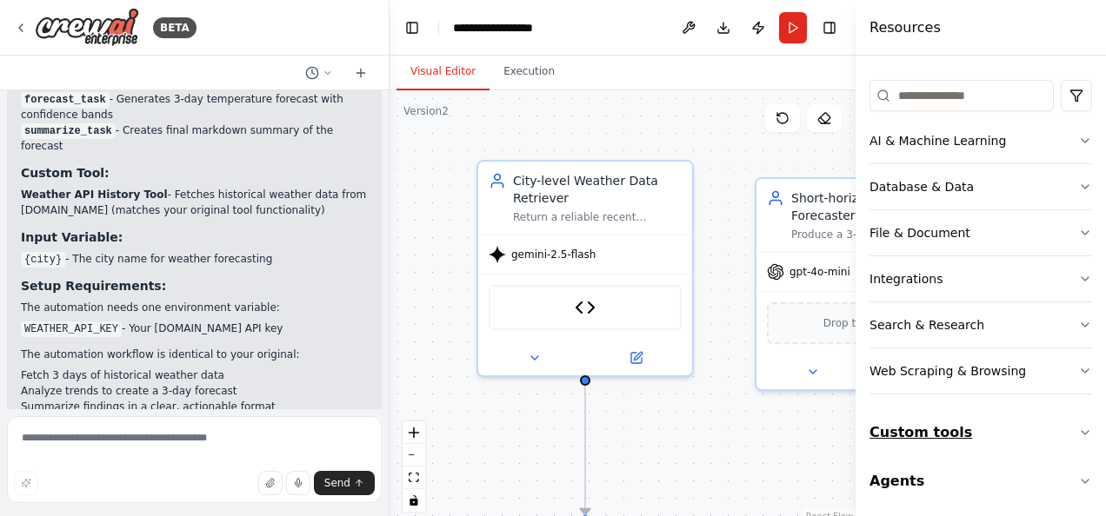
click at [932, 429] on button "Custom tools" at bounding box center [980, 433] width 223 height 49
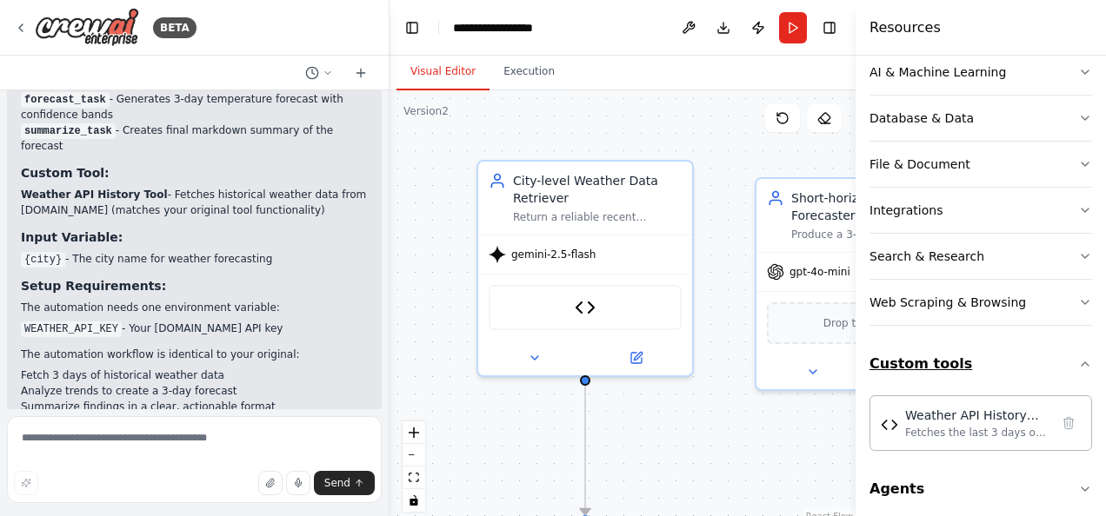
click at [909, 372] on button "Custom tools" at bounding box center [980, 364] width 223 height 49
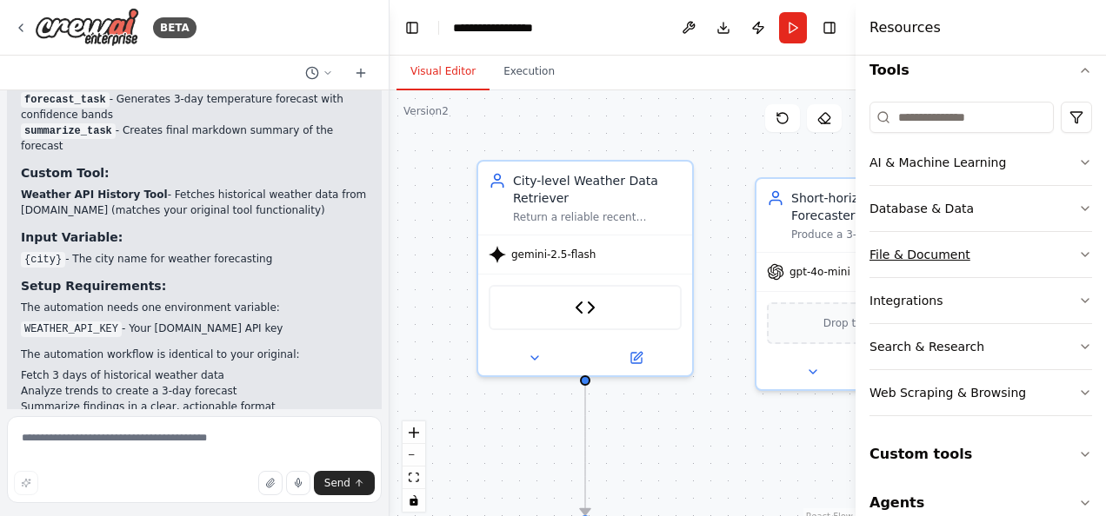
scroll to position [196, 0]
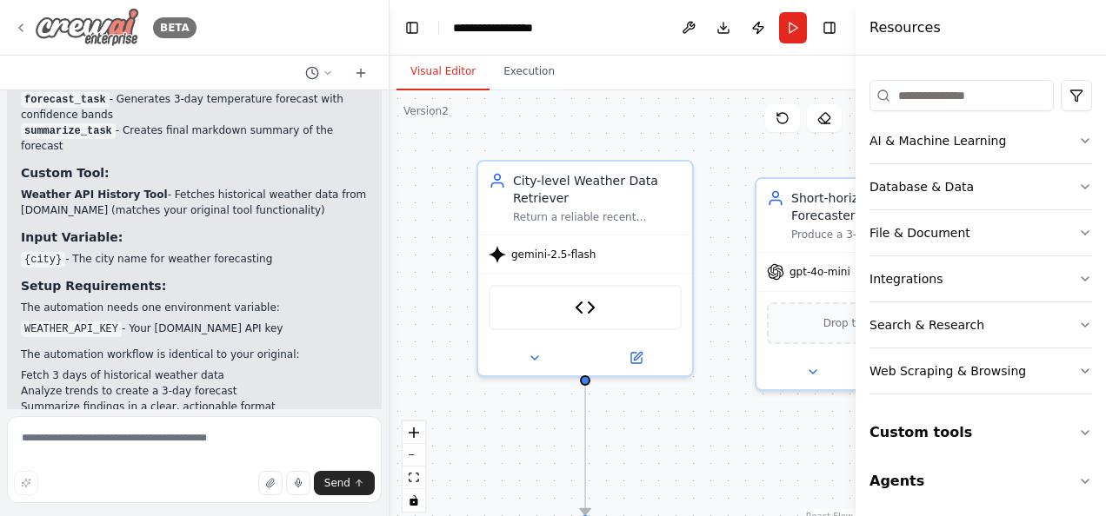
click at [20, 28] on icon at bounding box center [20, 27] width 3 height 7
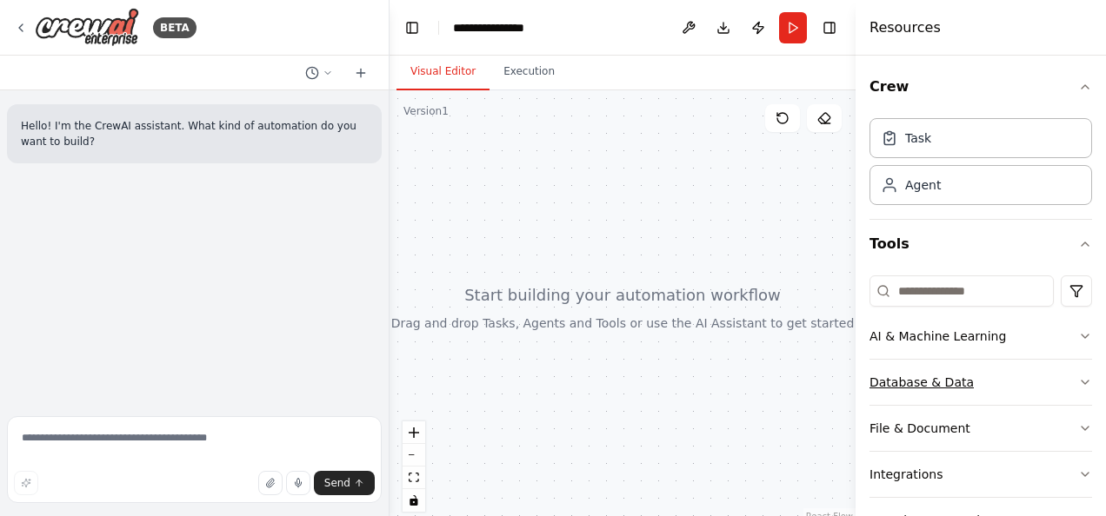
scroll to position [147, 0]
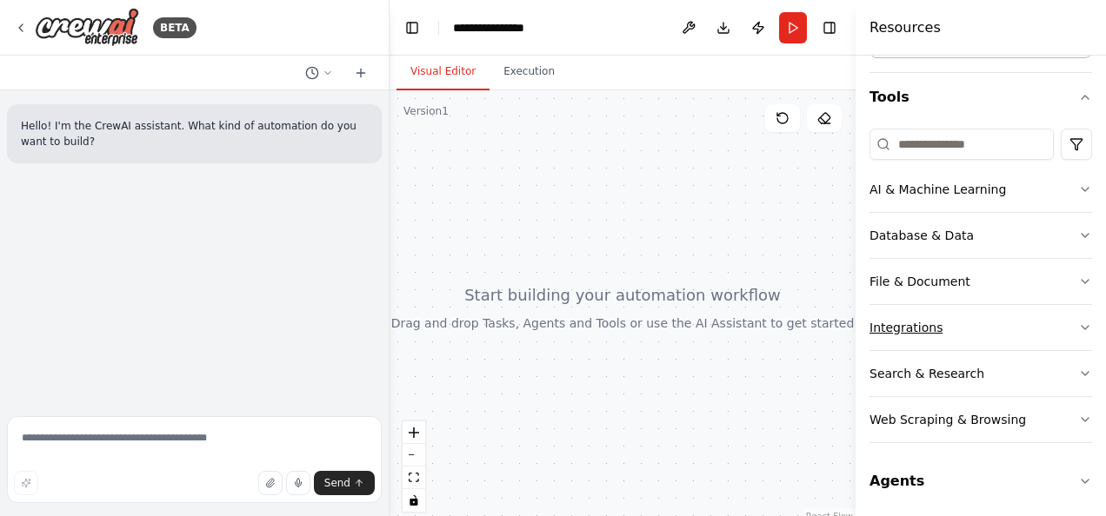
click at [913, 331] on div "Integrations" at bounding box center [905, 327] width 73 height 17
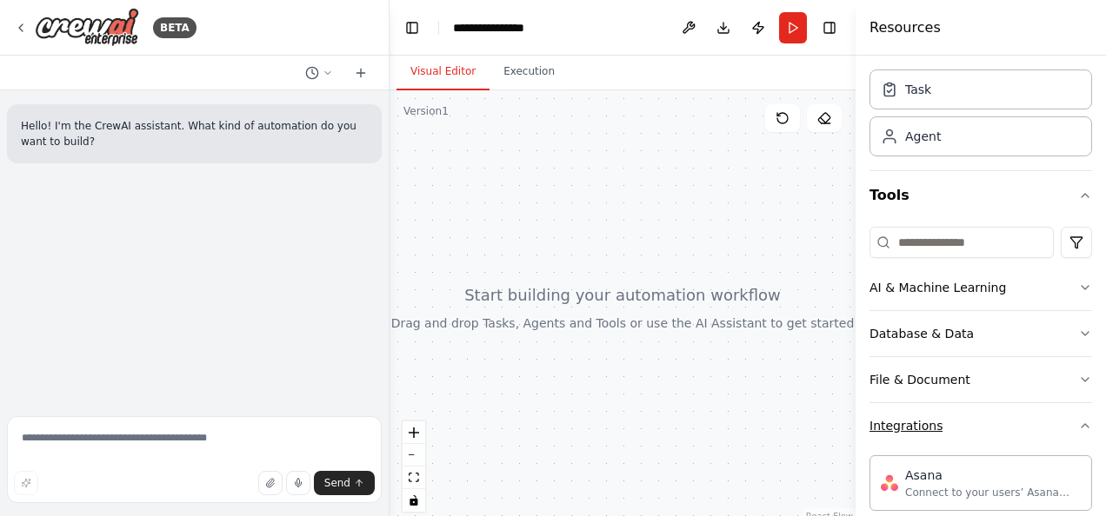
scroll to position [47, 0]
click at [918, 427] on div "Integrations" at bounding box center [905, 427] width 73 height 17
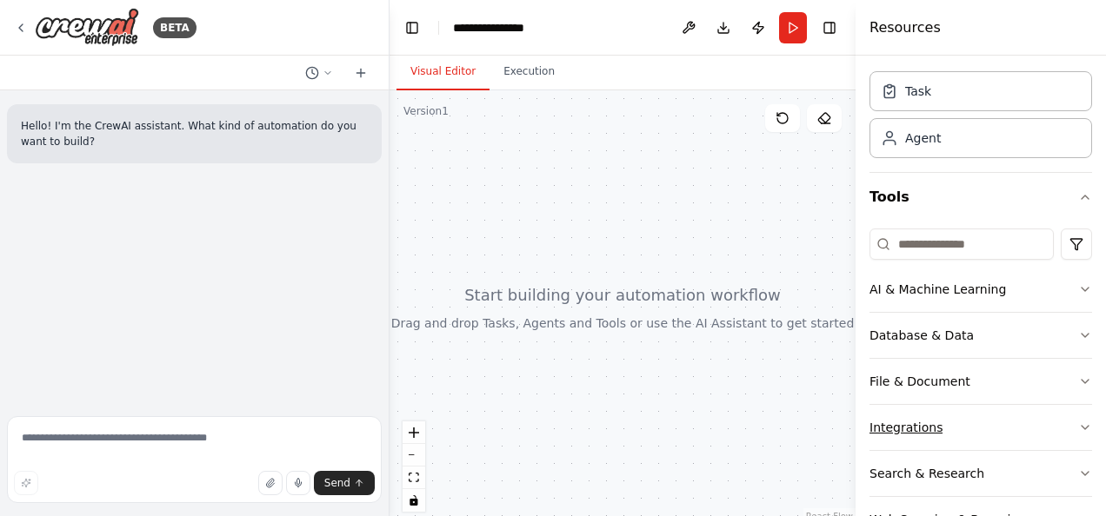
scroll to position [147, 0]
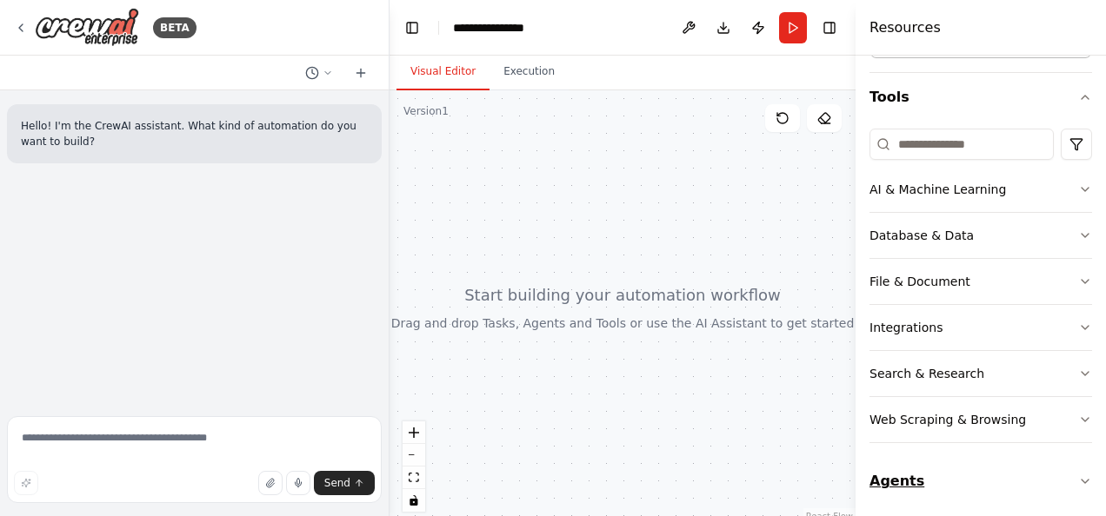
click at [905, 471] on button "Agents" at bounding box center [980, 481] width 223 height 49
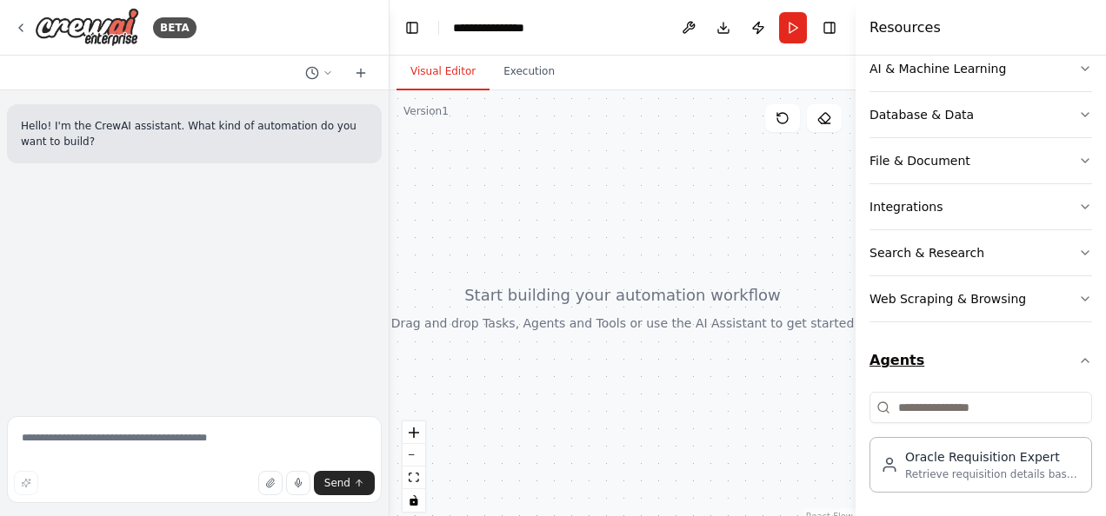
click at [887, 355] on button "Agents" at bounding box center [980, 360] width 223 height 49
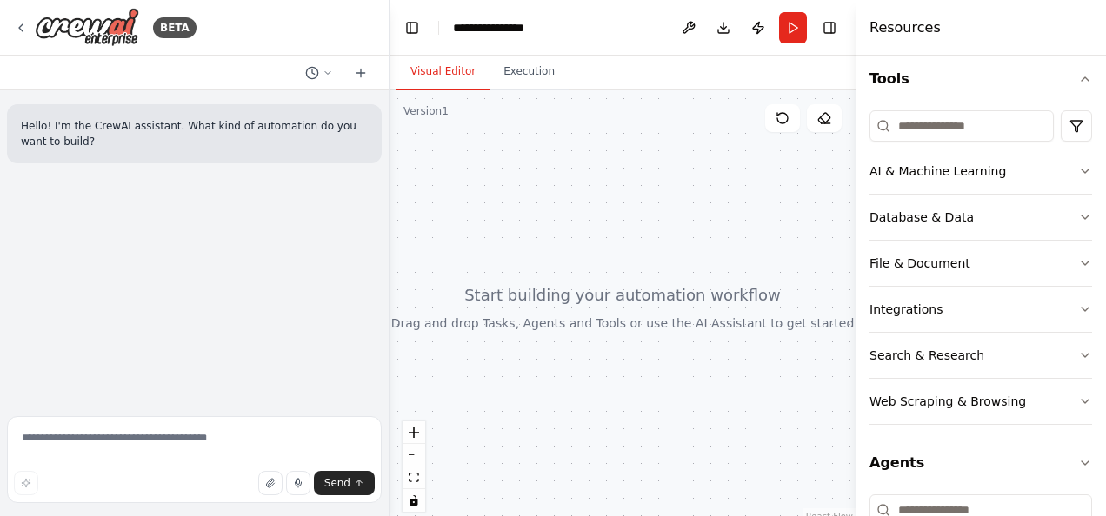
scroll to position [147, 0]
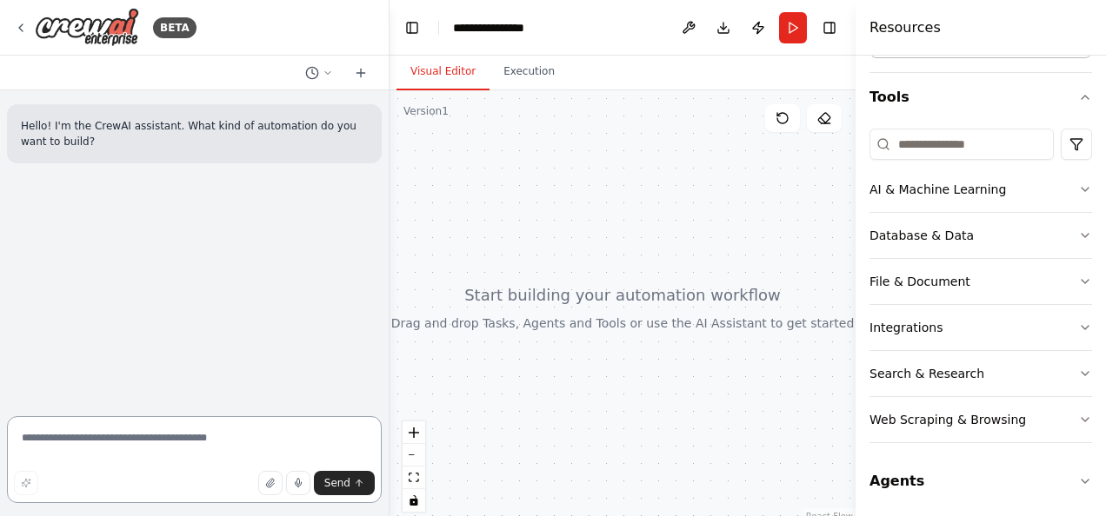
click at [110, 441] on textarea at bounding box center [194, 459] width 375 height 87
paste textarea "**********"
type textarea "**********"
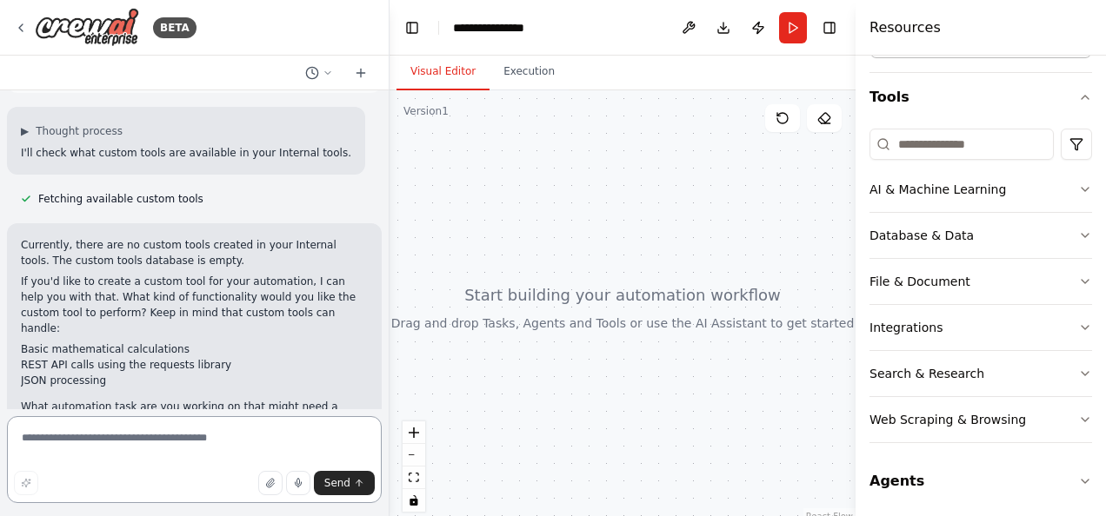
scroll to position [159, 0]
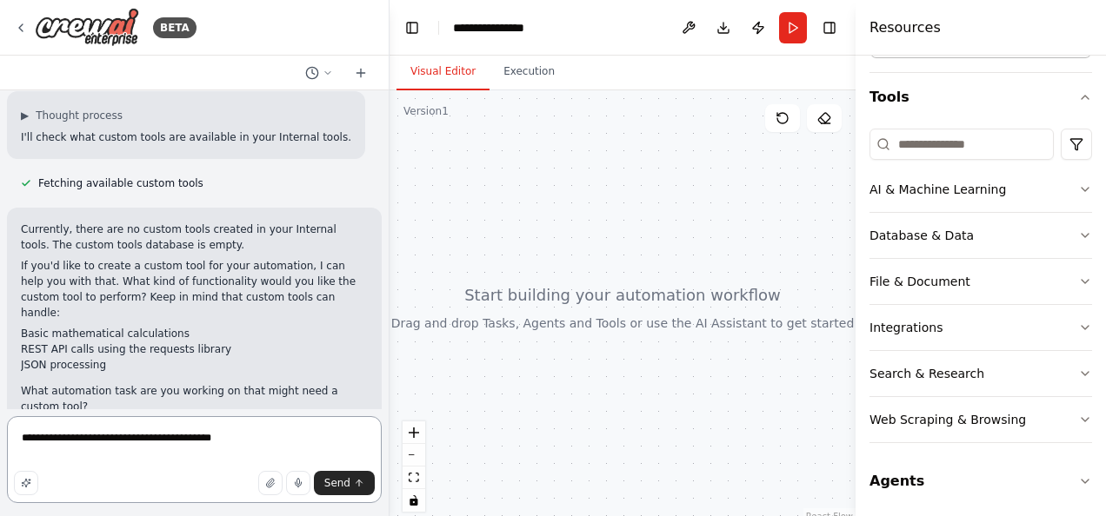
type textarea "**********"
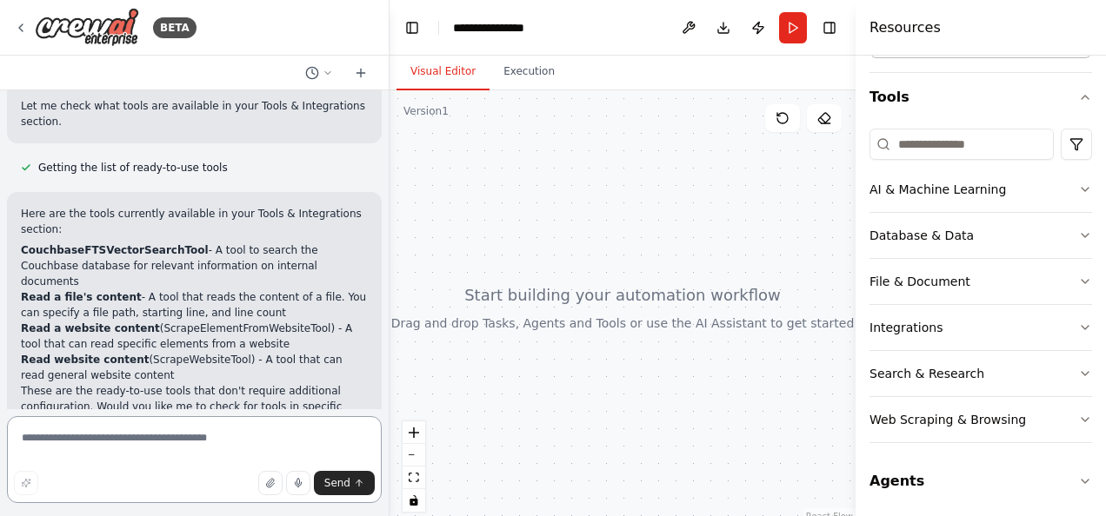
scroll to position [615, 0]
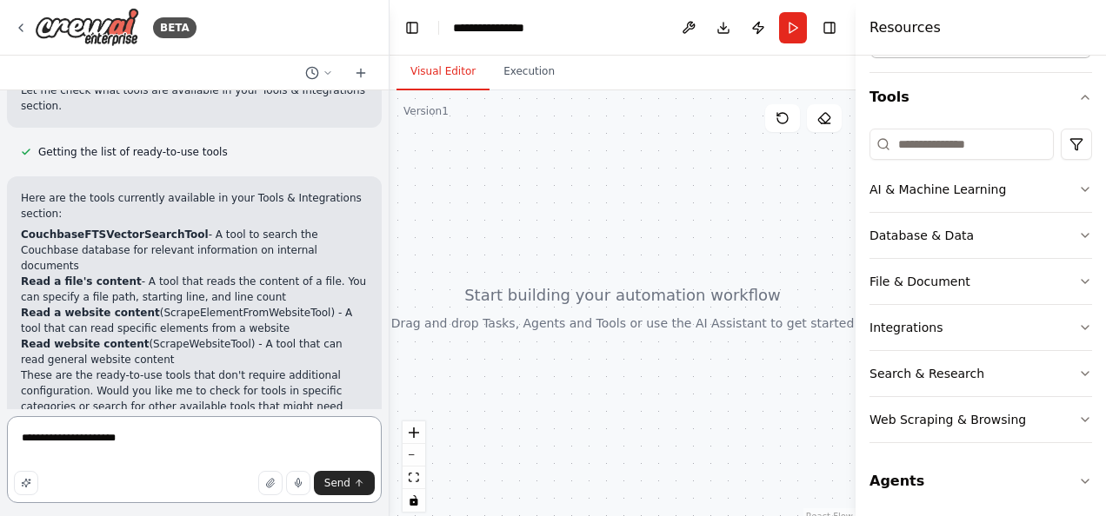
type textarea "**********"
type textarea "*"
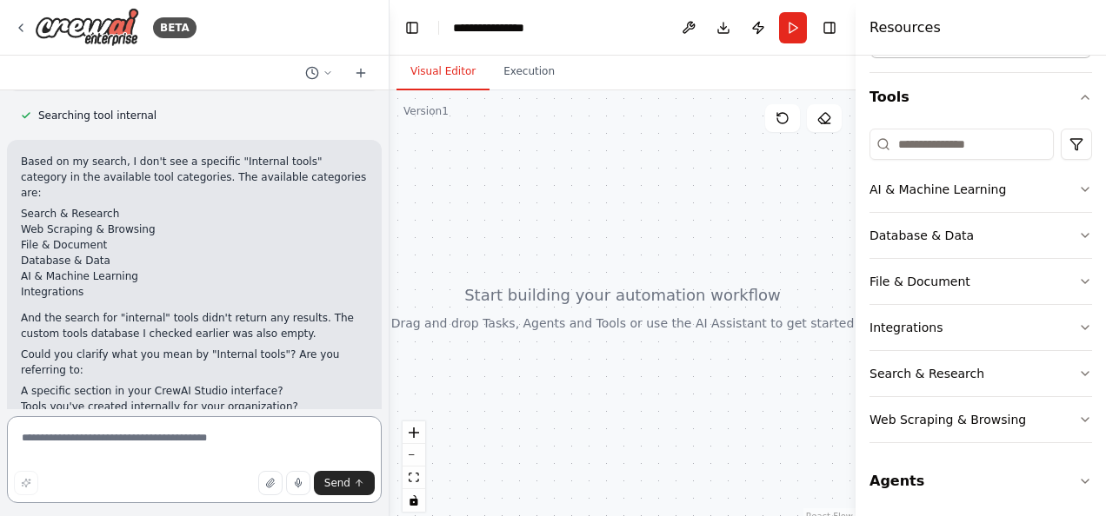
scroll to position [1246, 0]
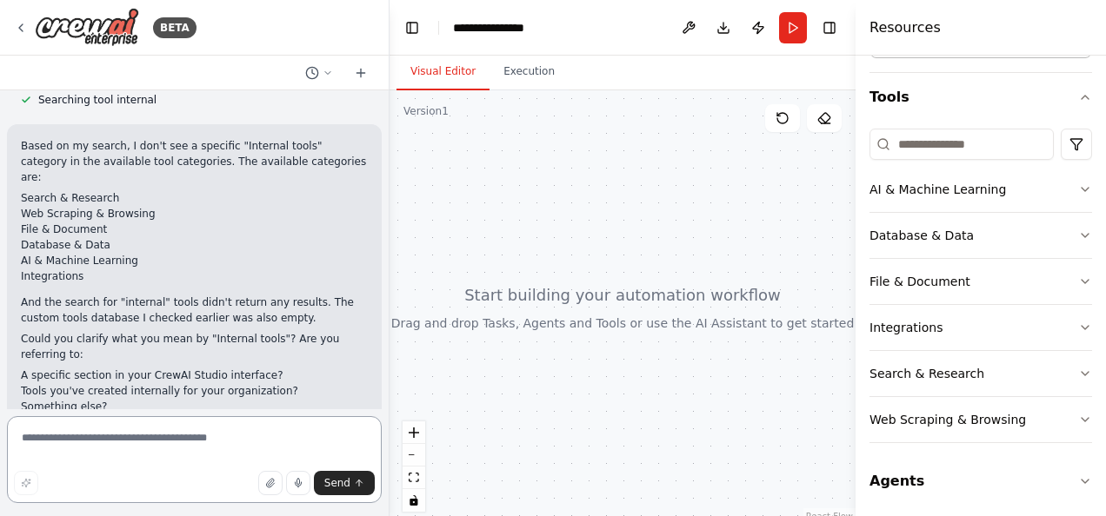
click at [183, 449] on textarea at bounding box center [194, 459] width 375 height 87
paste textarea "*"
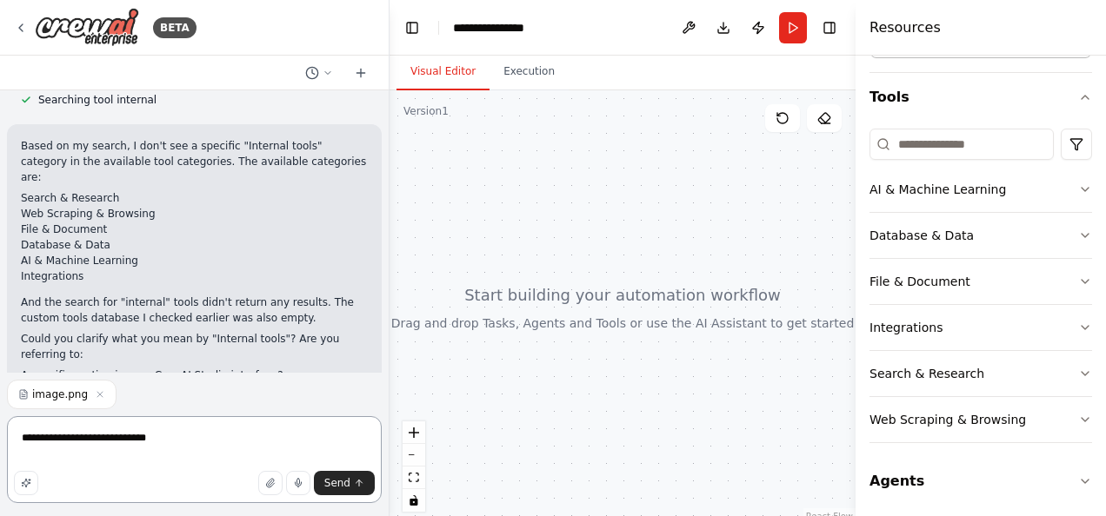
type textarea "**********"
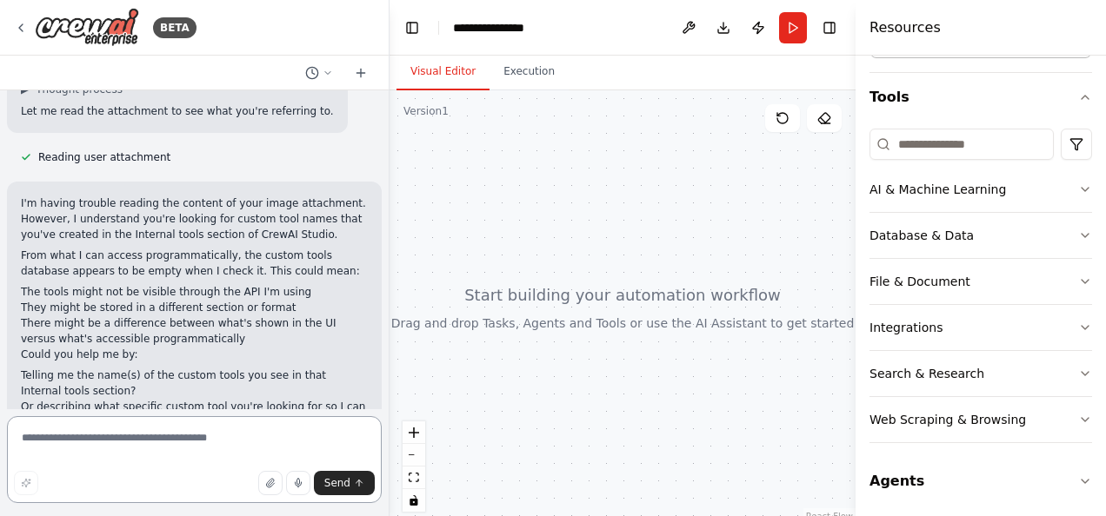
scroll to position [1727, 0]
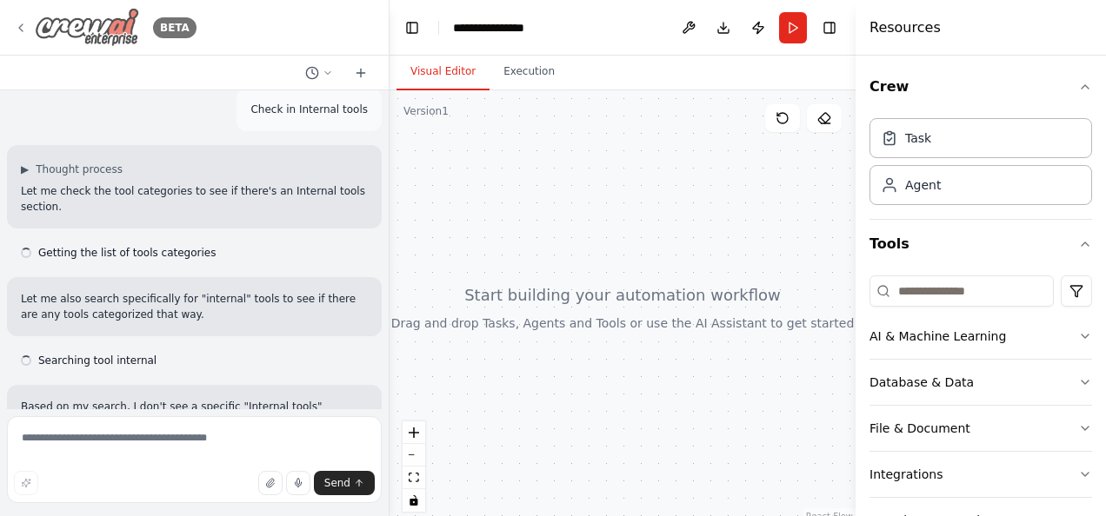
scroll to position [875, 0]
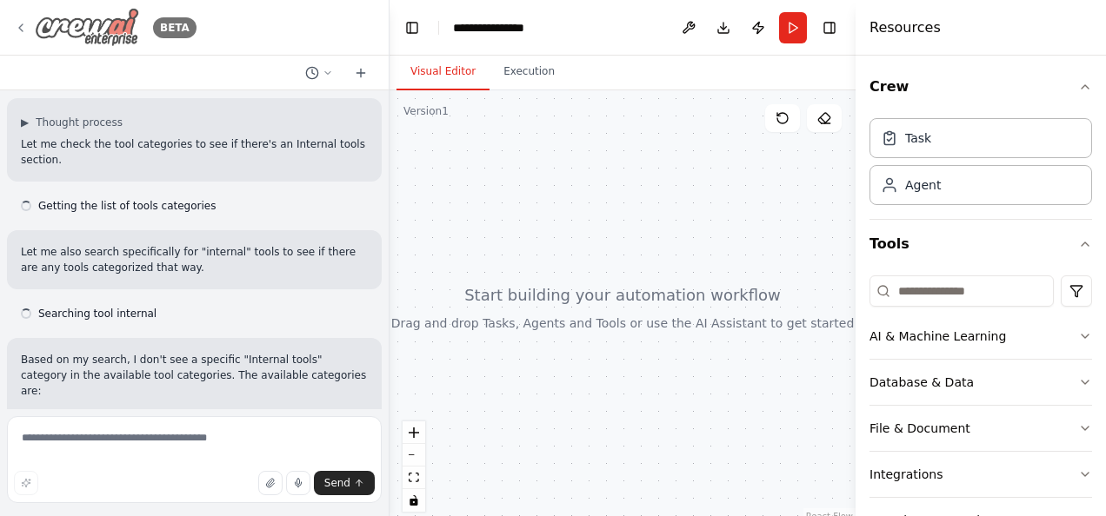
click at [90, 28] on img at bounding box center [87, 27] width 104 height 39
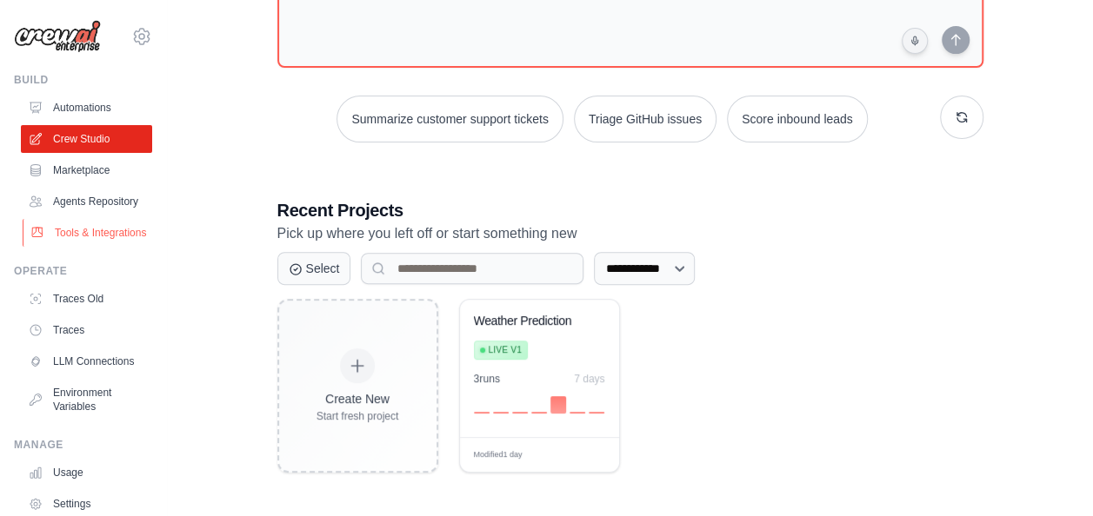
click at [87, 243] on link "Tools & Integrations" at bounding box center [88, 233] width 131 height 28
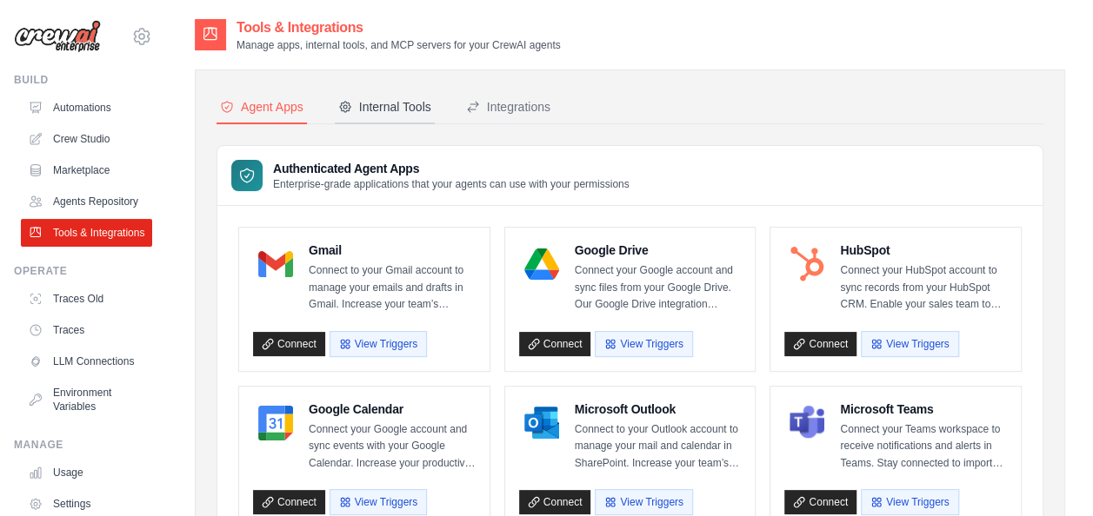
click at [407, 94] on button "Internal Tools" at bounding box center [385, 107] width 100 height 33
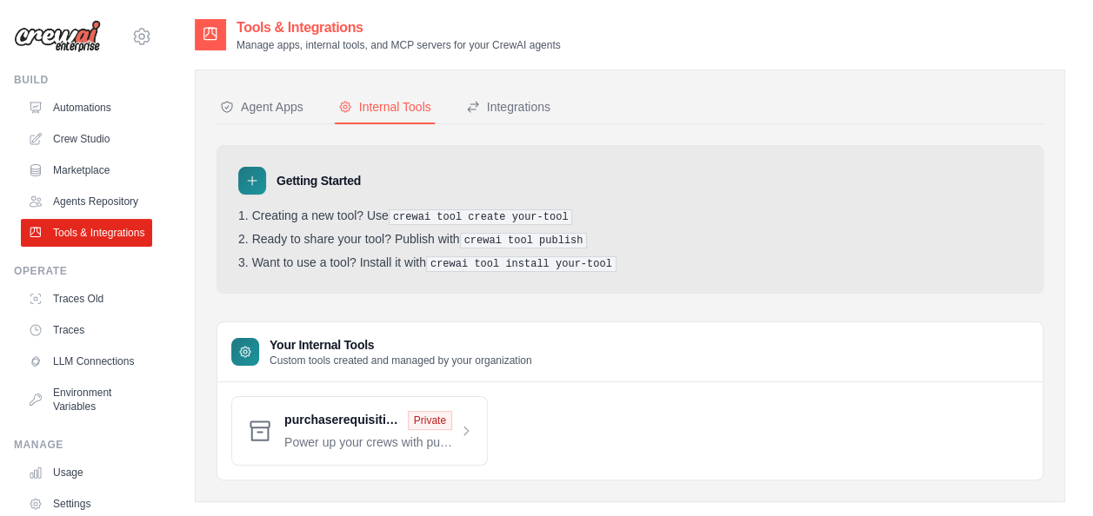
scroll to position [35, 0]
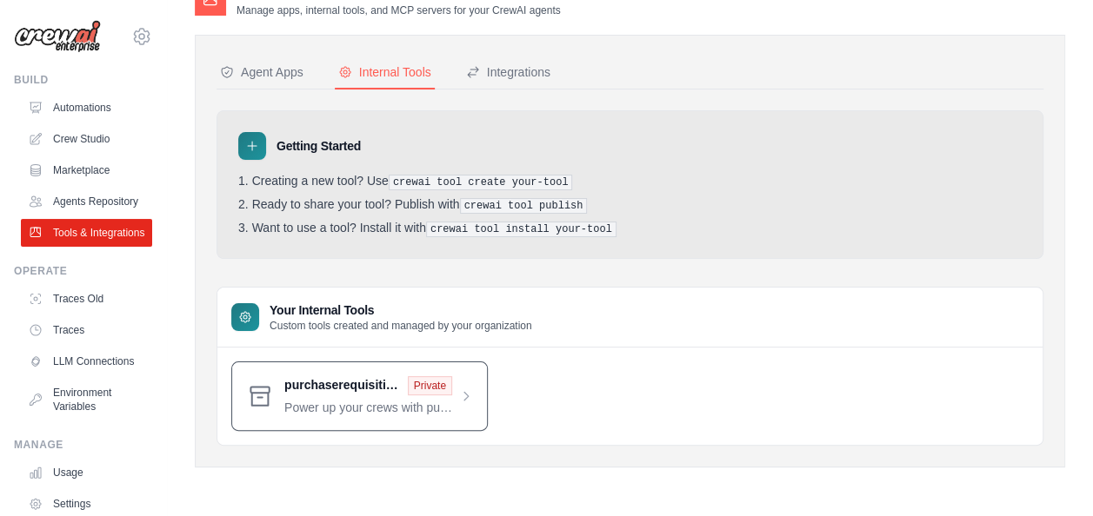
click at [469, 398] on span at bounding box center [378, 396] width 189 height 40
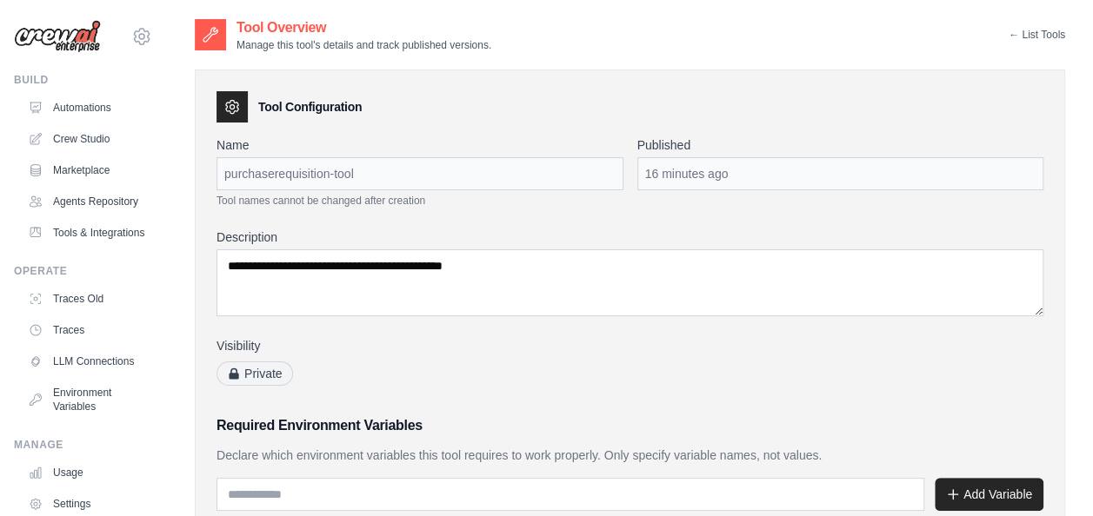
click at [962, 221] on div "**********" at bounding box center [629, 261] width 827 height 251
click at [279, 177] on div "purchaserequisition-tool" at bounding box center [419, 173] width 407 height 33
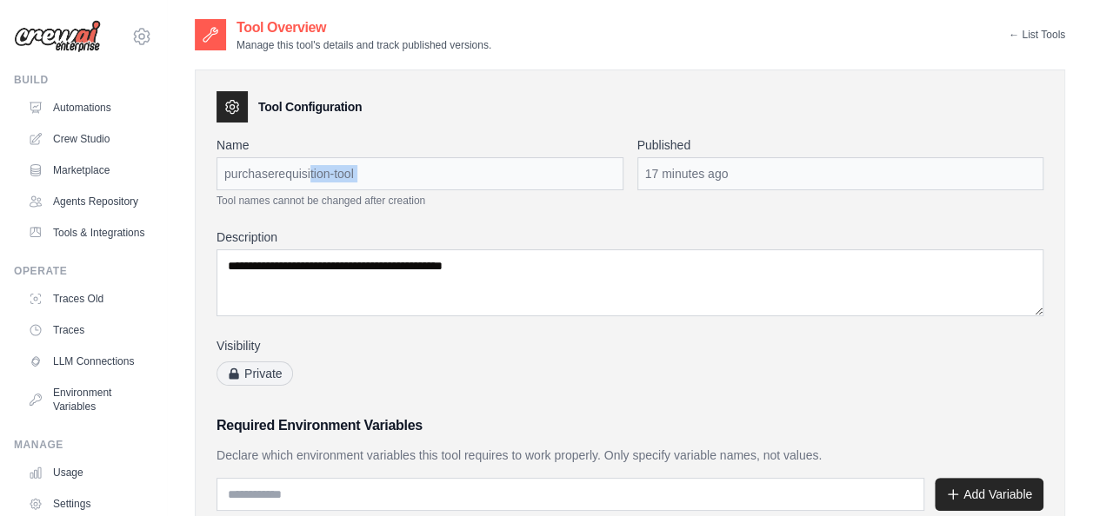
copy div "purchaserequisition-tool"
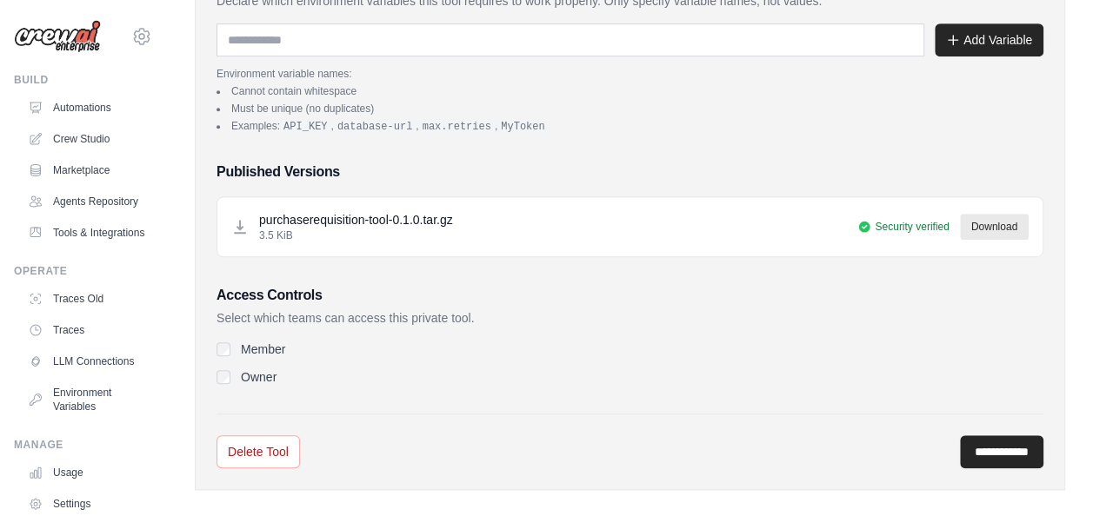
scroll to position [469, 0]
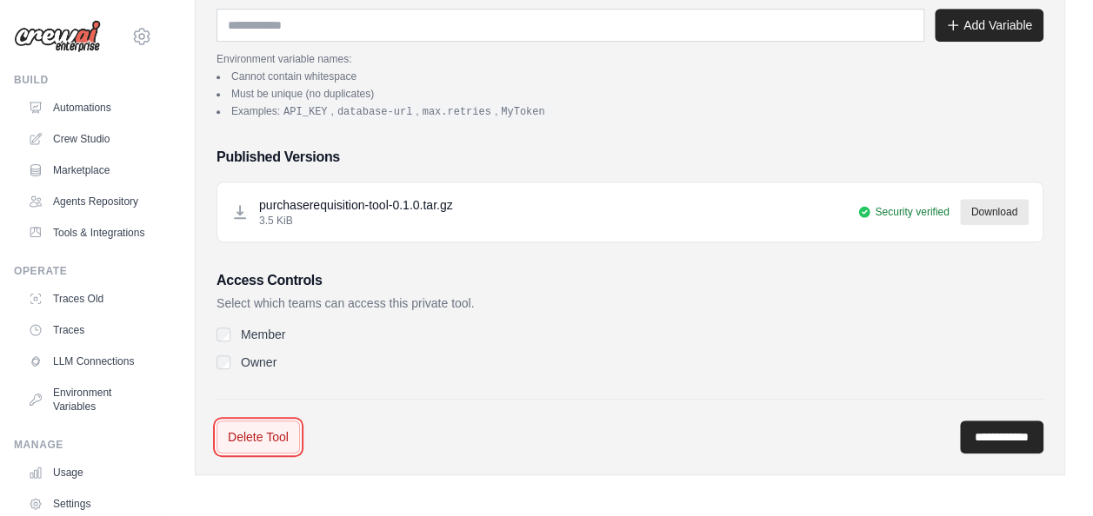
click at [266, 433] on link "Delete Tool" at bounding box center [257, 437] width 83 height 33
